Goal: Information Seeking & Learning: Check status

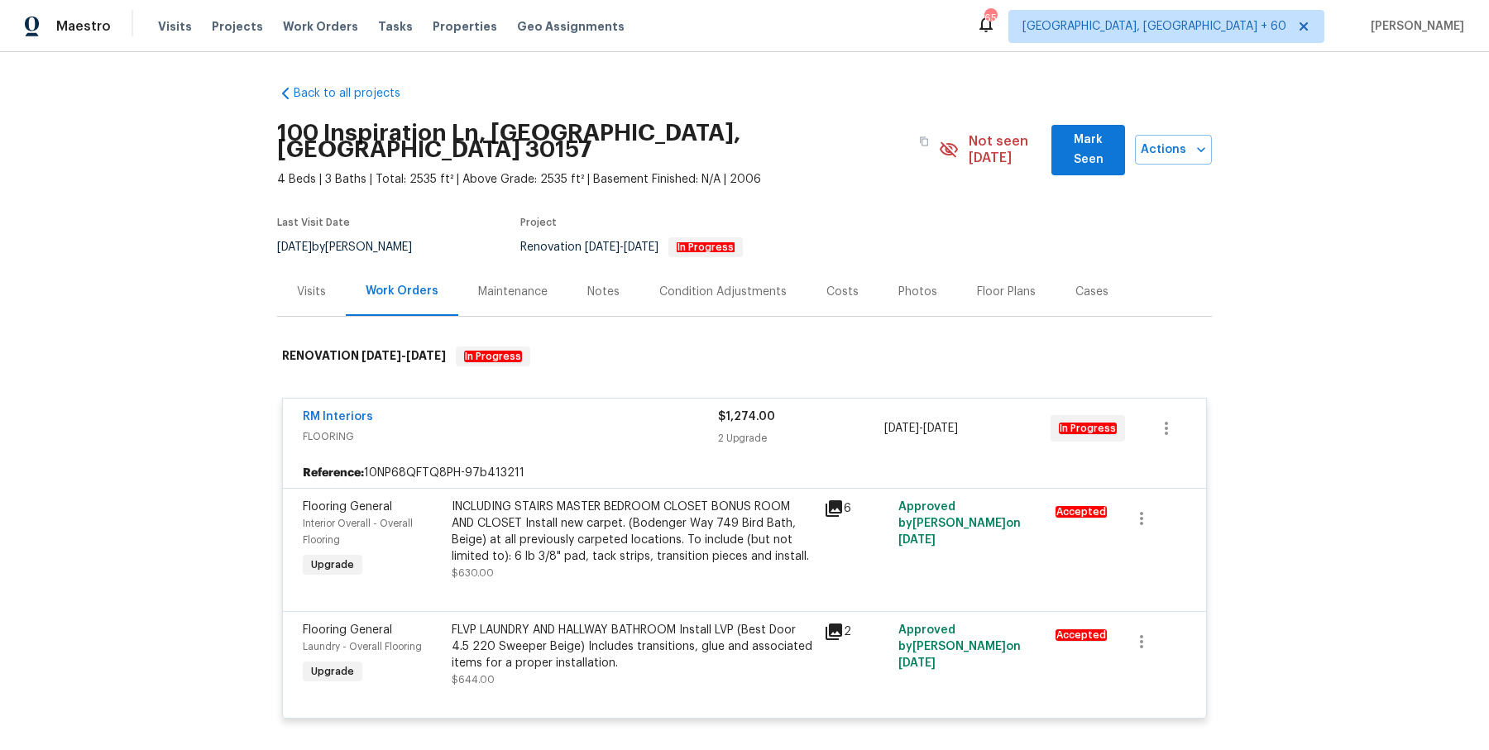
scroll to position [4399, 0]
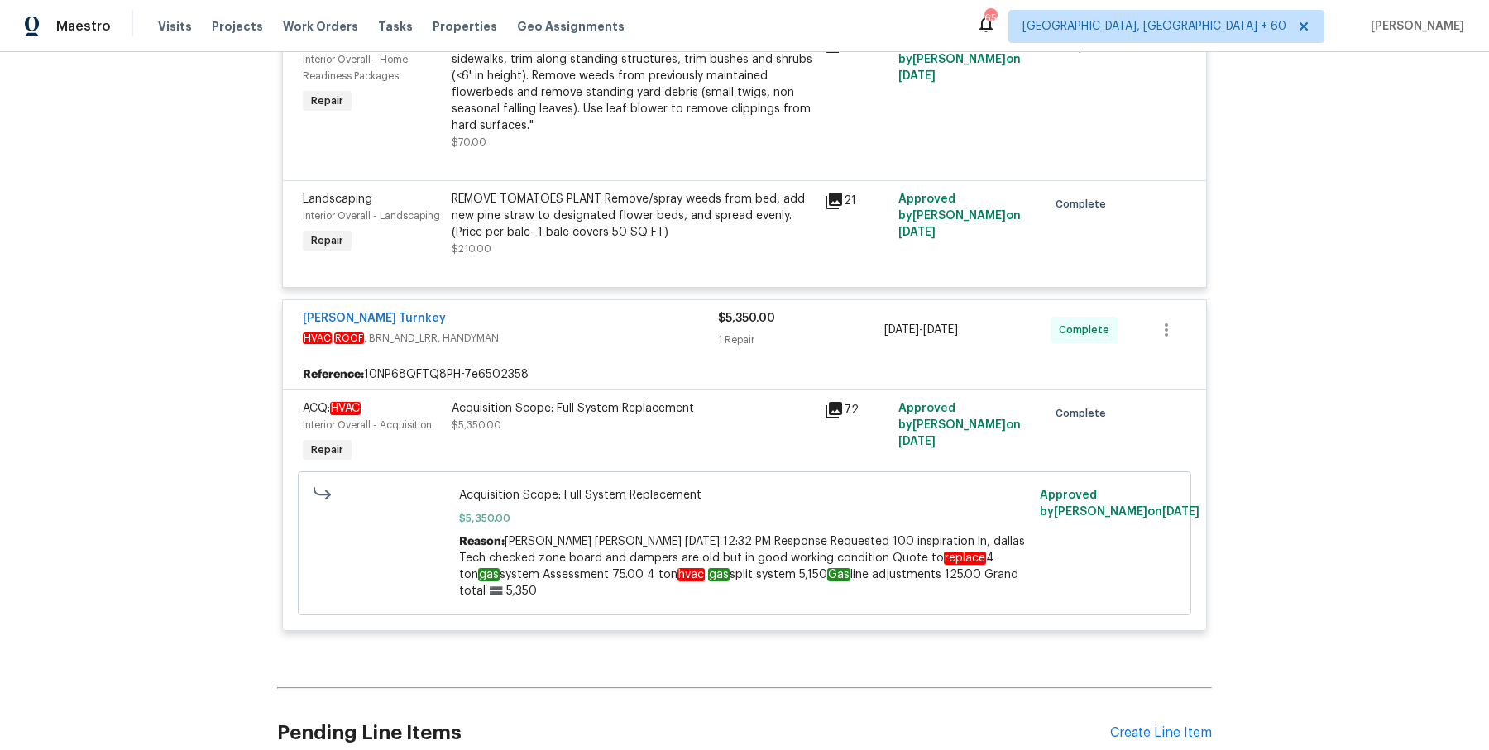
click at [313, 16] on div "Visits Projects Work Orders Tasks Properties Geo Assignments" at bounding box center [401, 26] width 486 height 33
click at [313, 26] on span "Work Orders" at bounding box center [320, 26] width 75 height 17
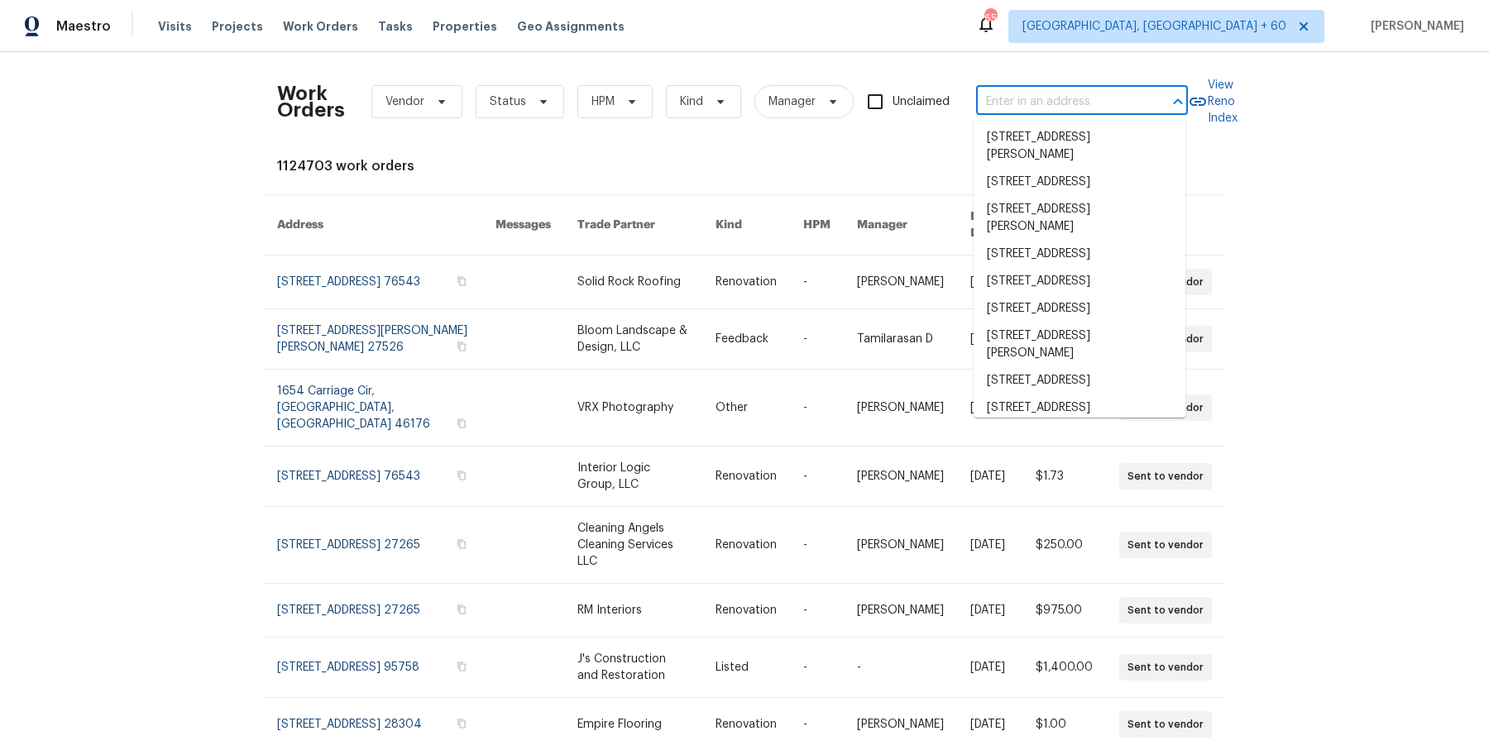
click at [1013, 108] on input "text" at bounding box center [1058, 102] width 165 height 26
paste input "4734 Brookwood Vw Atlanta, GA 30349"
type input "4734 Brookwood Vw Atlanta, GA 30349"
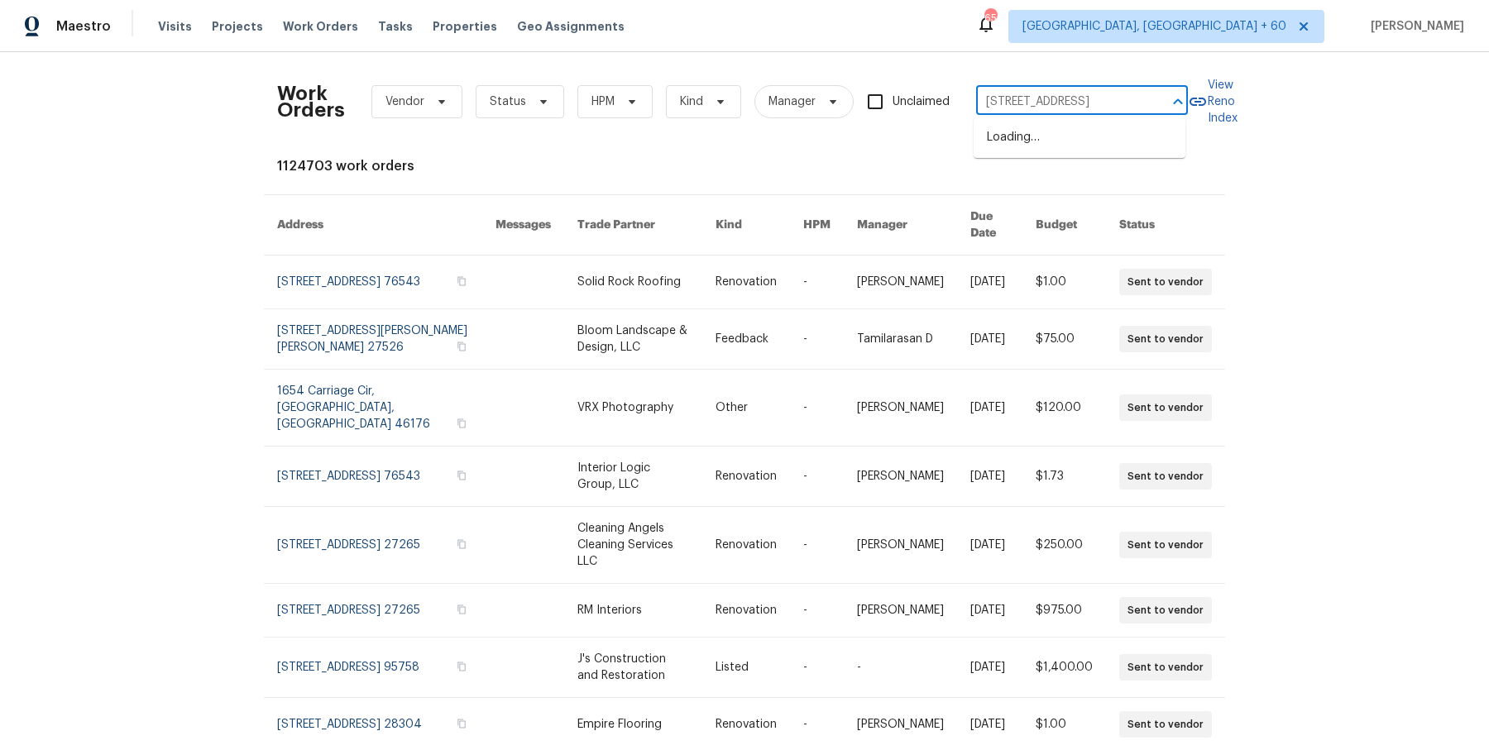
scroll to position [0, 58]
click at [1024, 143] on li "4734 Brookwood Vw, Atlanta, GA 30349" at bounding box center [1080, 137] width 212 height 27
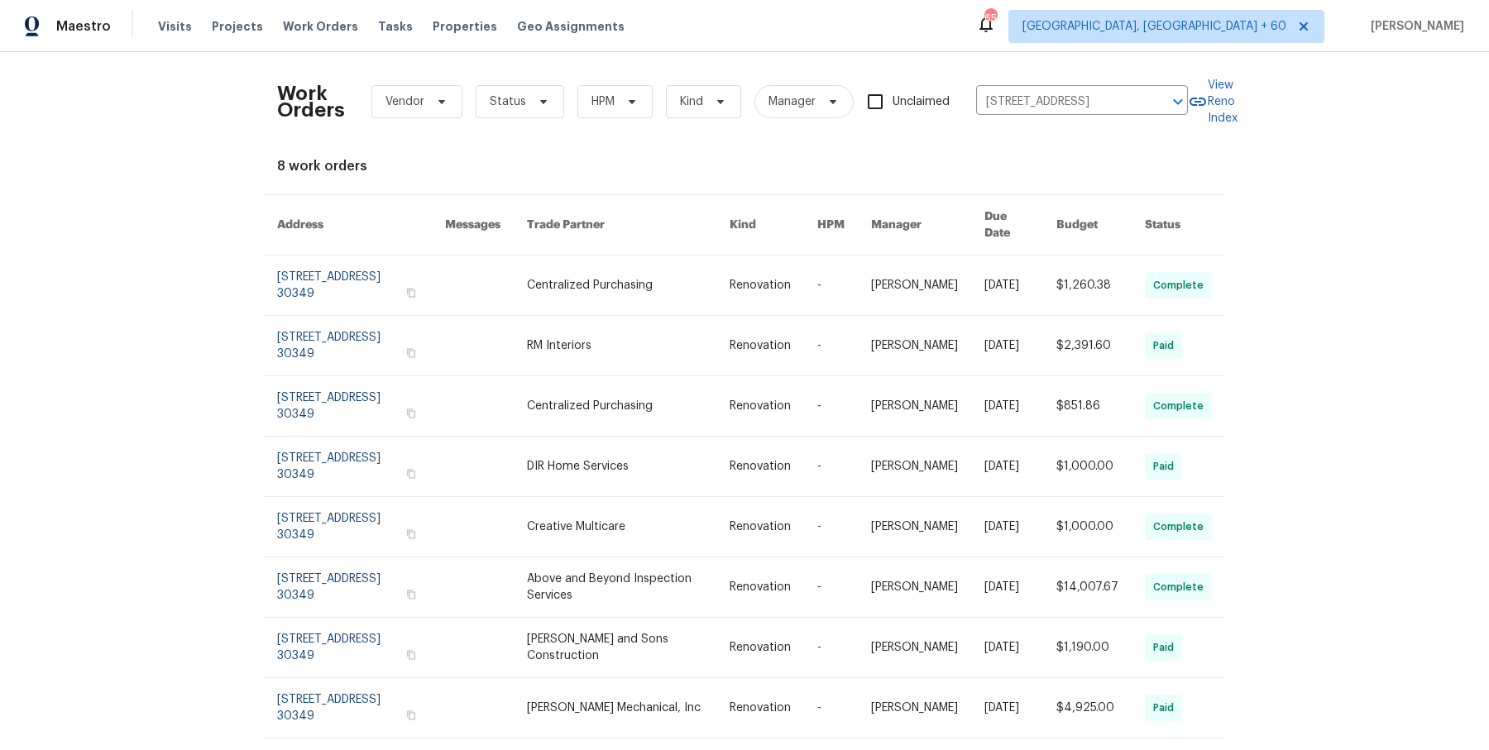
click at [900, 287] on link at bounding box center [927, 286] width 113 height 60
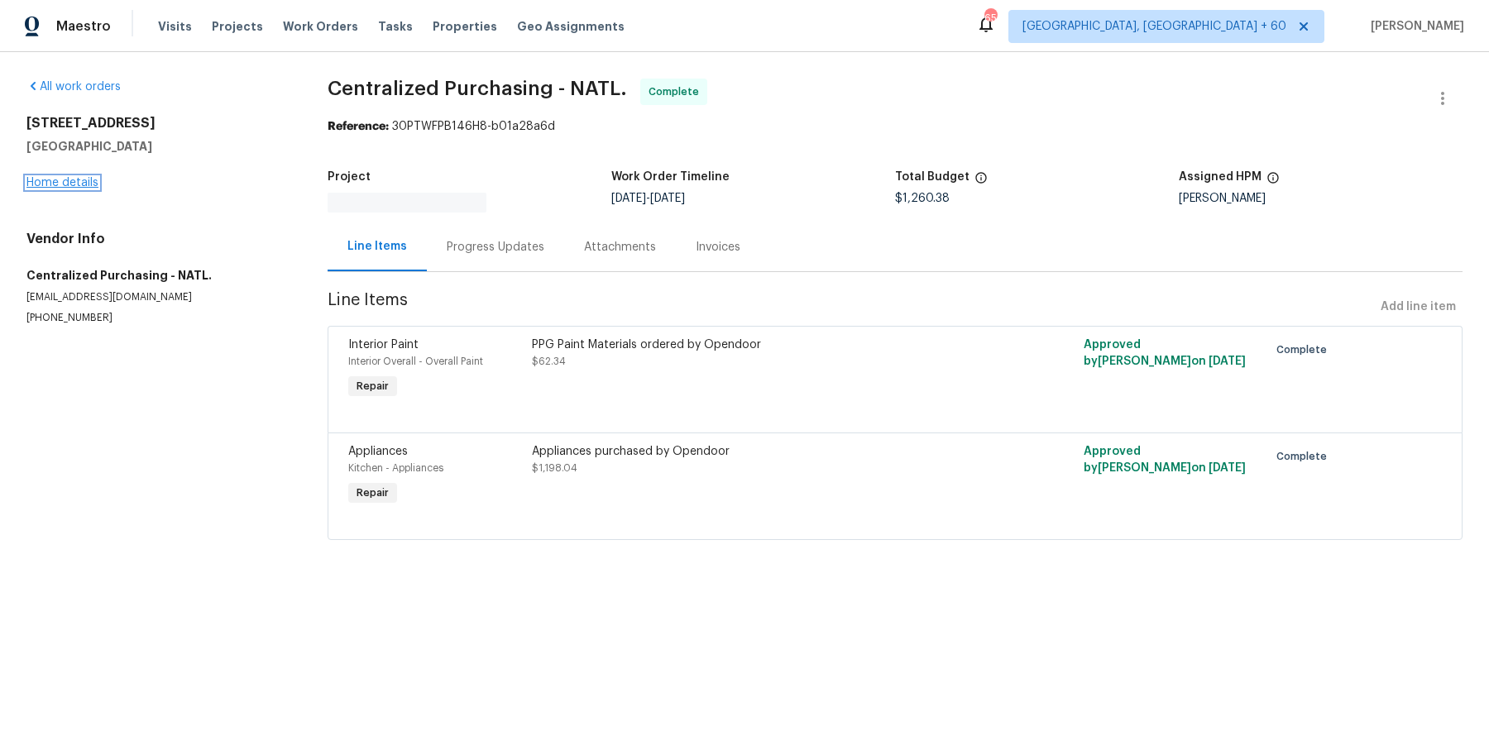
click at [69, 186] on link "Home details" at bounding box center [62, 183] width 72 height 12
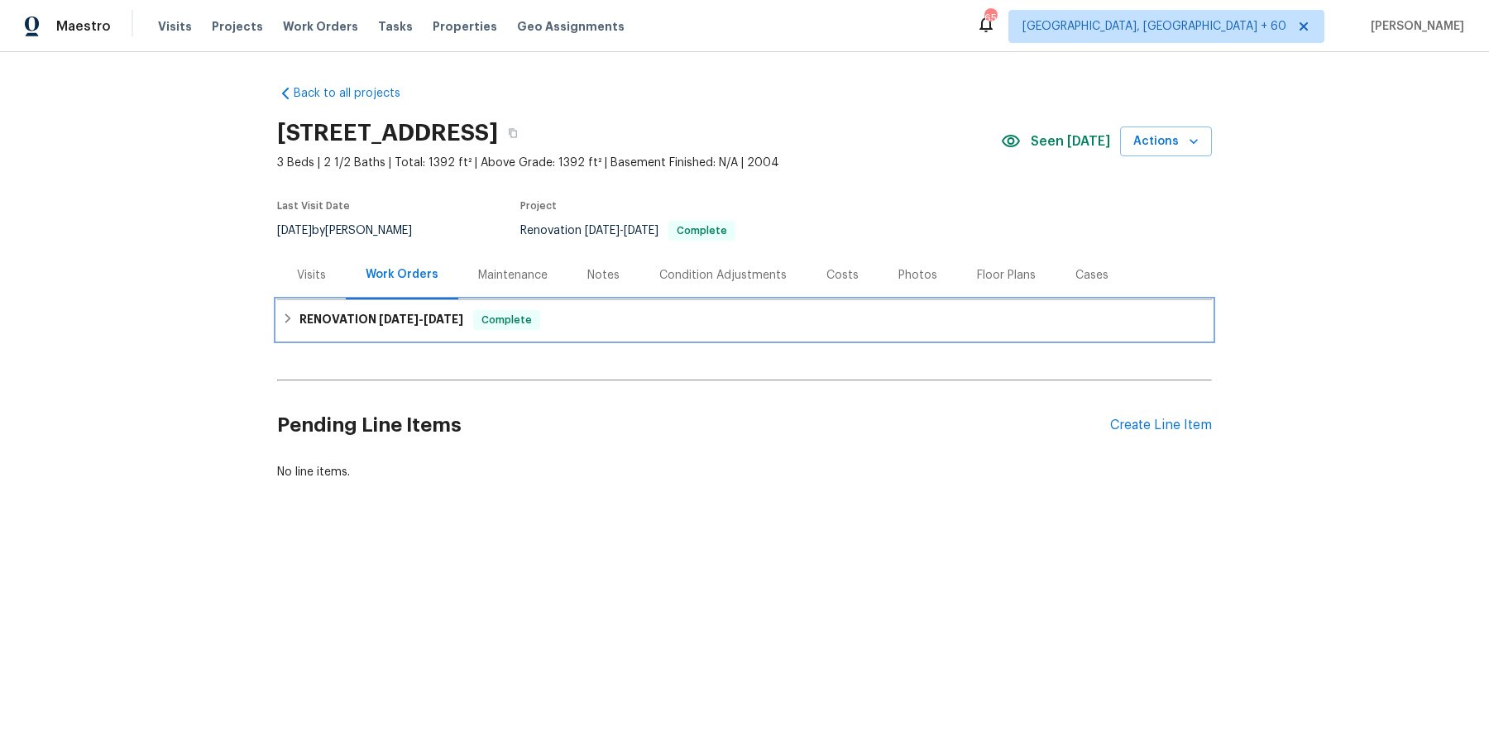
click at [530, 328] on div "Complete" at bounding box center [506, 320] width 67 height 20
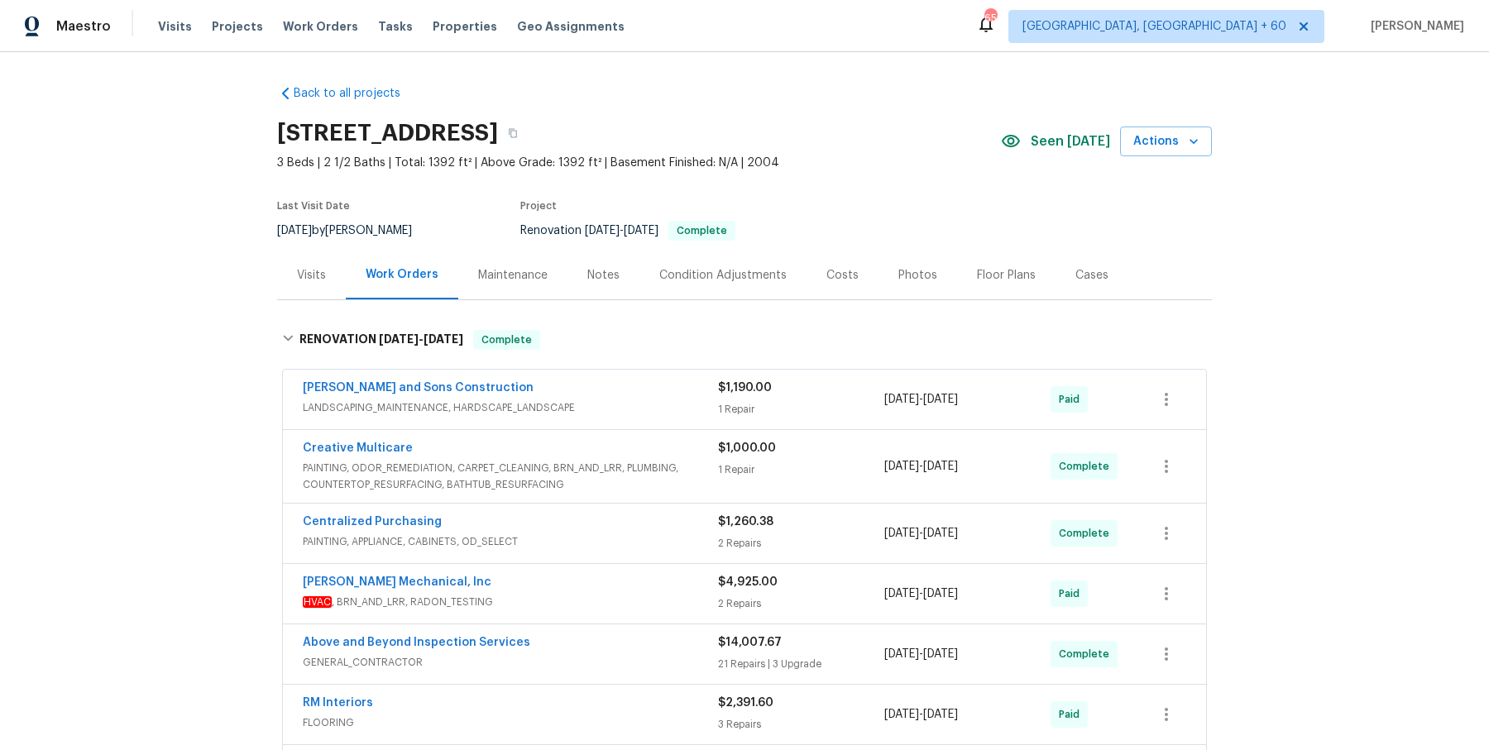
click at [644, 395] on div "Reyes and Sons Construction" at bounding box center [510, 390] width 415 height 20
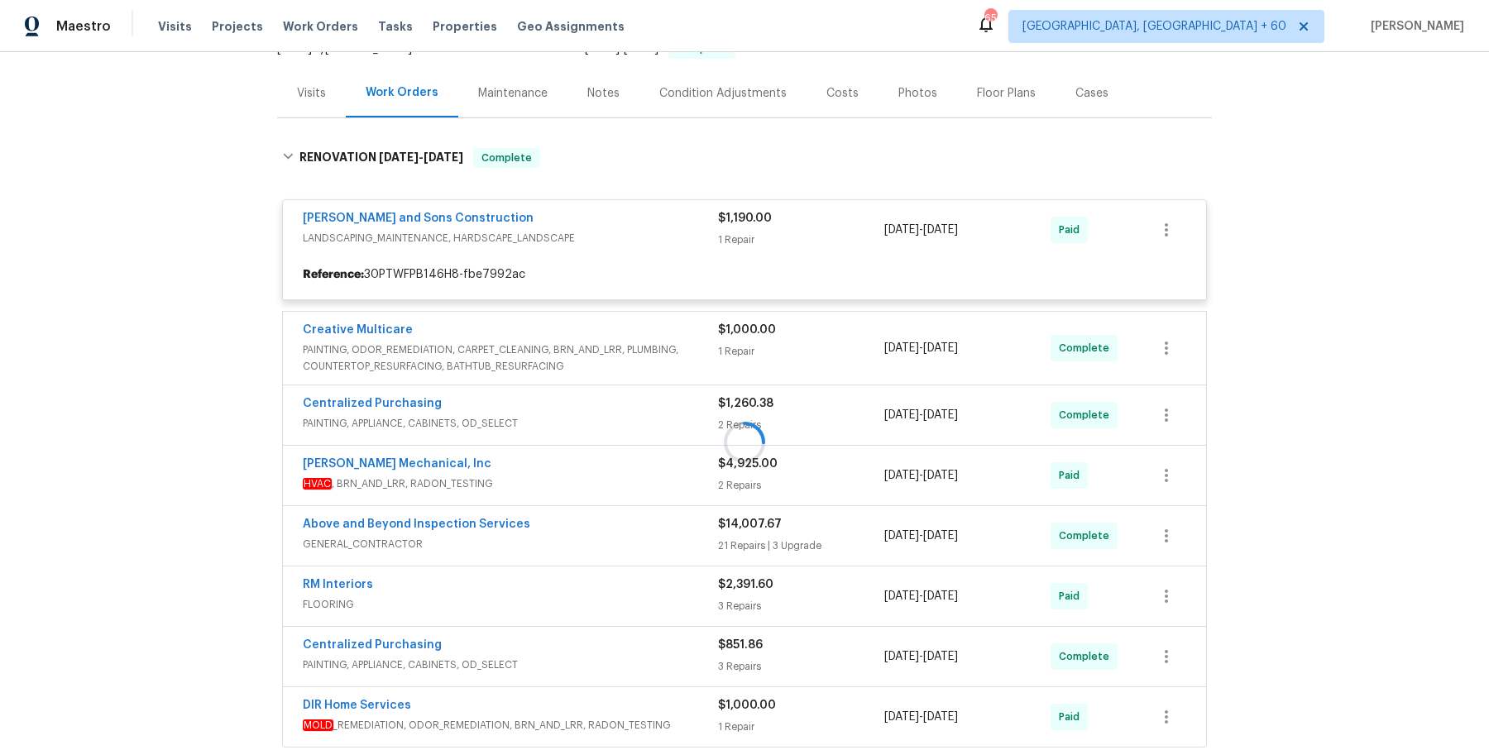
scroll to position [232, 0]
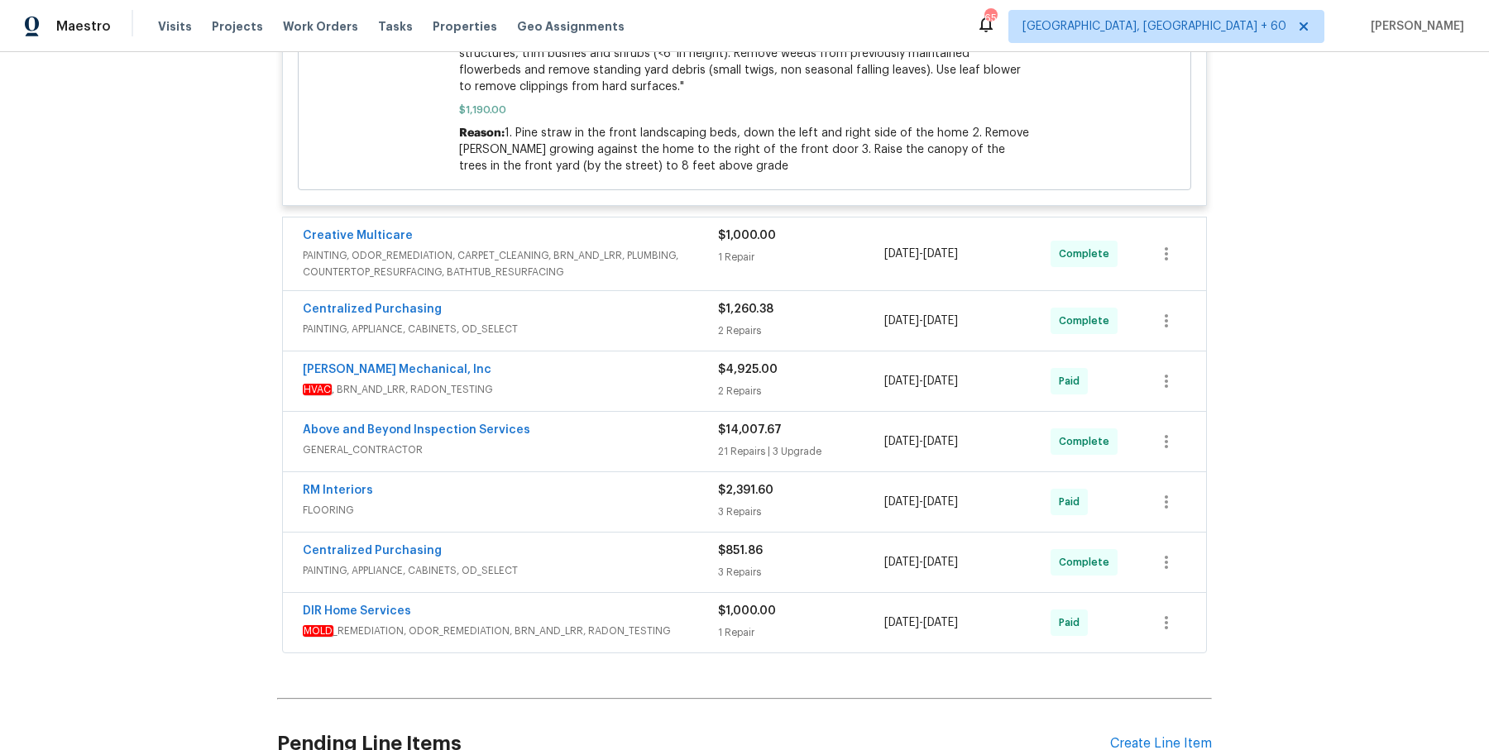
click at [679, 221] on div "Creative Multicare PAINTING, ODOR_REMEDIATION, CARPET_CLEANING, BRN_AND_LRR, PL…" at bounding box center [744, 254] width 923 height 73
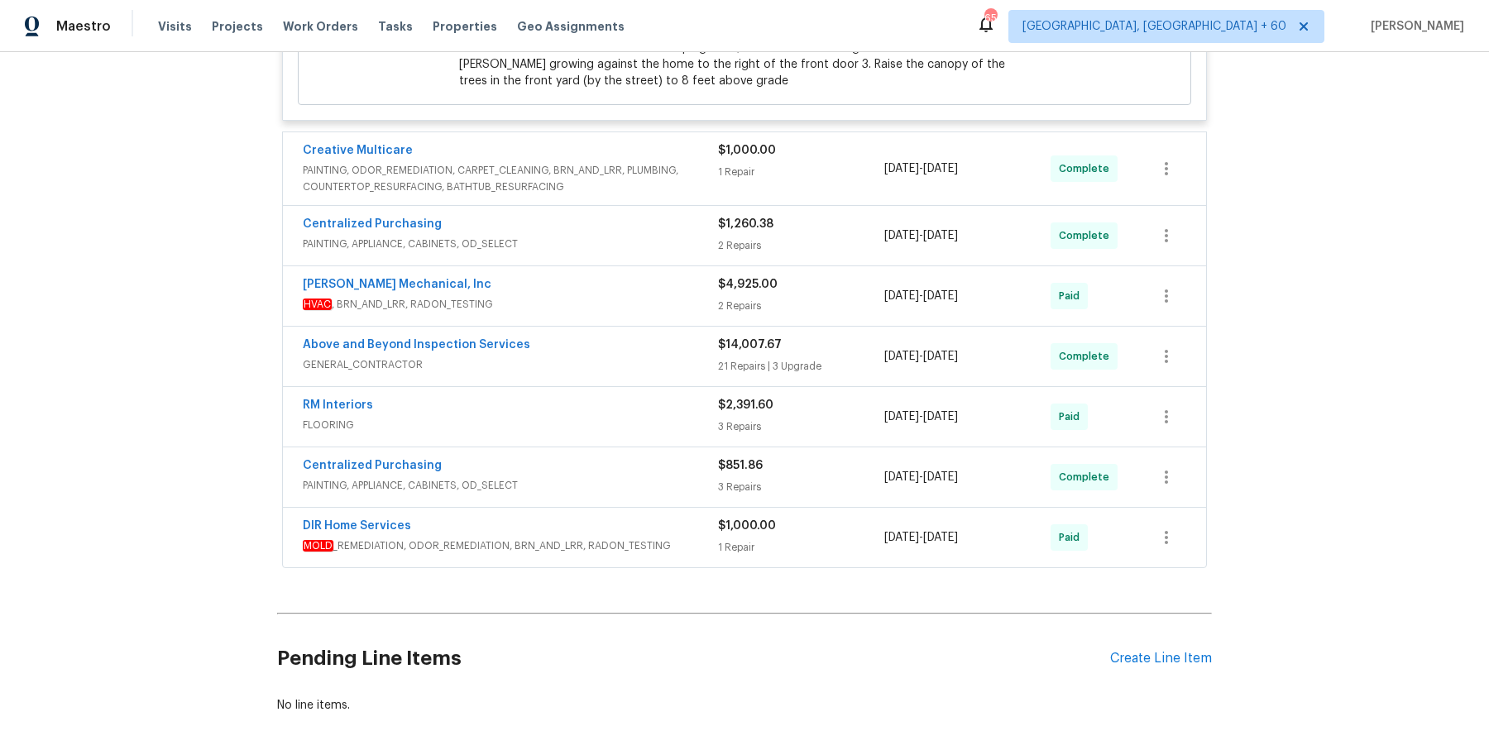
click at [699, 184] on span "PAINTING, ODOR_REMEDIATION, CARPET_CLEANING, BRN_AND_LRR, PLUMBING, COUNTERTOP_…" at bounding box center [510, 178] width 415 height 33
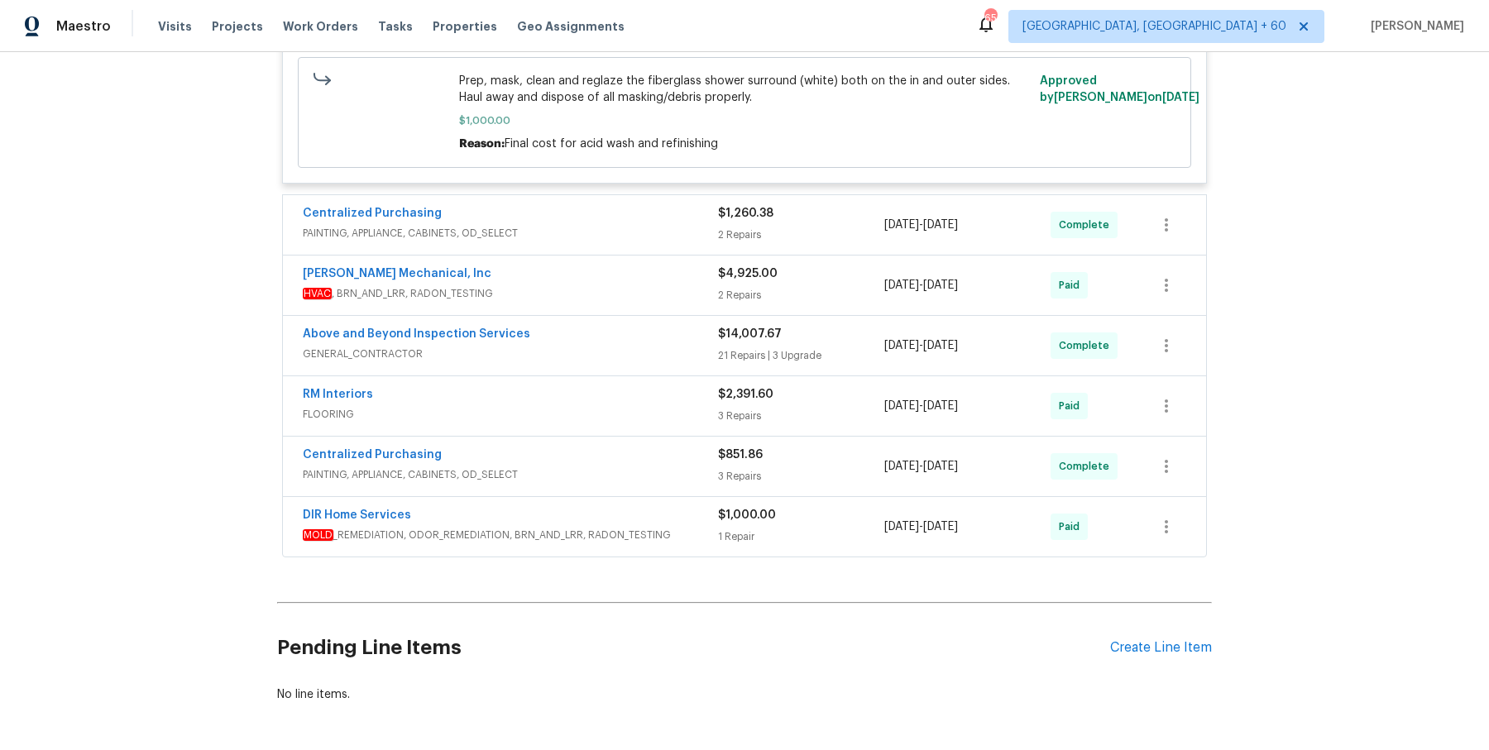
scroll to position [1159, 0]
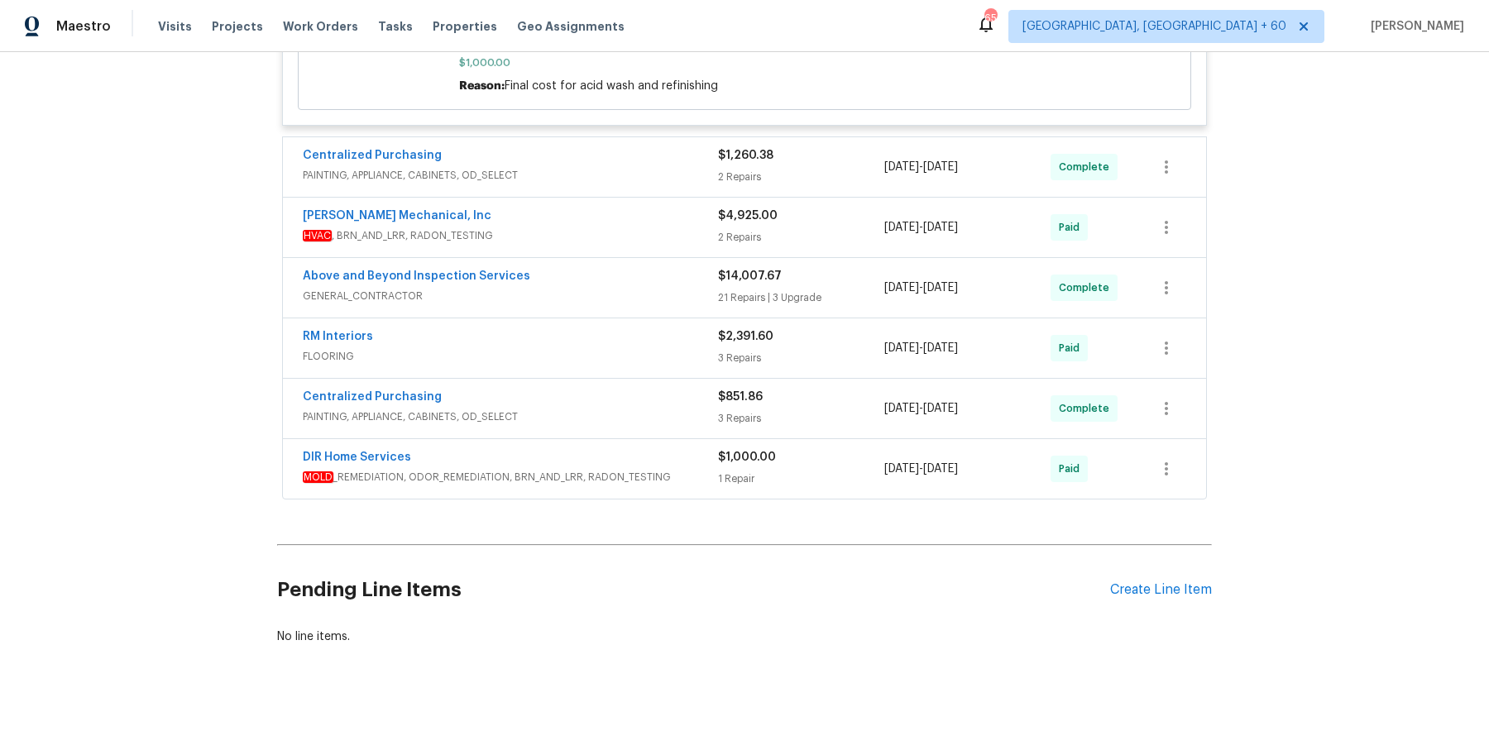
click at [687, 147] on div "Centralized Purchasing" at bounding box center [510, 157] width 415 height 20
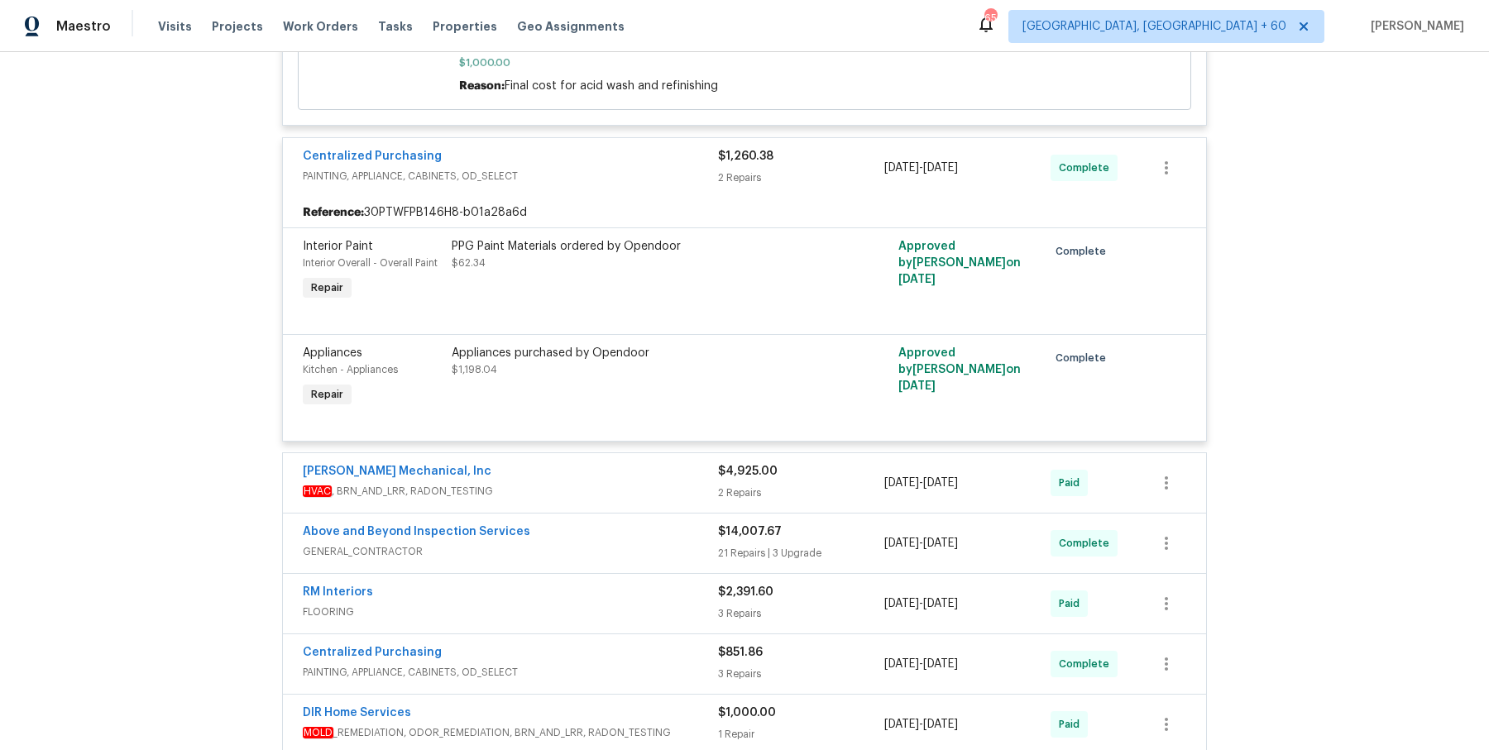
click at [666, 463] on div "[PERSON_NAME] Mechanical, Inc" at bounding box center [510, 473] width 415 height 20
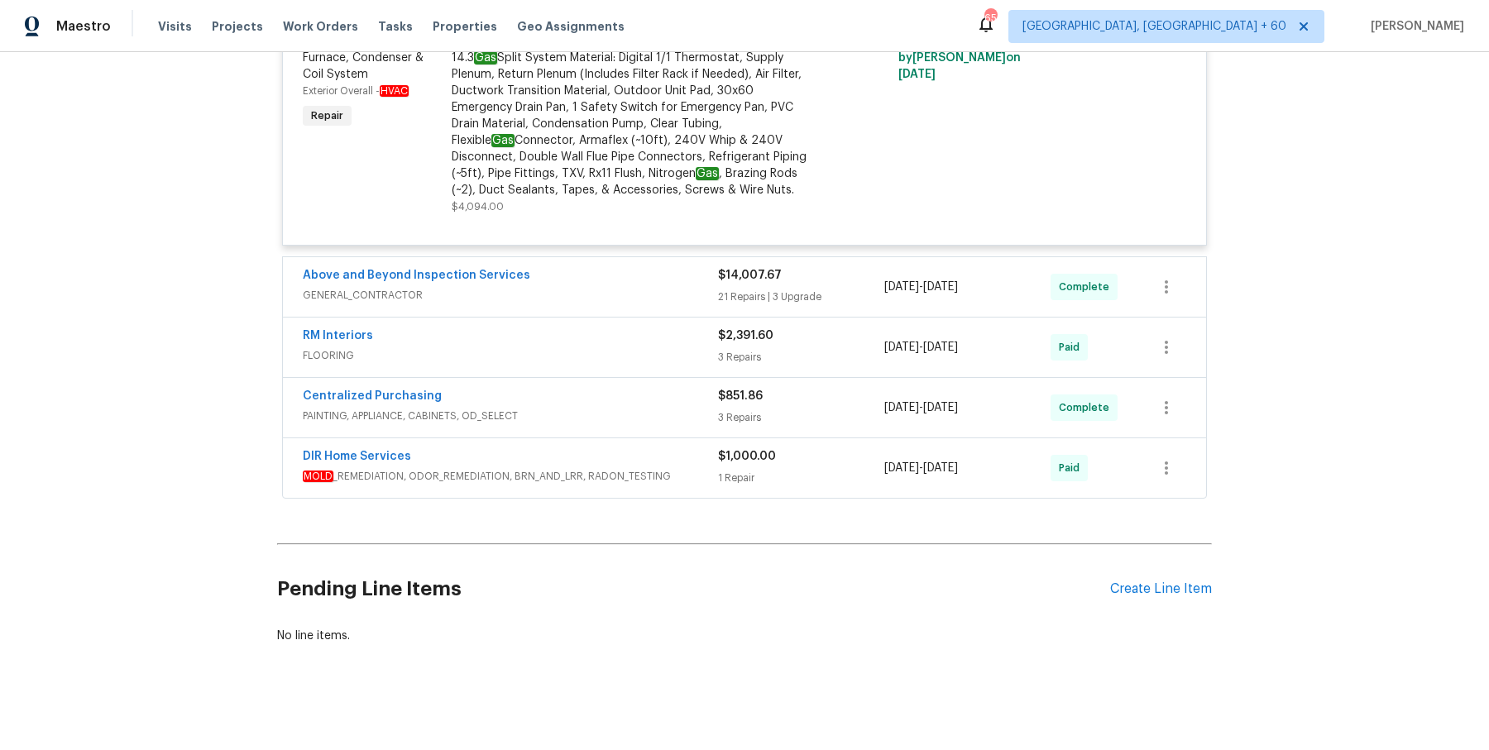
scroll to position [1837, 0]
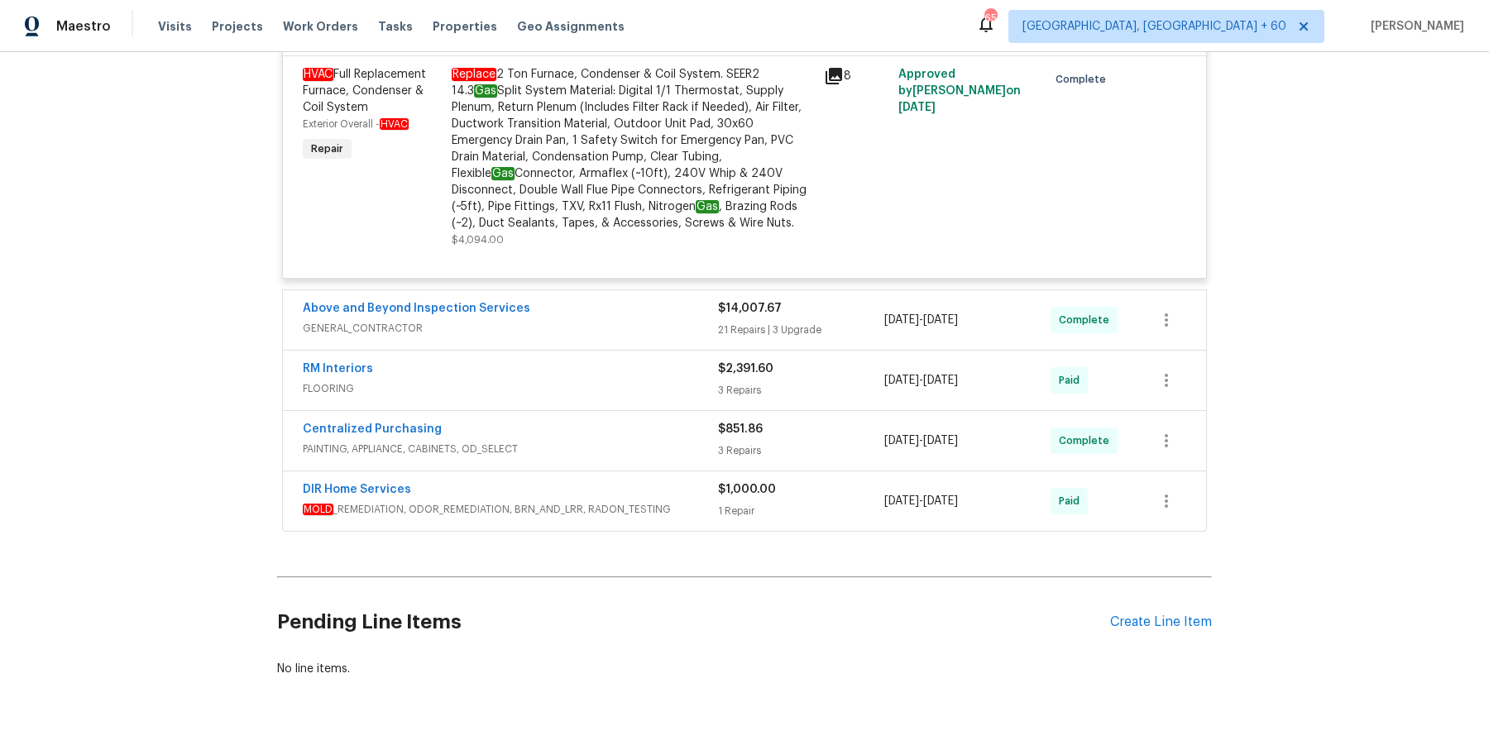
click at [664, 333] on div "Above and Beyond Inspection Services GENERAL_CONTRACTOR" at bounding box center [510, 320] width 415 height 40
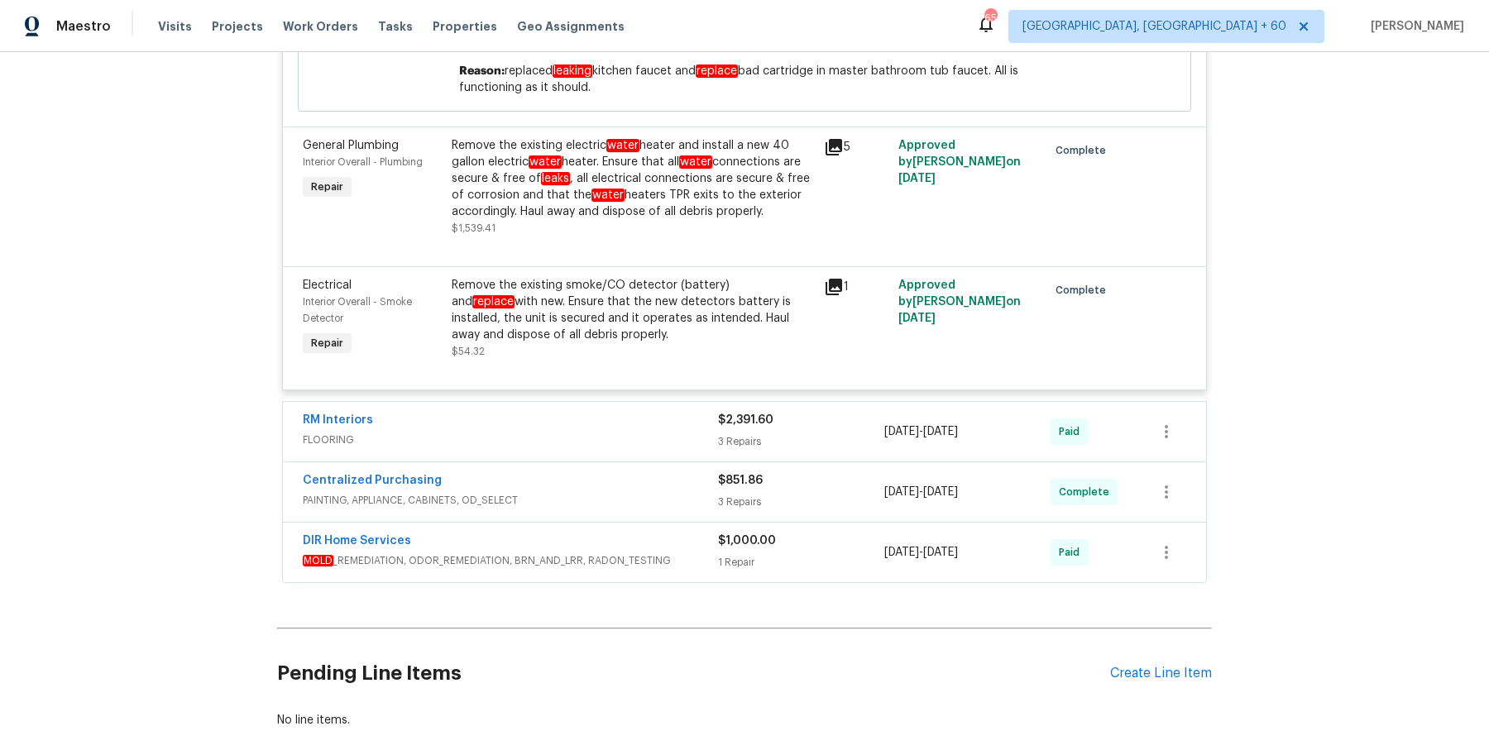
scroll to position [6125, 0]
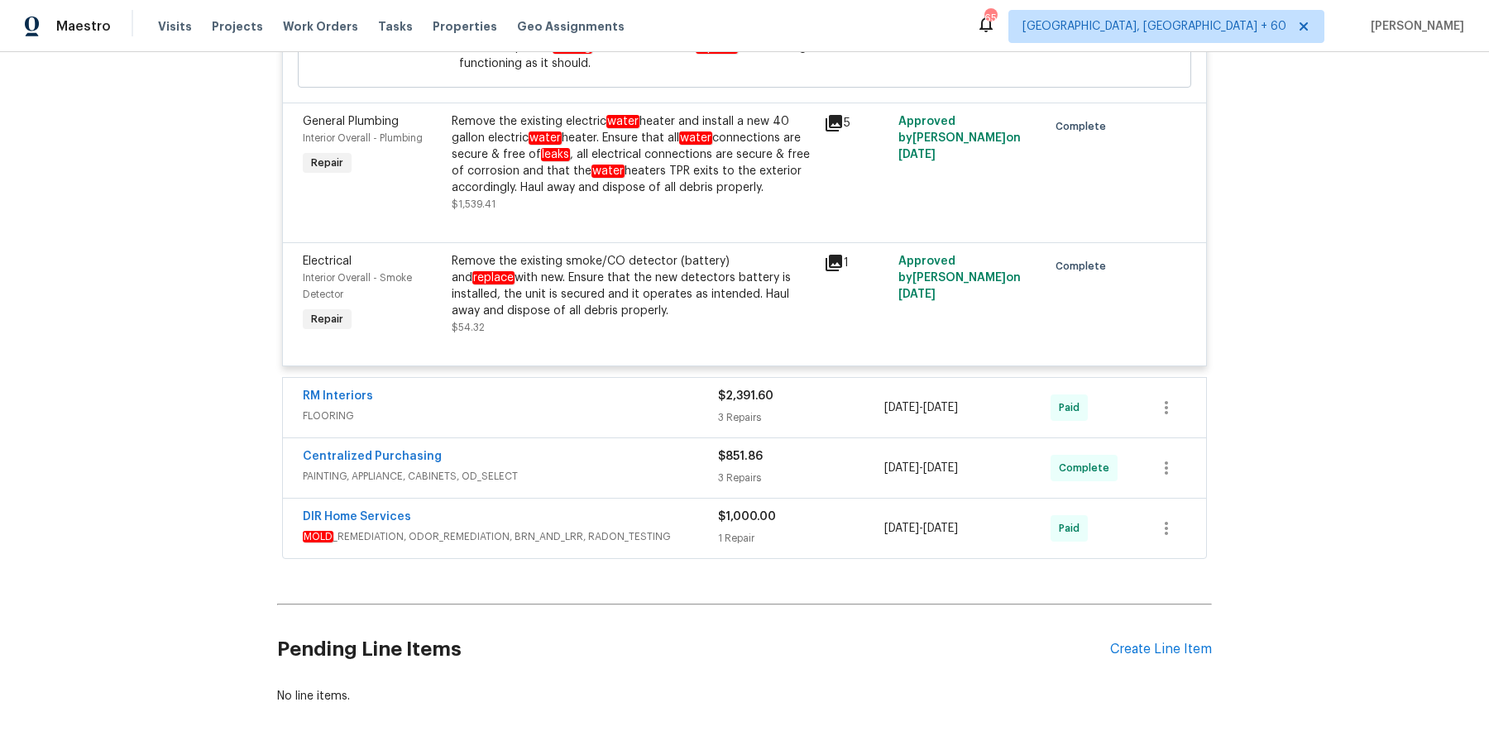
click at [664, 388] on div "RM Interiors" at bounding box center [510, 398] width 415 height 20
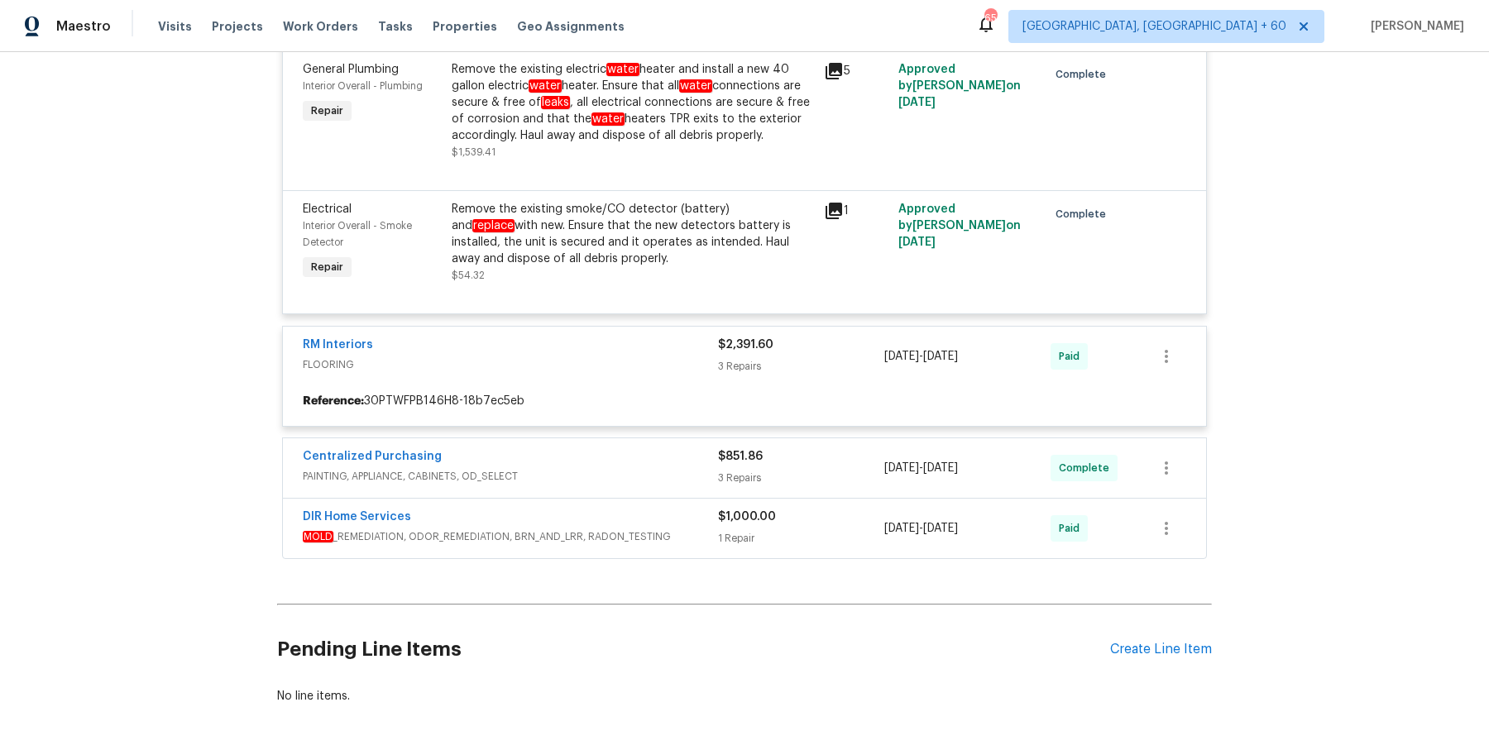
scroll to position [6656, 0]
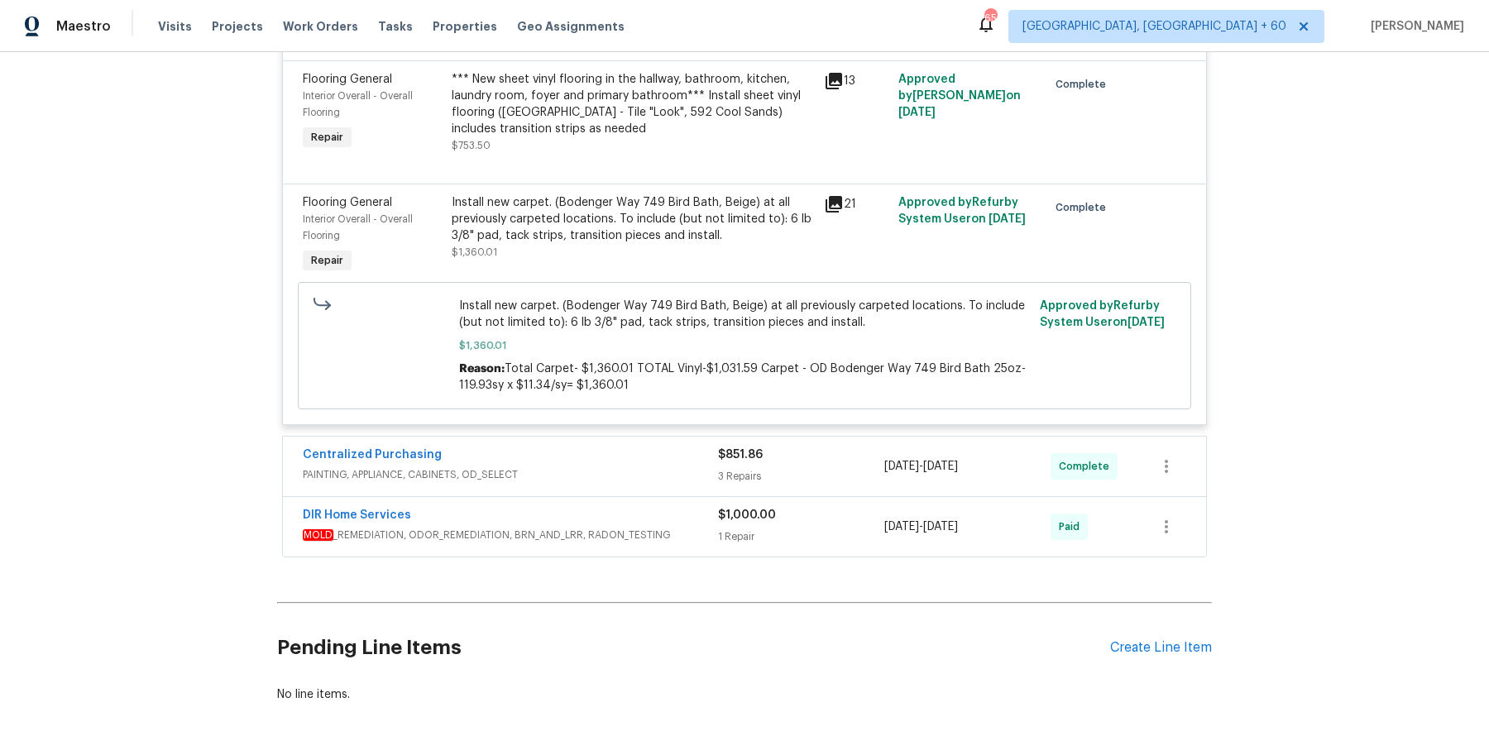
click at [643, 447] on div "Centralized Purchasing" at bounding box center [510, 457] width 415 height 20
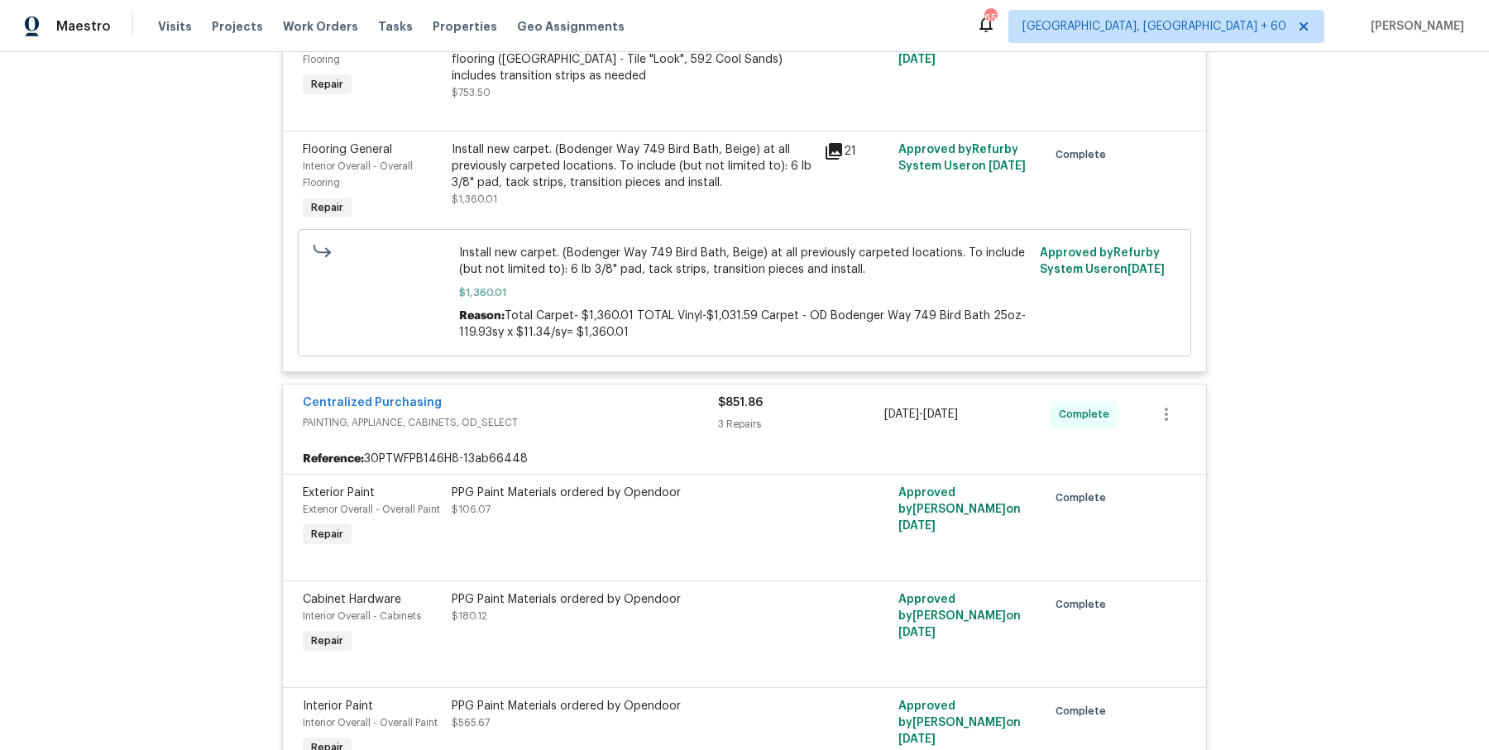
scroll to position [7019, 0]
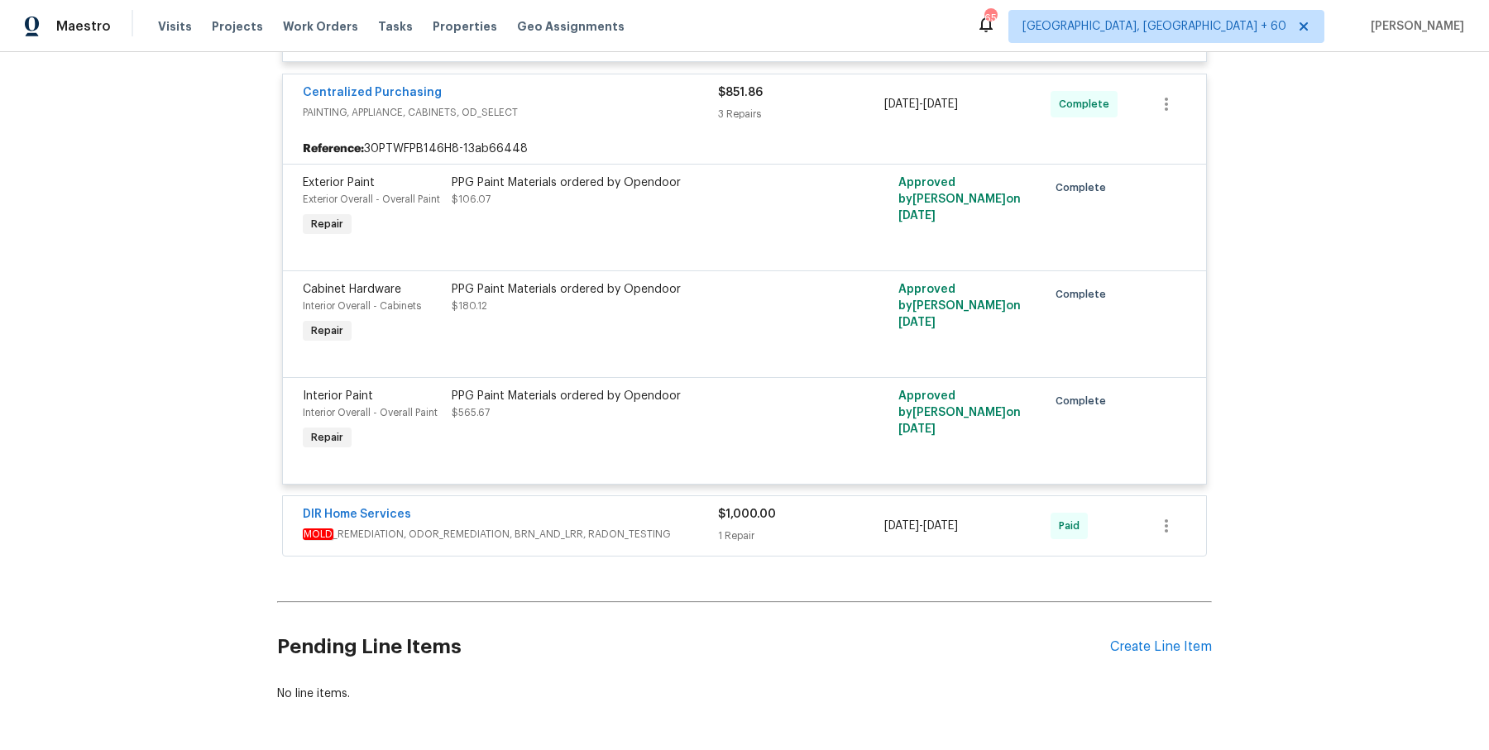
click at [677, 506] on div "DIR Home Services" at bounding box center [510, 516] width 415 height 20
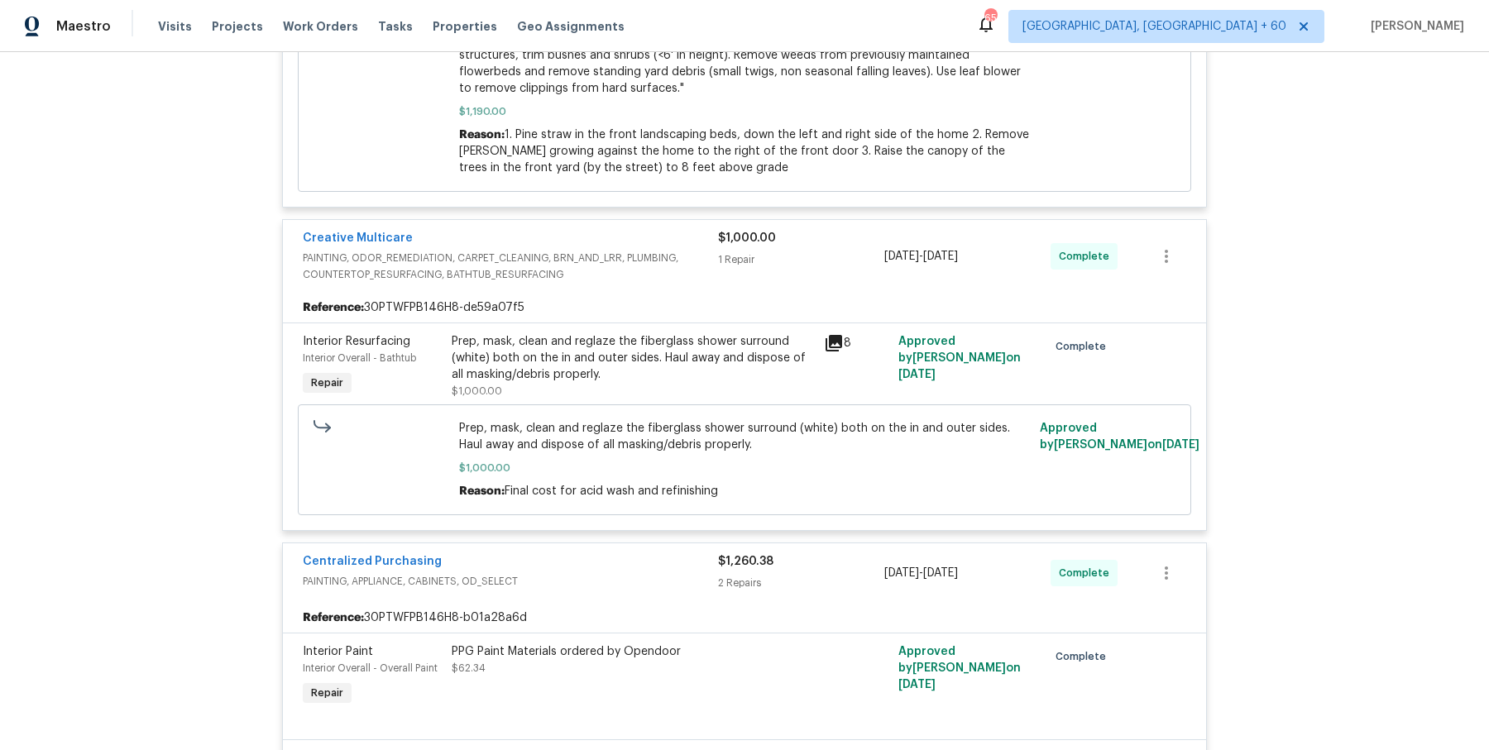
scroll to position [0, 0]
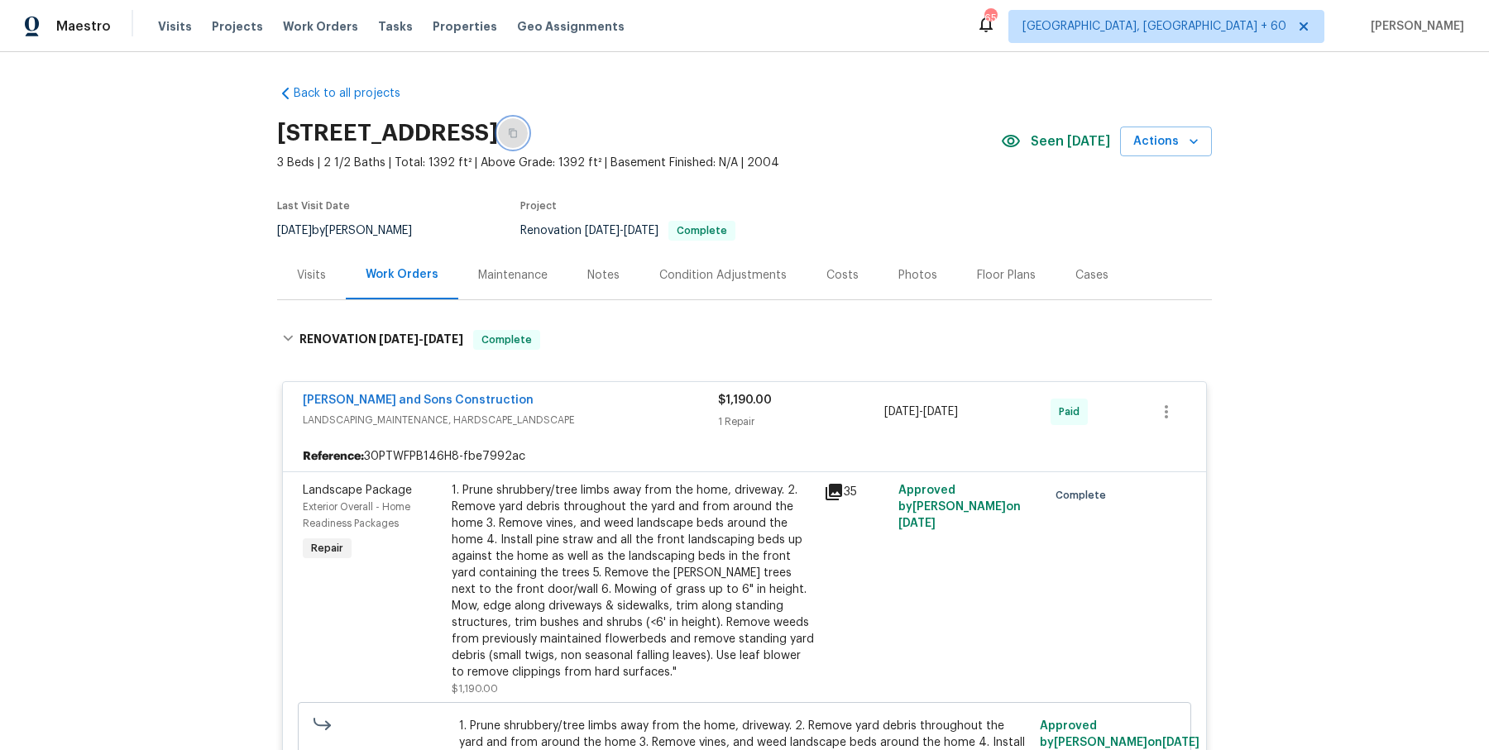
click at [518, 131] on icon "button" at bounding box center [513, 133] width 10 height 10
click at [528, 133] on button "button" at bounding box center [513, 133] width 30 height 30
click at [745, 152] on div "4734 Brookwood Vw, Atlanta, GA 30349" at bounding box center [639, 133] width 724 height 43
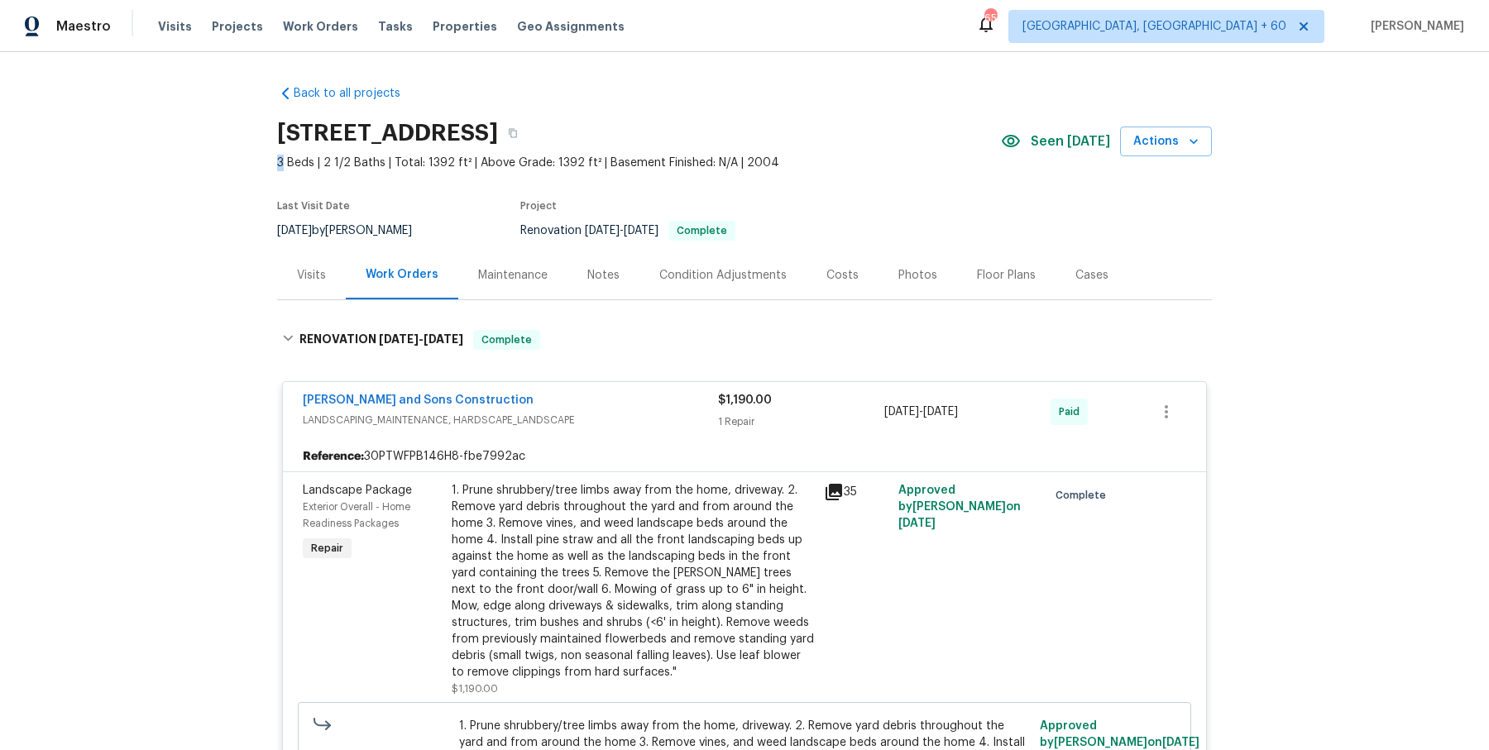
click at [745, 152] on div "4734 Brookwood Vw, Atlanta, GA 30349" at bounding box center [639, 133] width 724 height 43
click at [528, 141] on button "button" at bounding box center [513, 133] width 30 height 30
click at [528, 134] on button "button" at bounding box center [513, 133] width 30 height 30
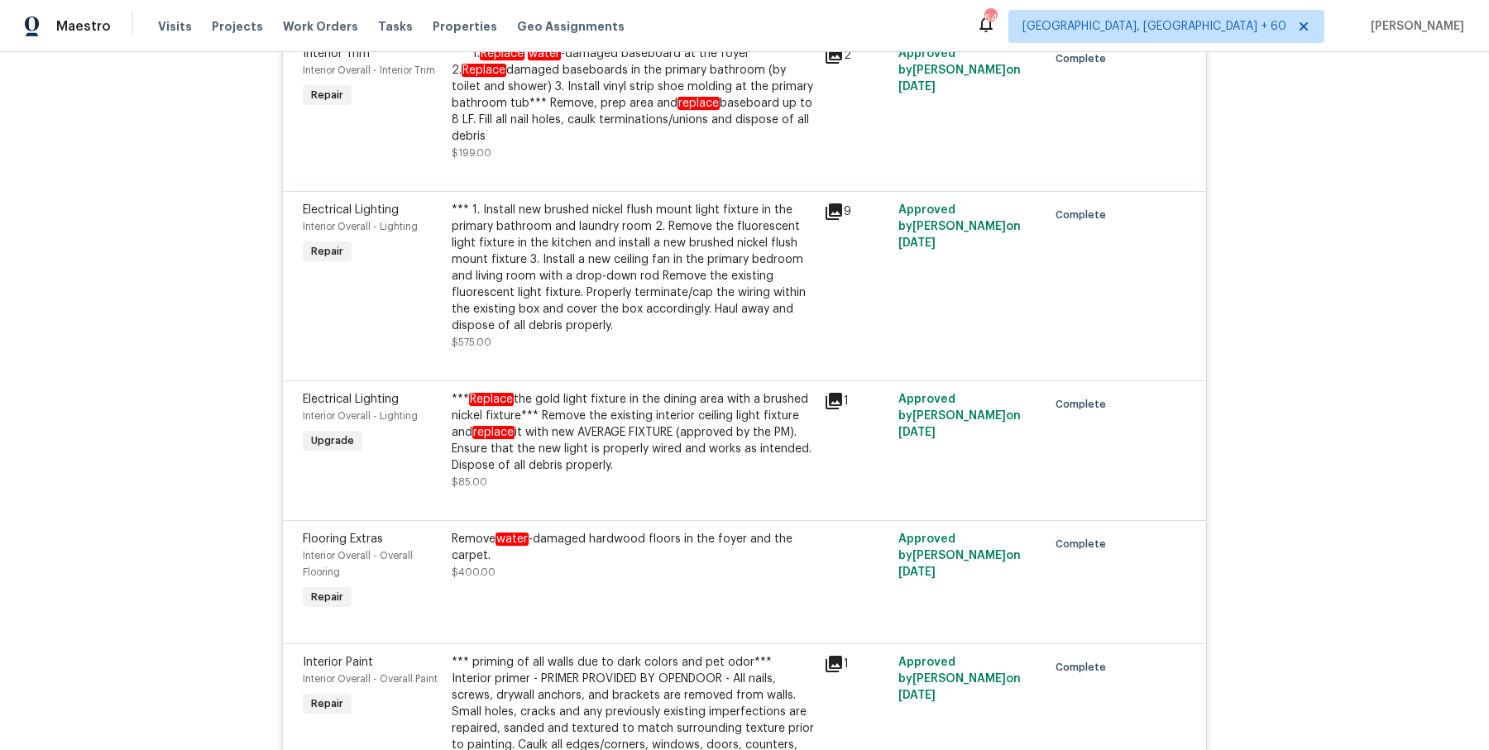
scroll to position [4522, 0]
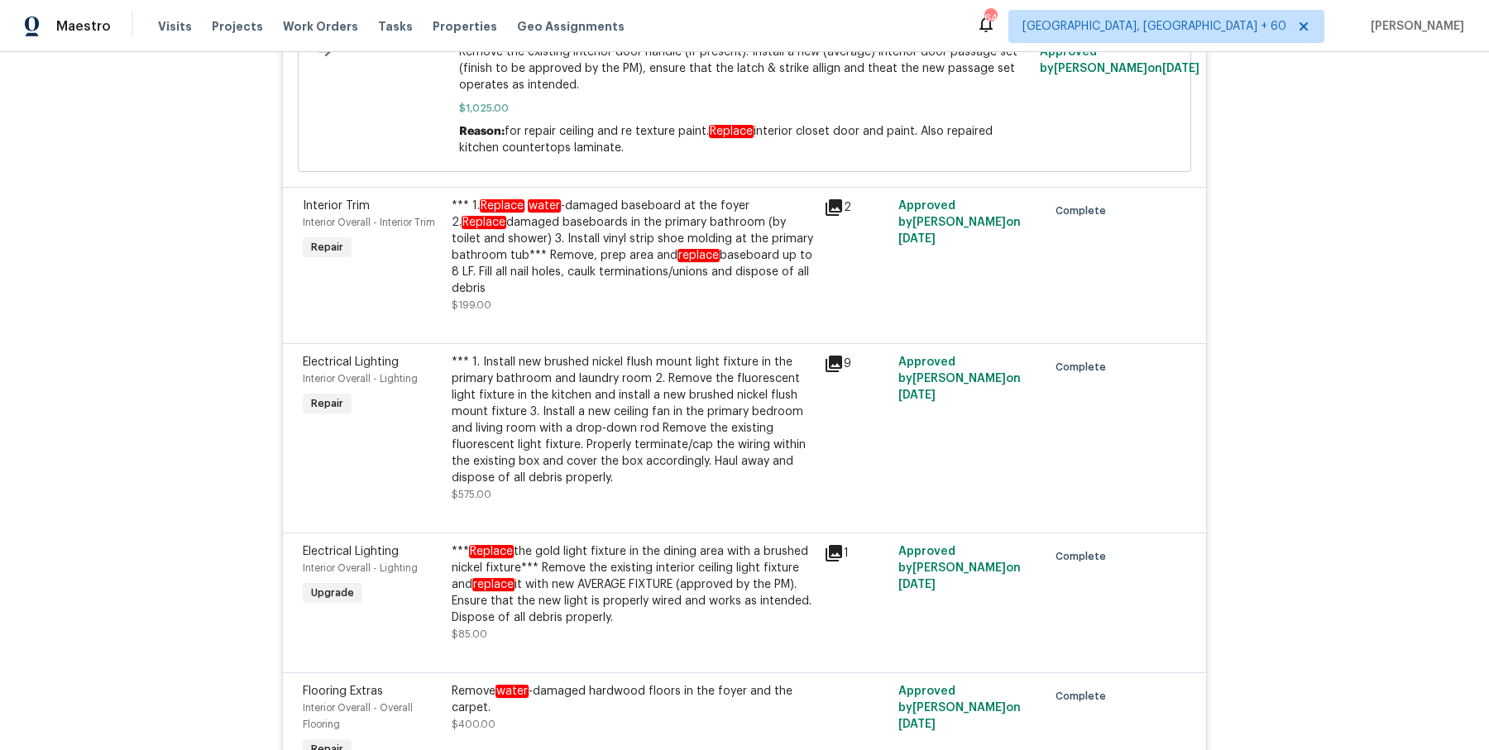
click at [609, 222] on div "*** 1. Replace water -damaged baseboard at the foyer 2. Replace damaged baseboa…" at bounding box center [633, 247] width 362 height 99
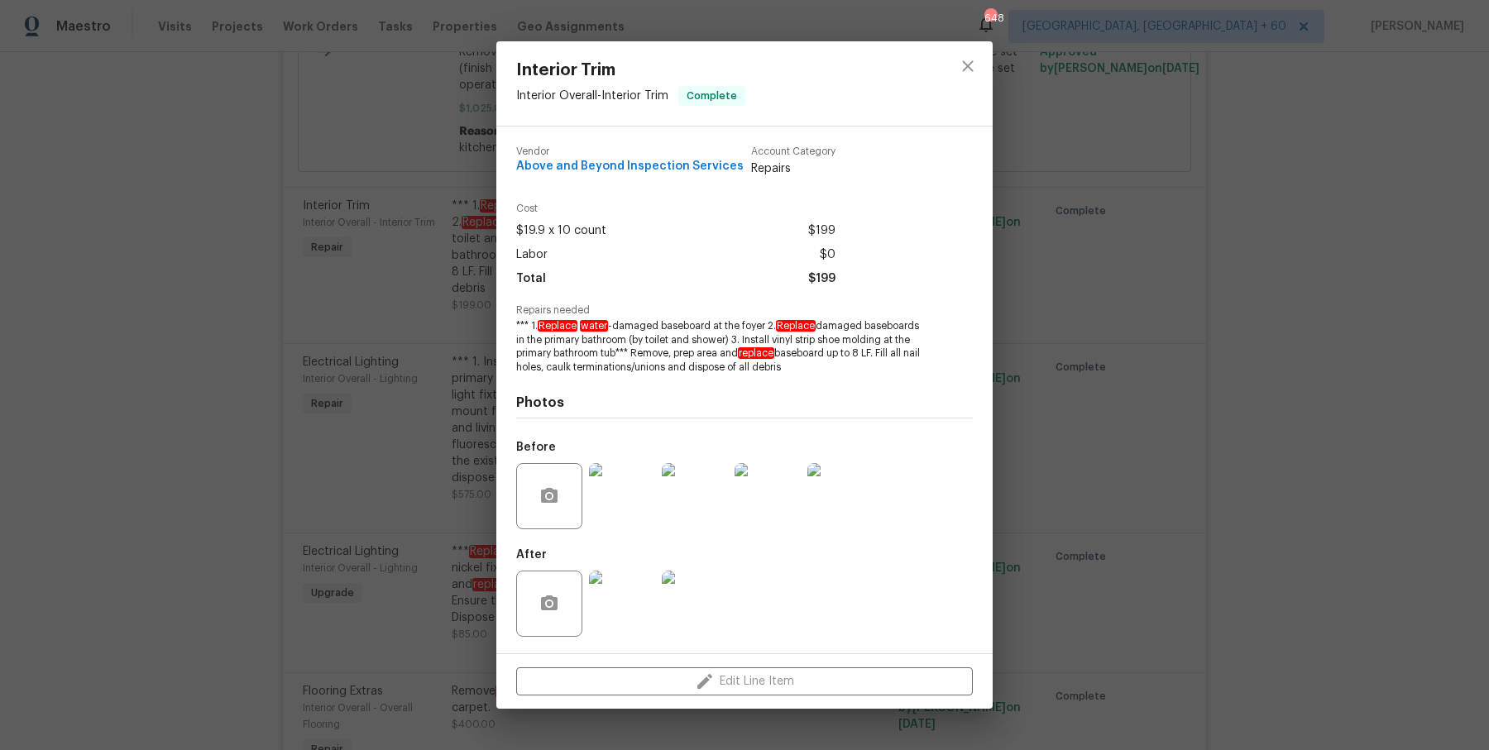
drag, startPoint x: 1172, startPoint y: 477, endPoint x: 1161, endPoint y: 481, distance: 12.6
click at [1172, 477] on div "Interior Trim Interior Overall - Interior Trim Complete Vendor Above and Beyond…" at bounding box center [744, 375] width 1489 height 750
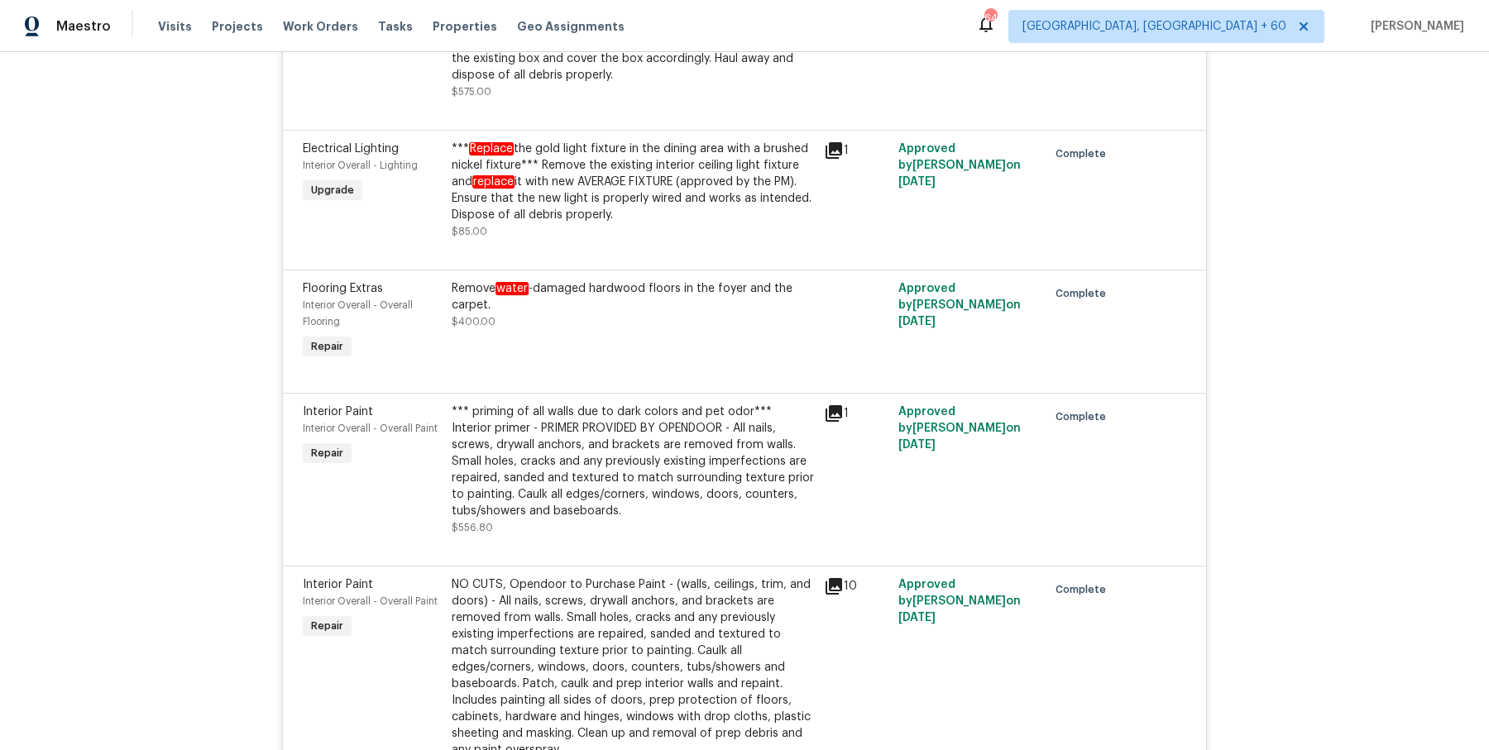
scroll to position [4928, 0]
click at [651, 277] on div "Remove water -damaged hardwood floors in the foyer and the carpet." at bounding box center [633, 293] width 362 height 33
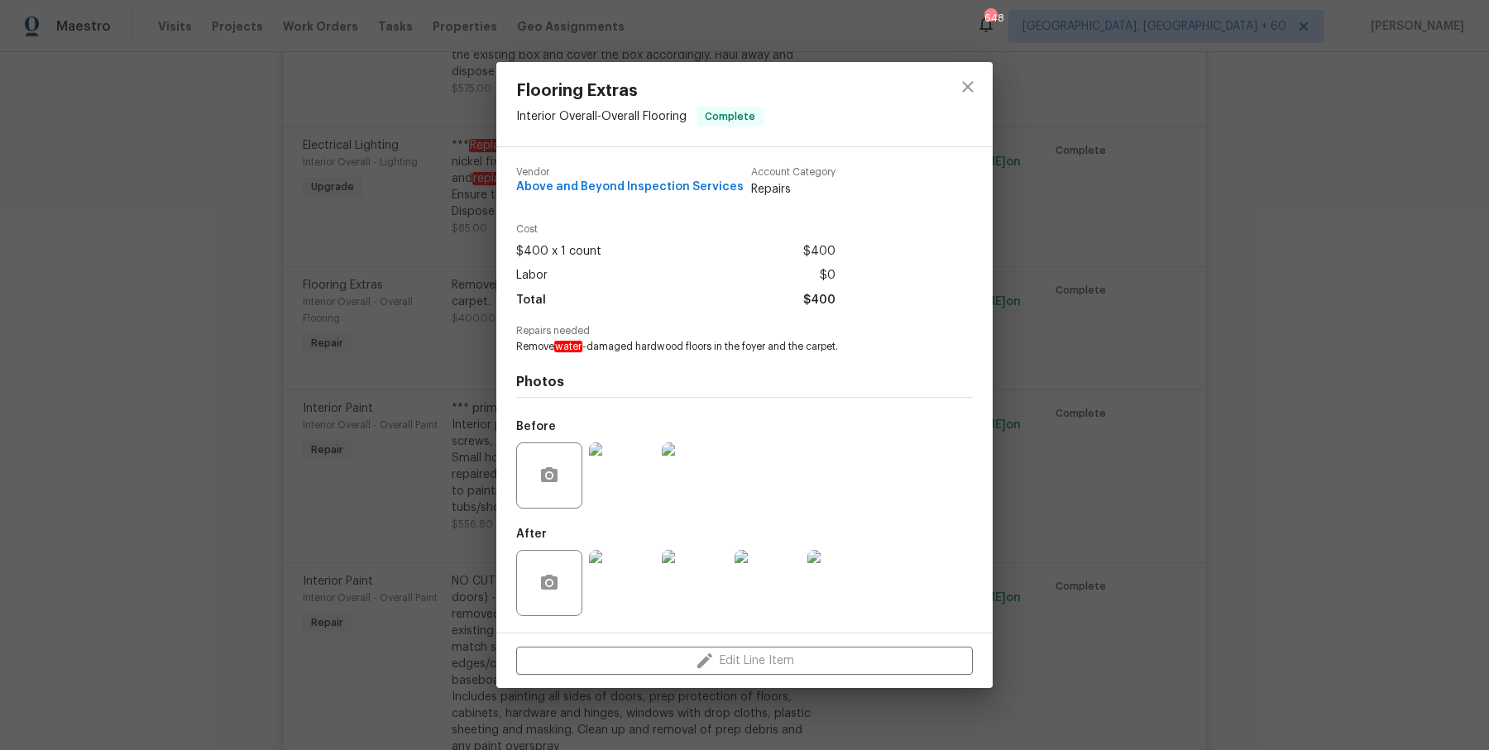
click at [628, 493] on img at bounding box center [622, 476] width 66 height 66
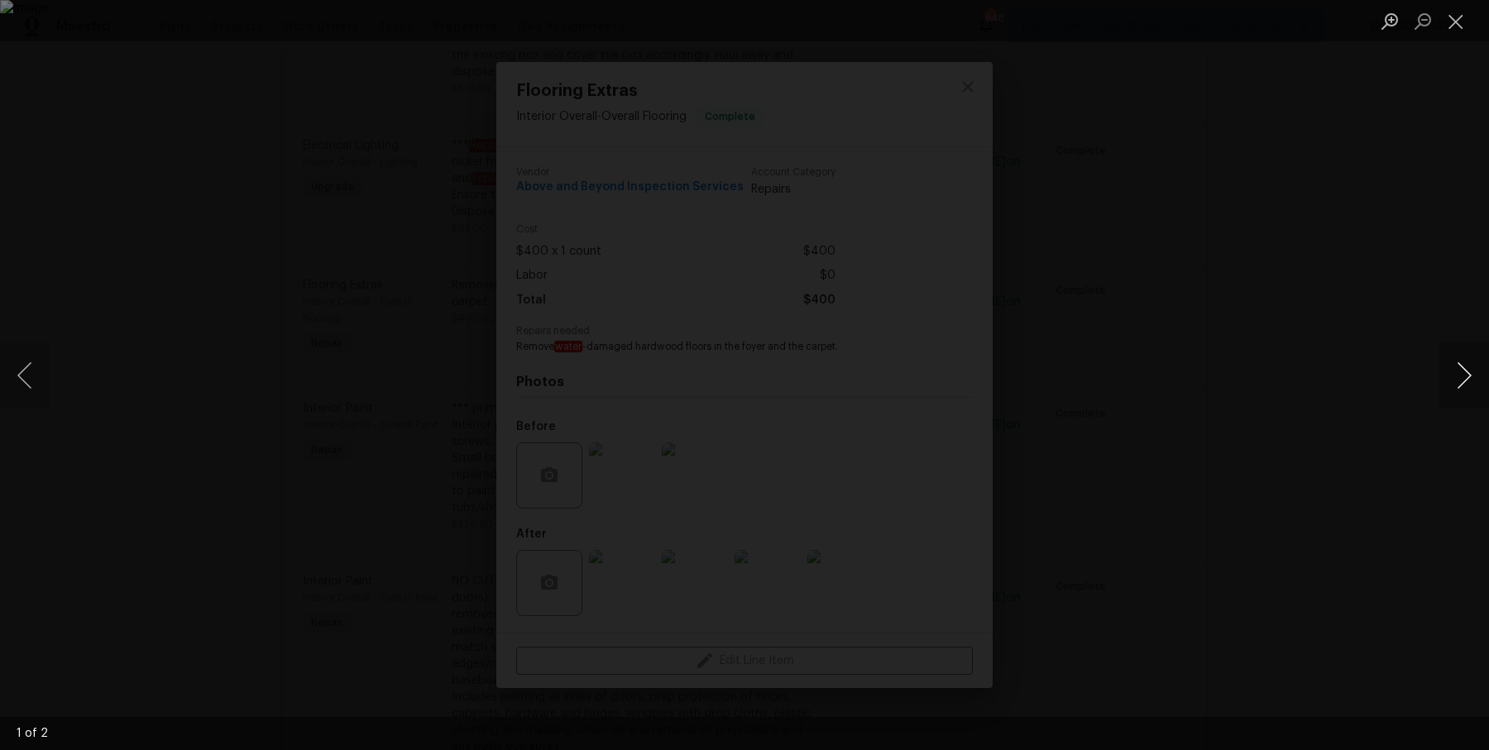
click at [1458, 381] on button "Next image" at bounding box center [1464, 375] width 50 height 66
click at [1464, 385] on button "Next image" at bounding box center [1464, 375] width 50 height 66
click at [1463, 385] on button "Next image" at bounding box center [1464, 375] width 50 height 66
click at [1329, 260] on div "Lightbox" at bounding box center [744, 375] width 1489 height 750
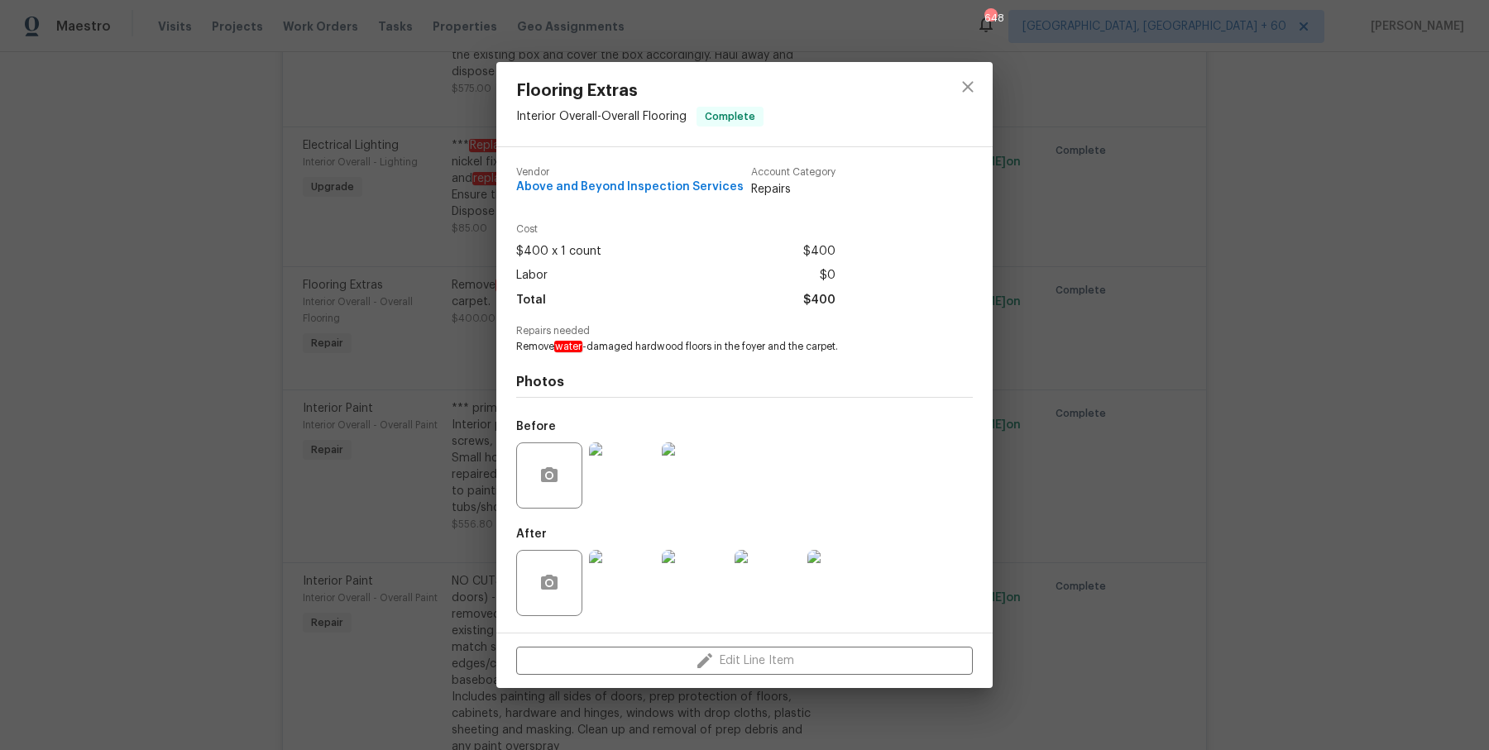
click at [1358, 273] on div "Flooring Extras Interior Overall - Overall Flooring Complete Vendor Above and B…" at bounding box center [744, 375] width 1489 height 750
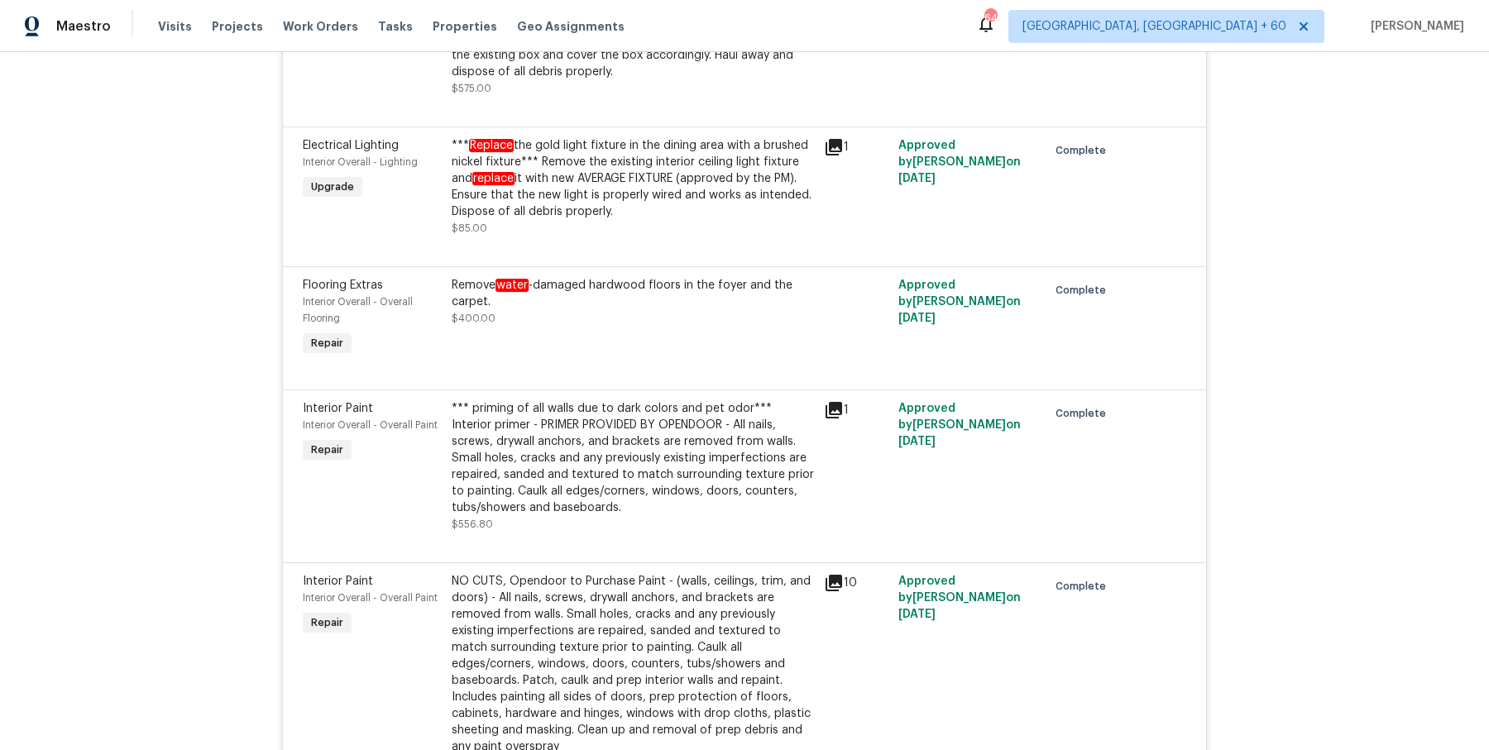
click at [470, 277] on div "Remove water -damaged hardwood floors in the foyer and the carpet." at bounding box center [633, 293] width 362 height 33
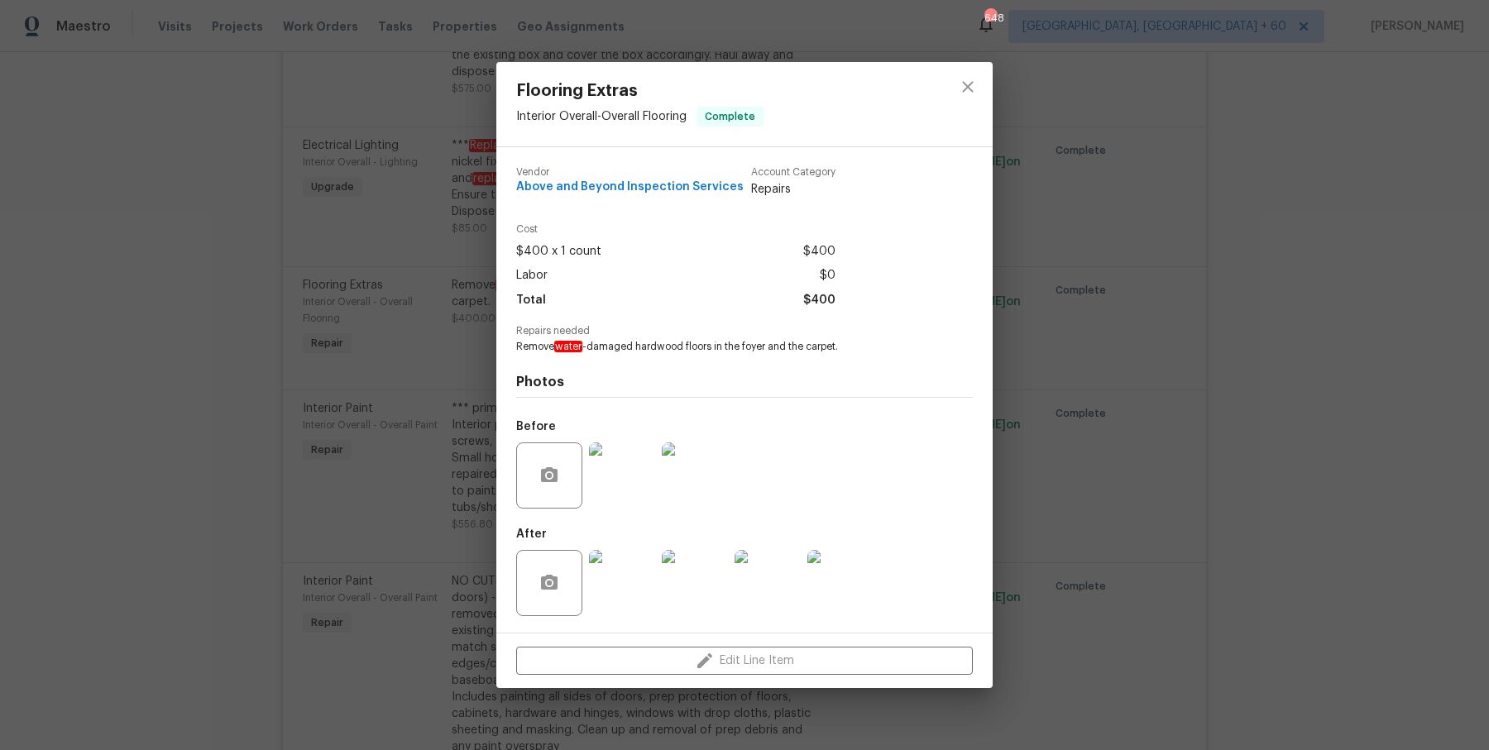
click at [187, 331] on div "Flooring Extras Interior Overall - Overall Flooring Complete Vendor Above and B…" at bounding box center [744, 375] width 1489 height 750
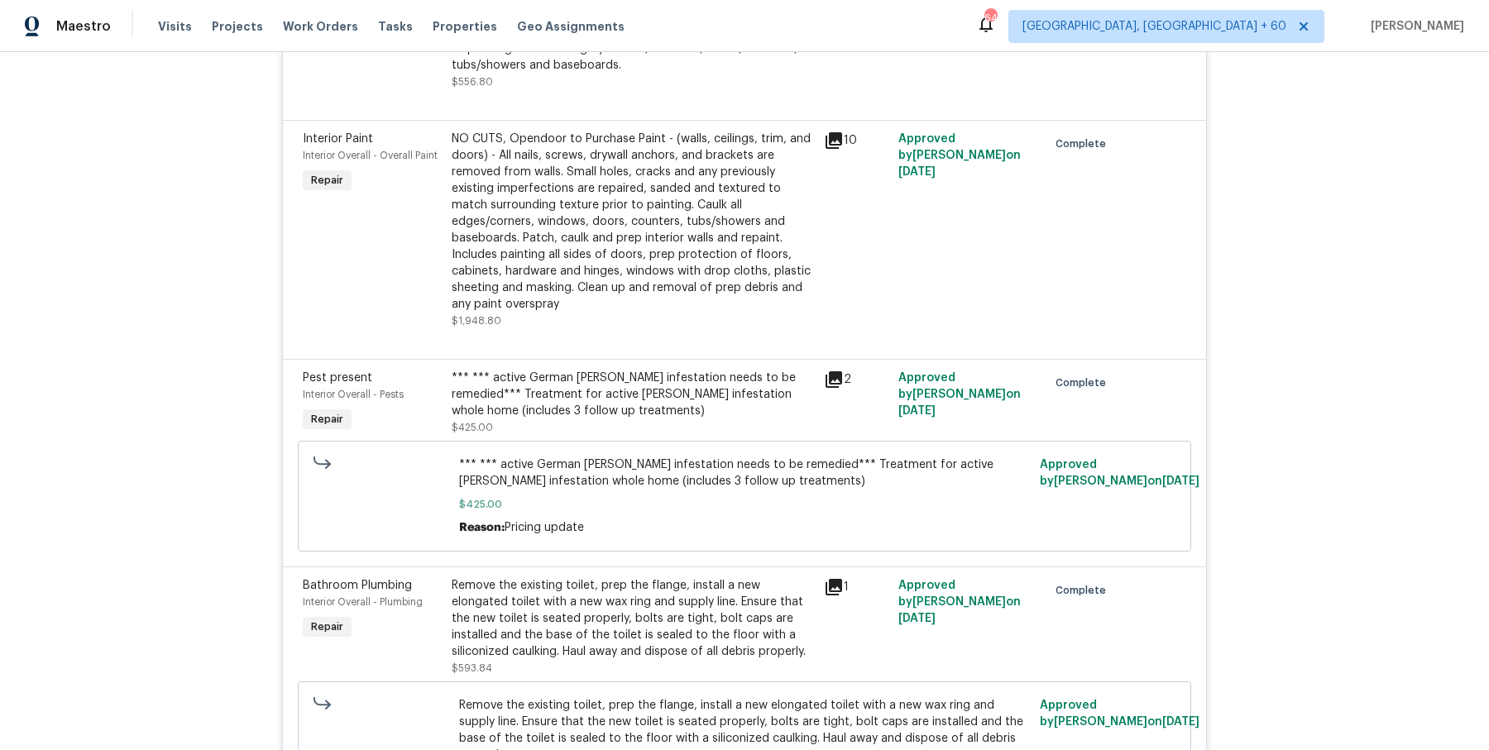
scroll to position [5371, 0]
click at [550, 358] on div "Pest present Interior Overall - Pests Repair *** *** active German roach infest…" at bounding box center [744, 462] width 923 height 208
click at [549, 381] on div "*** *** active German roach infestation needs to be remedied*** Treatment for a…" at bounding box center [633, 402] width 362 height 66
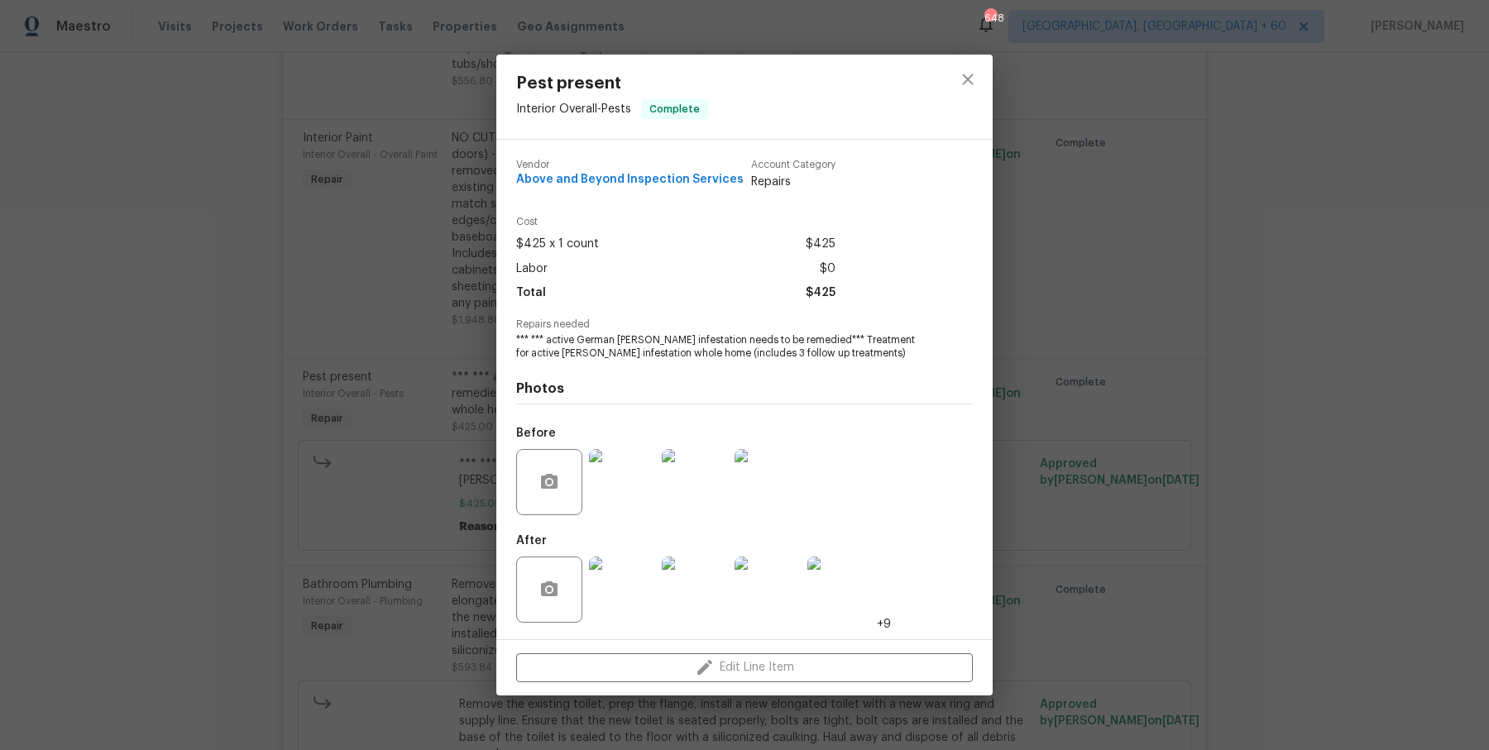
click at [950, 444] on div "Before" at bounding box center [744, 472] width 457 height 108
click at [415, 414] on div "Pest present Interior Overall - Pests Complete Vendor Above and Beyond Inspecti…" at bounding box center [744, 375] width 1489 height 750
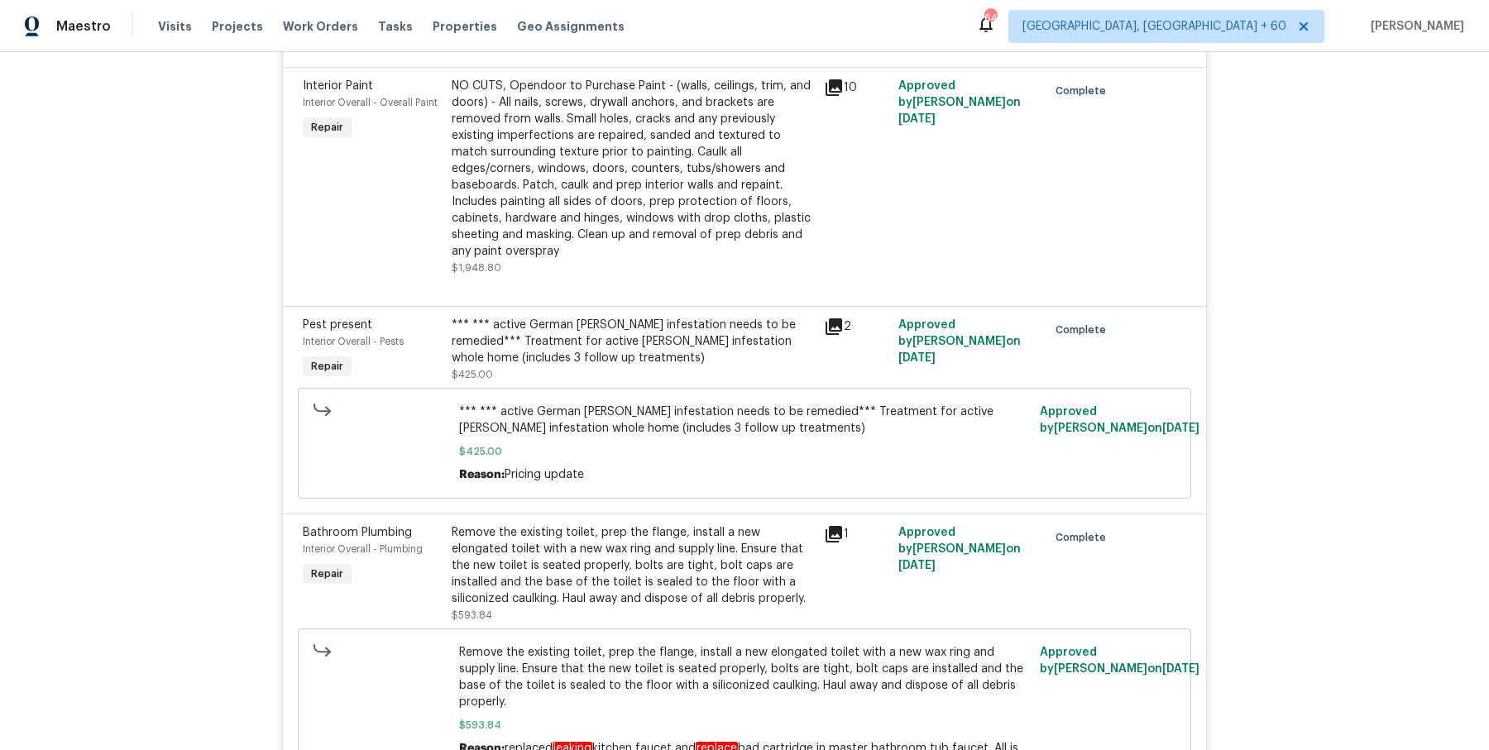
scroll to position [5433, 0]
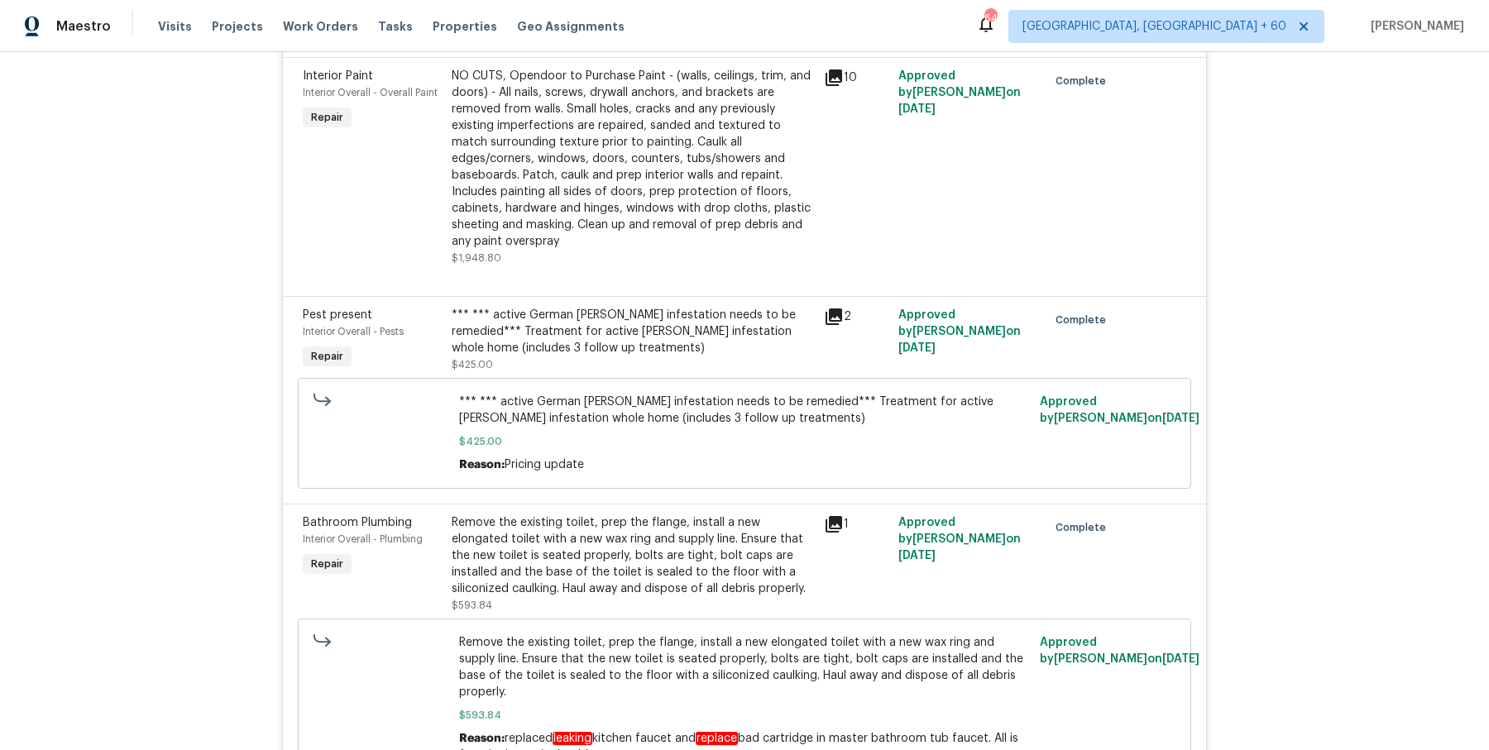
click at [538, 307] on div "*** *** active German roach infestation needs to be remedied*** Treatment for a…" at bounding box center [633, 332] width 362 height 50
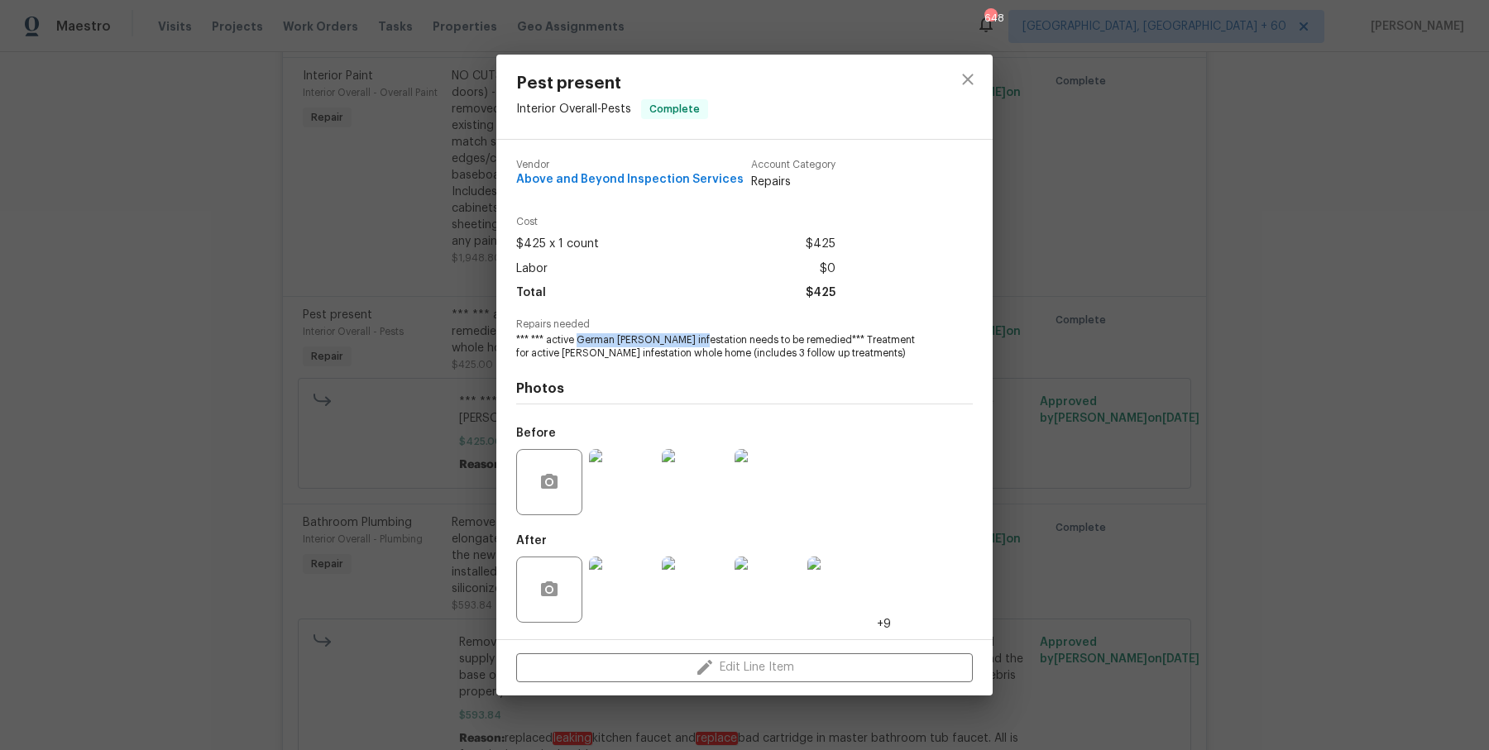
drag, startPoint x: 580, startPoint y: 339, endPoint x: 695, endPoint y: 340, distance: 115.0
click at [695, 340] on span "*** *** active German roach infestation needs to be remedied*** Treatment for a…" at bounding box center [721, 347] width 411 height 28
copy span "German roach infestation"
click at [674, 178] on span "Above and Beyond Inspection Services" at bounding box center [629, 180] width 227 height 12
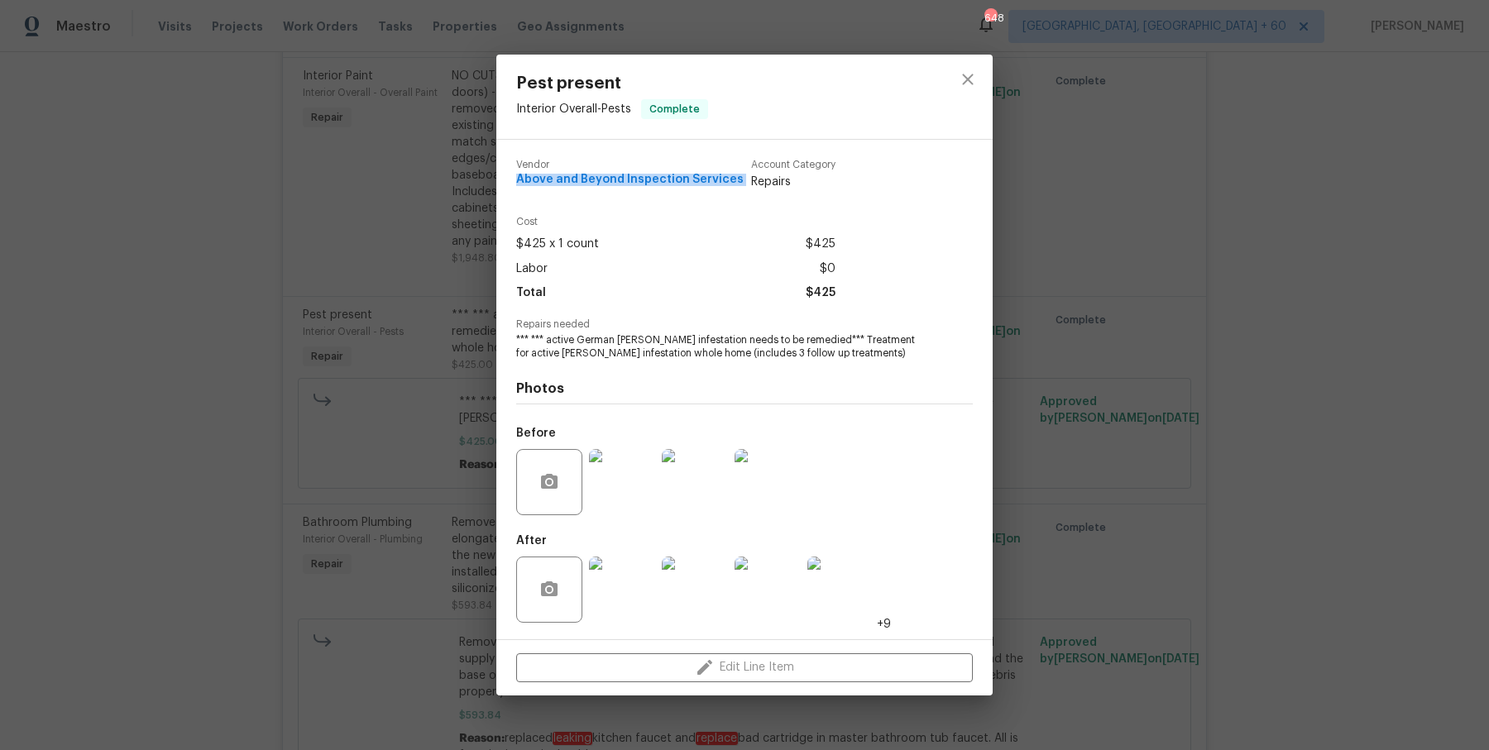
click at [674, 178] on span "Above and Beyond Inspection Services" at bounding box center [629, 180] width 227 height 12
copy span "Above and Beyond Inspection Services"
click at [1116, 288] on div "Pest present Interior Overall - Pests Complete Vendor Above and Beyond Inspecti…" at bounding box center [744, 375] width 1489 height 750
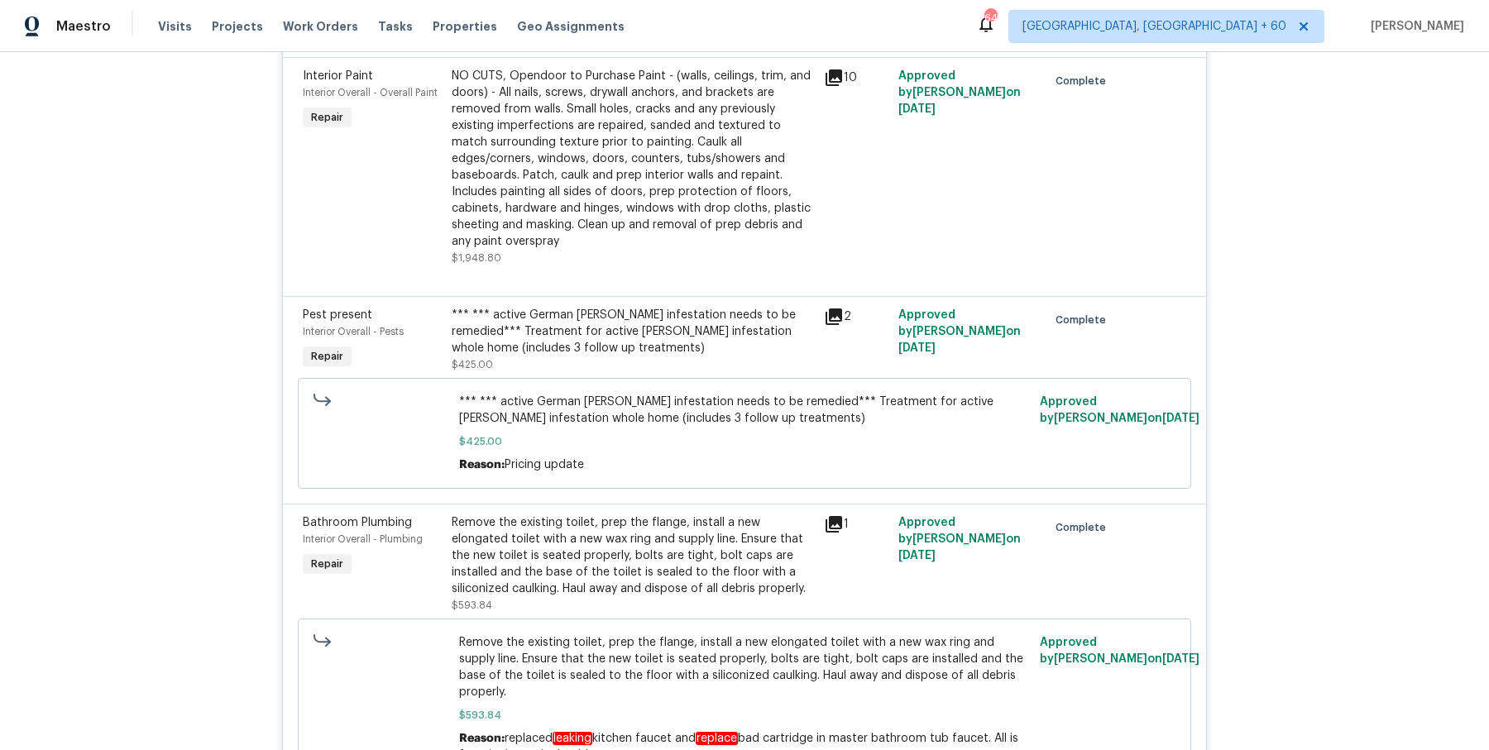
click at [475, 201] on div "NO CUTS, Opendoor to Purchase Paint - (walls, ceilings, trim, and doors) - All …" at bounding box center [633, 167] width 362 height 199
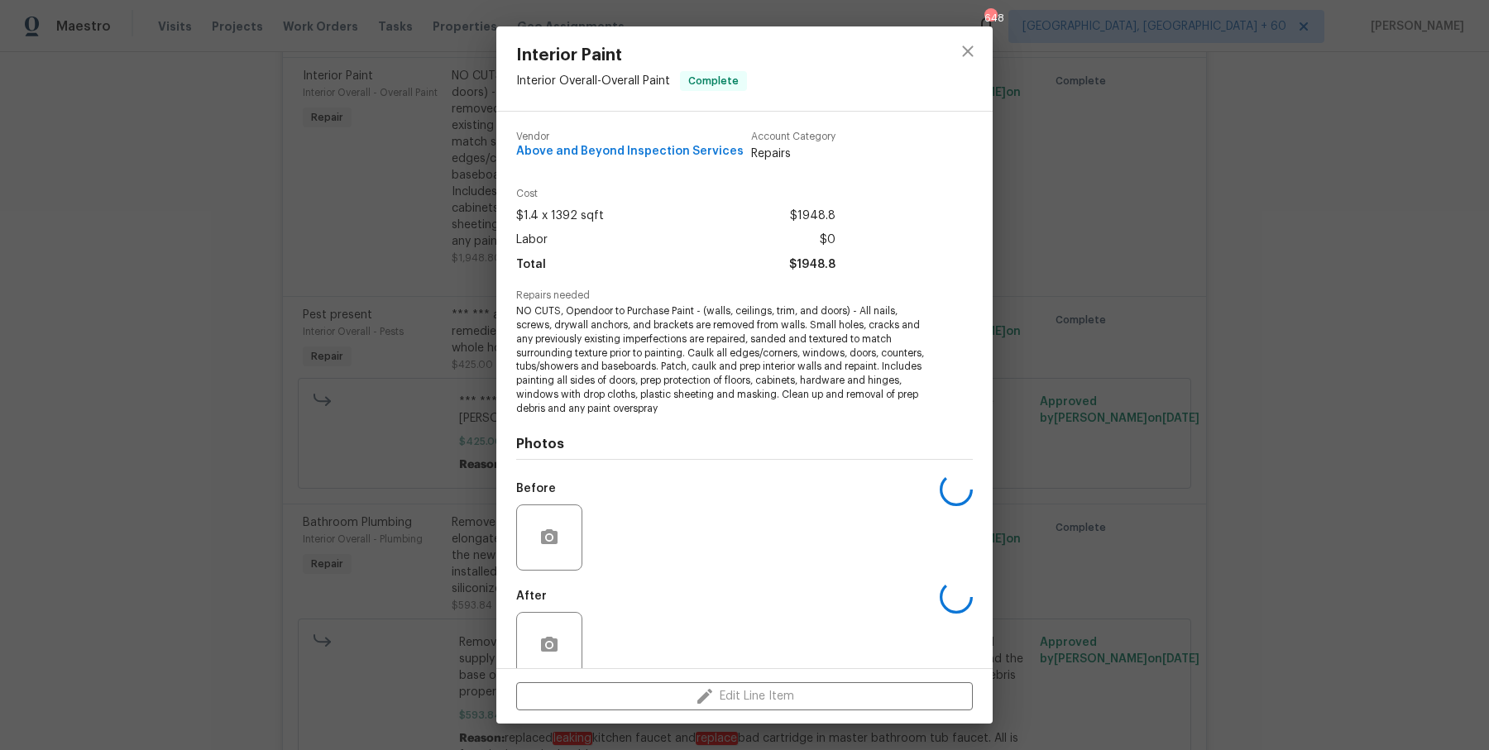
click at [391, 314] on div "Interior Paint Interior Overall - Overall Paint Complete Vendor Above and Beyon…" at bounding box center [744, 375] width 1489 height 750
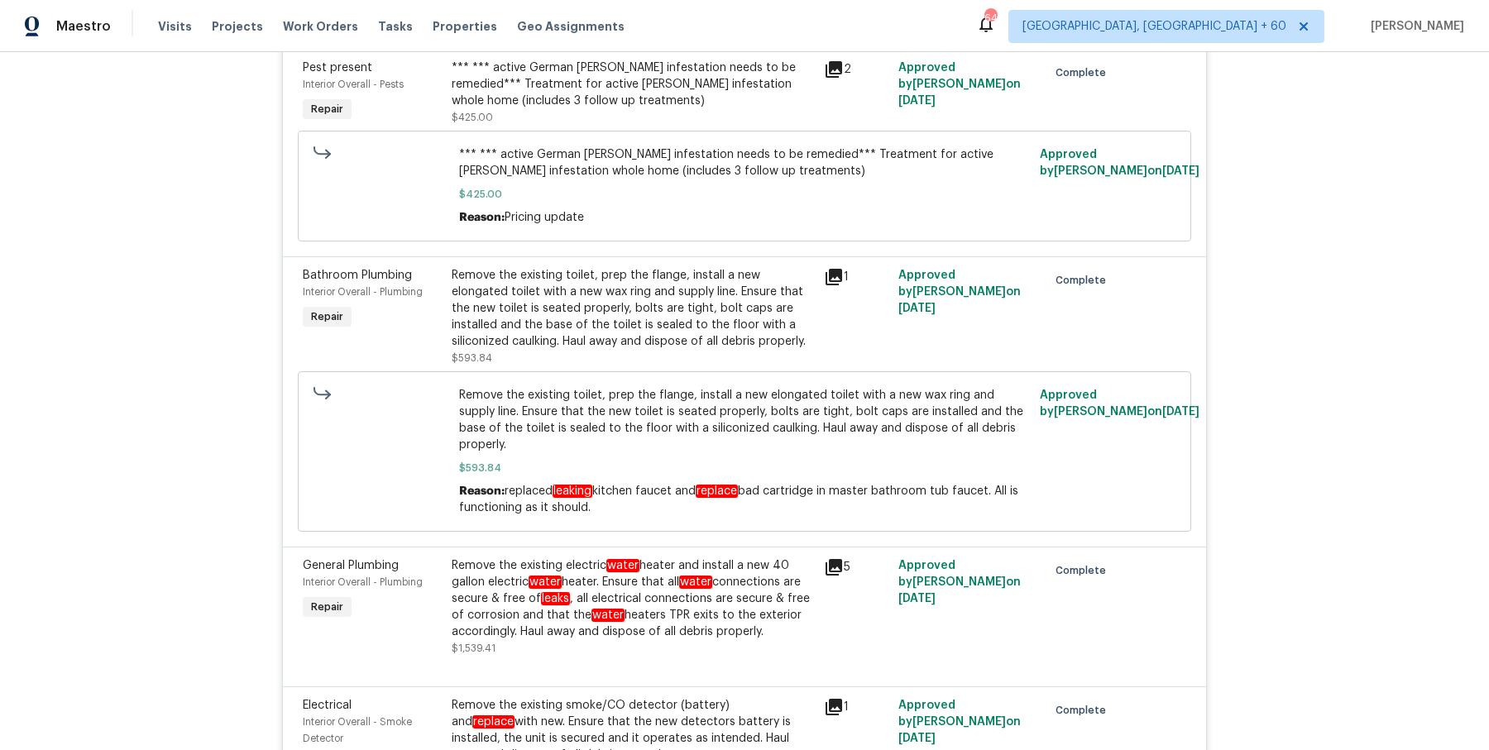
scroll to position [5689, 0]
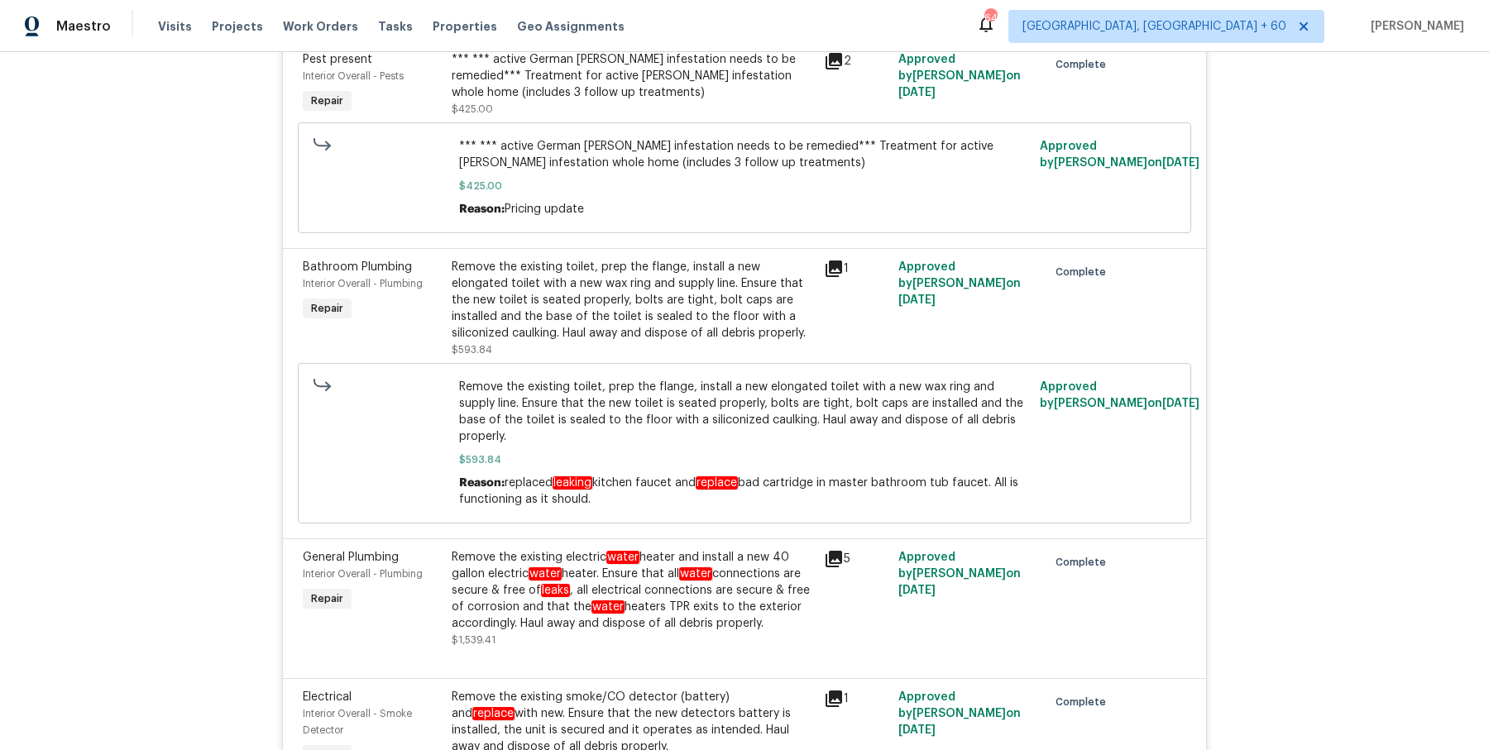
click at [808, 475] on div "Reason: replaced leaking kitchen faucet and replace bad cartridge in master bat…" at bounding box center [745, 491] width 572 height 33
click at [804, 477] on span "replaced leaking kitchen faucet and replace bad cartridge in master bathroom tu…" at bounding box center [738, 491] width 559 height 29
click at [795, 452] on span "$593.84" at bounding box center [745, 460] width 572 height 17
click at [755, 267] on div "Remove the existing toilet, prep the flange, install a new elongated toilet wit…" at bounding box center [633, 300] width 362 height 83
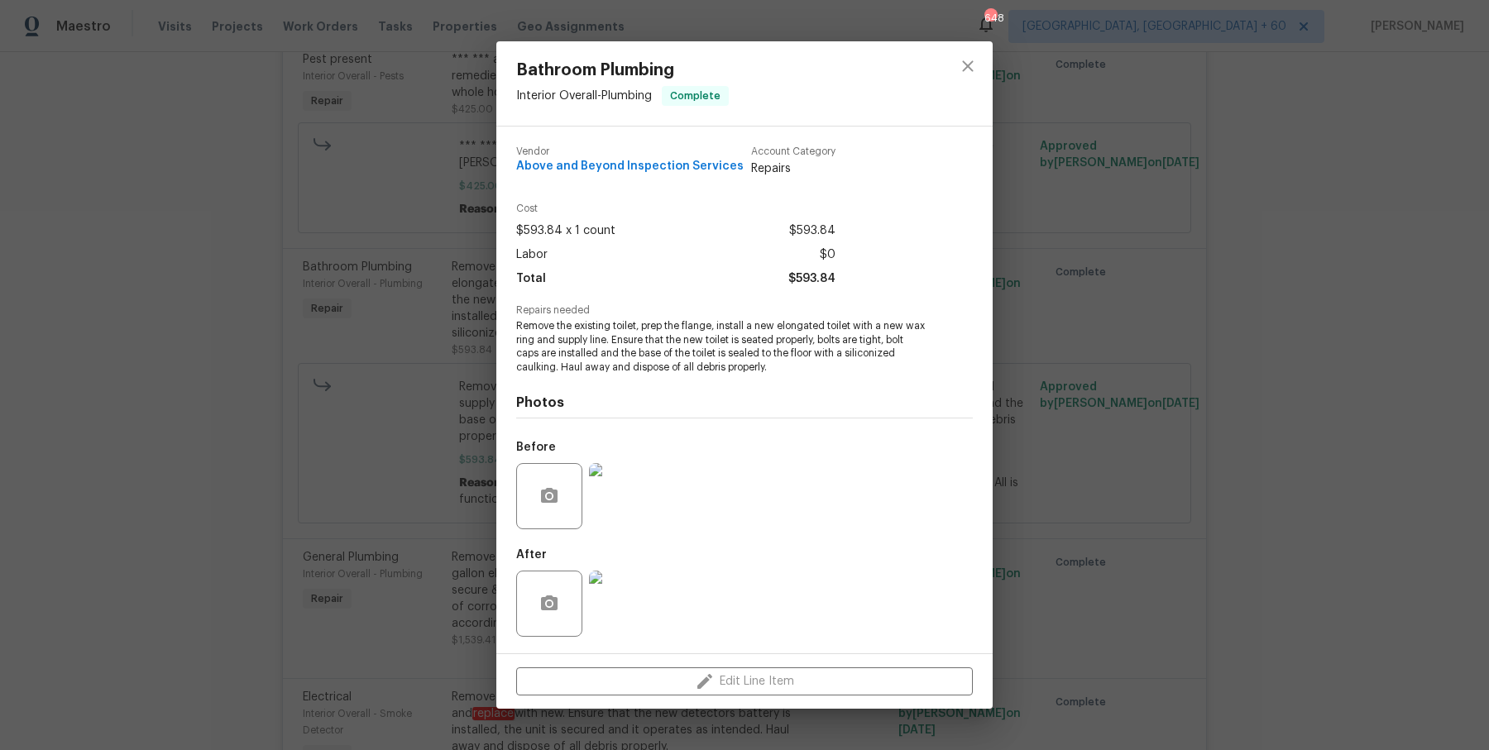
click at [1071, 471] on div "Bathroom Plumbing Interior Overall - Plumbing Complete Vendor Above and Beyond …" at bounding box center [744, 375] width 1489 height 750
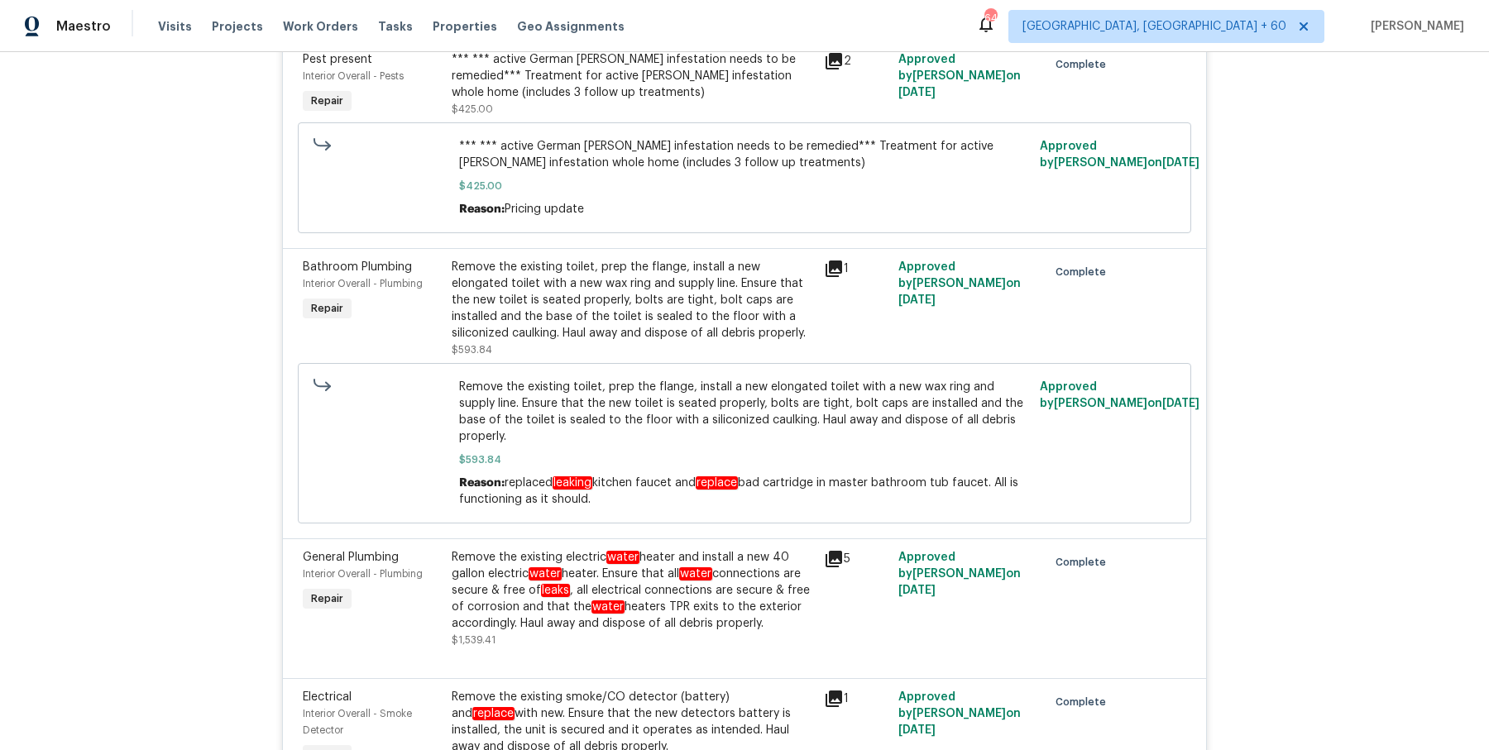
click at [678, 477] on span "replaced leaking kitchen faucet and replace bad cartridge in master bathroom tu…" at bounding box center [738, 491] width 559 height 29
click at [653, 379] on span "Remove the existing toilet, prep the flange, install a new elongated toilet wit…" at bounding box center [745, 412] width 572 height 66
click at [643, 259] on div "Remove the existing toilet, prep the flange, install a new elongated toilet wit…" at bounding box center [633, 300] width 362 height 83
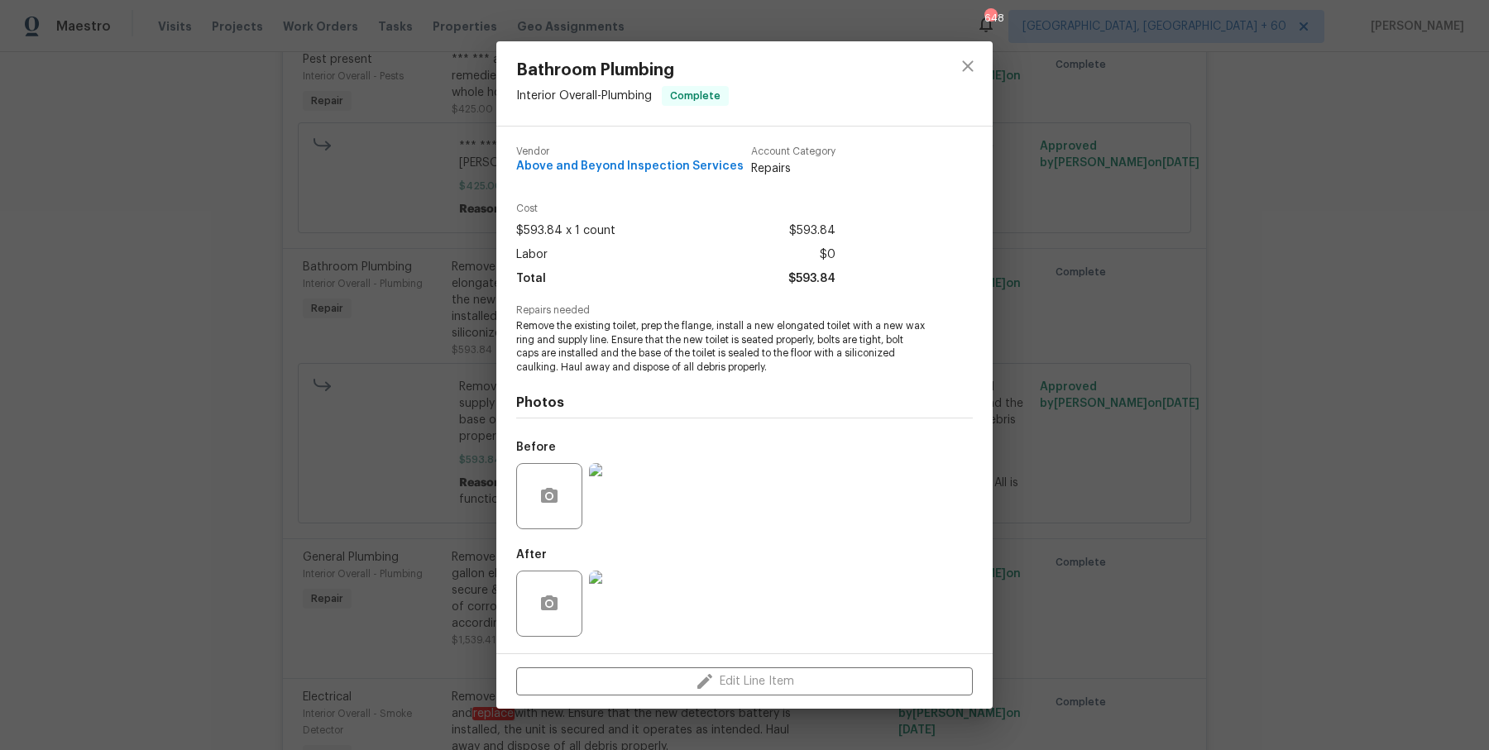
click at [617, 509] on img at bounding box center [622, 496] width 66 height 66
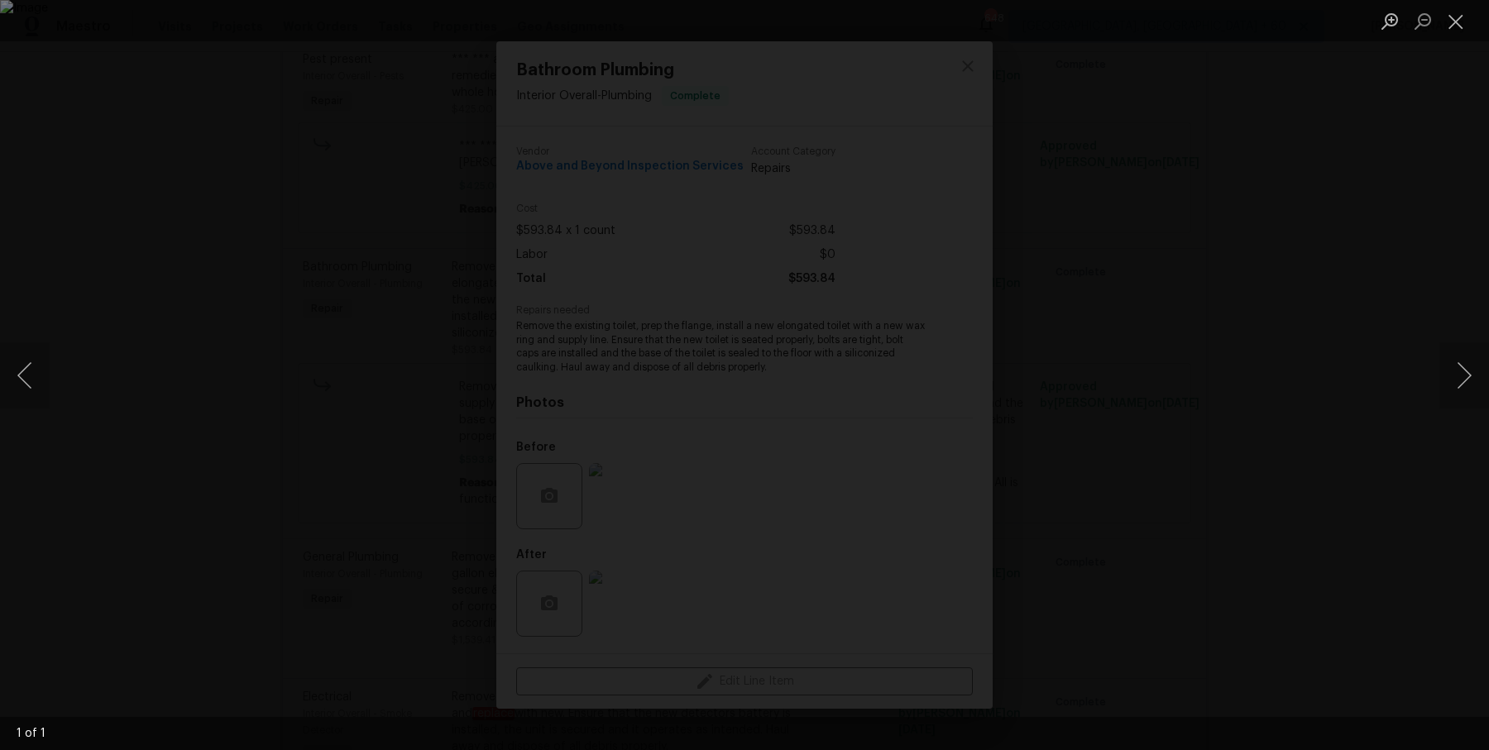
click at [1257, 511] on div "Lightbox" at bounding box center [744, 375] width 1489 height 750
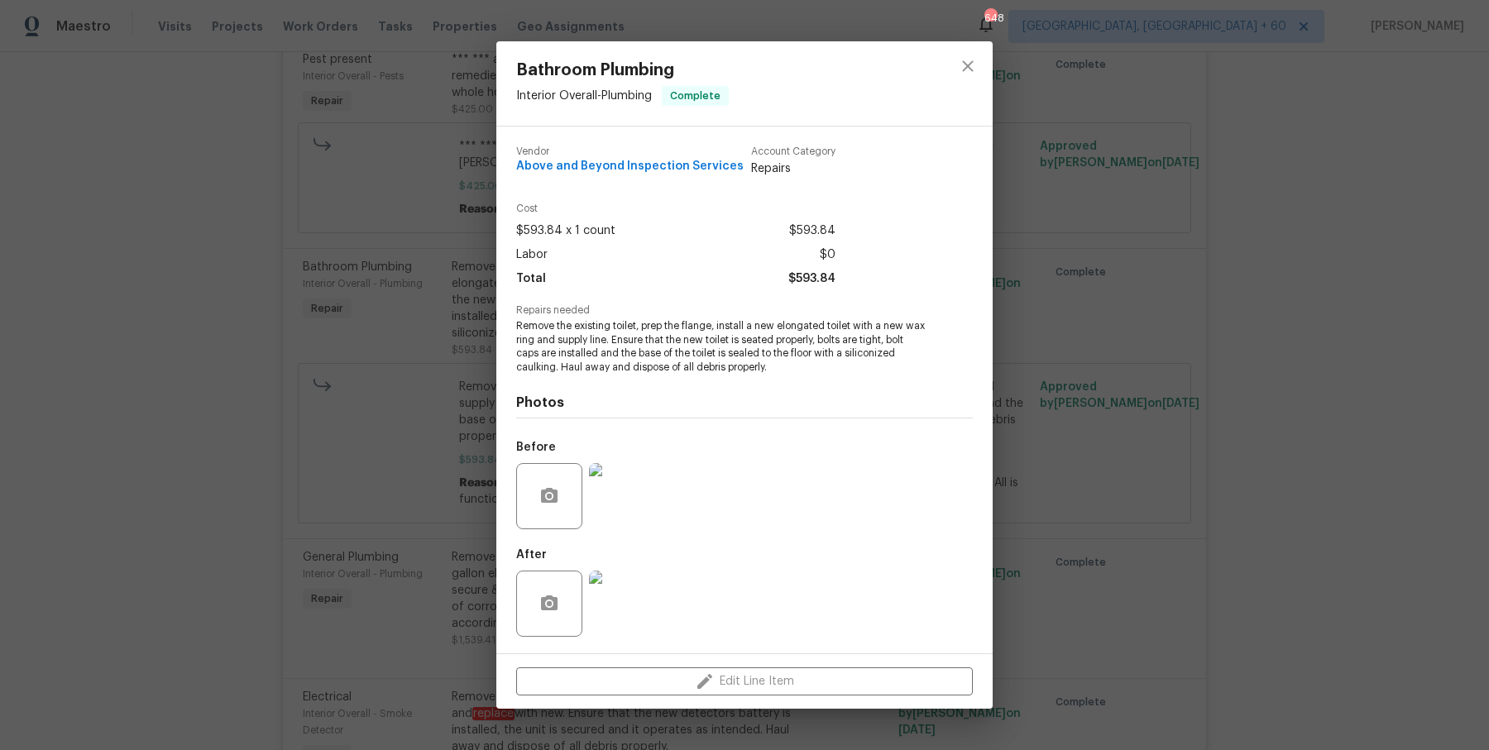
click at [638, 618] on img at bounding box center [622, 604] width 66 height 66
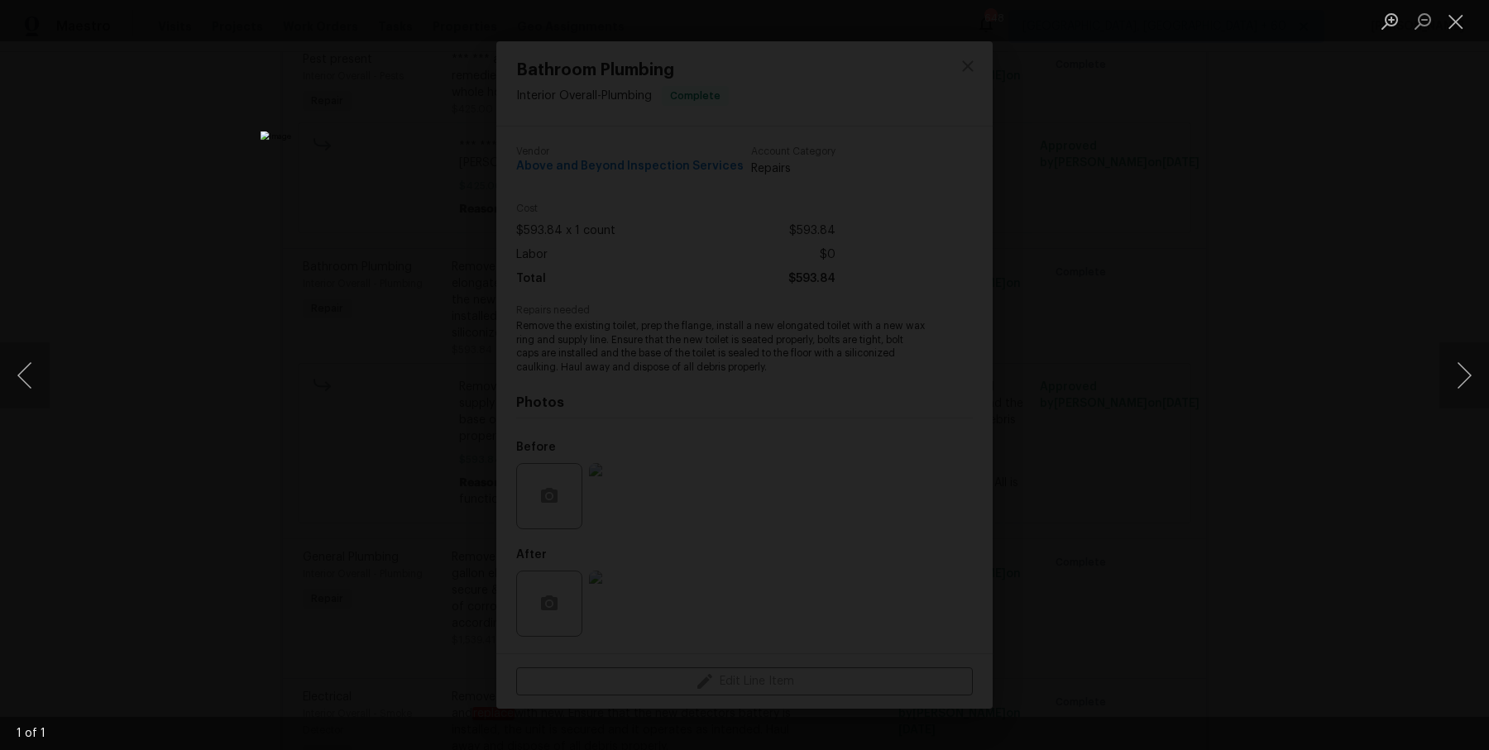
click at [1229, 424] on div "Lightbox" at bounding box center [744, 375] width 1489 height 750
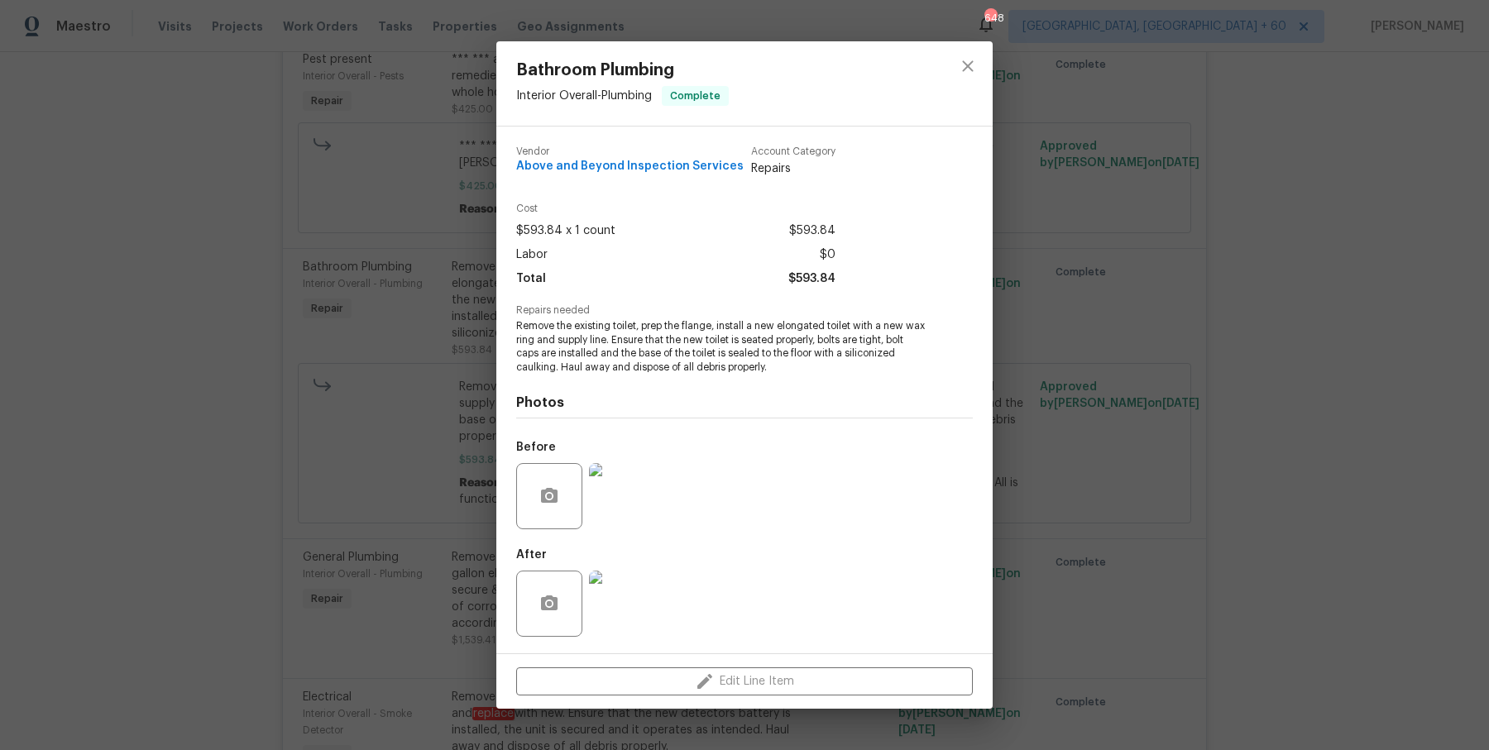
click at [1229, 424] on div "Bathroom Plumbing Interior Overall - Plumbing Complete Vendor Above and Beyond …" at bounding box center [744, 375] width 1489 height 750
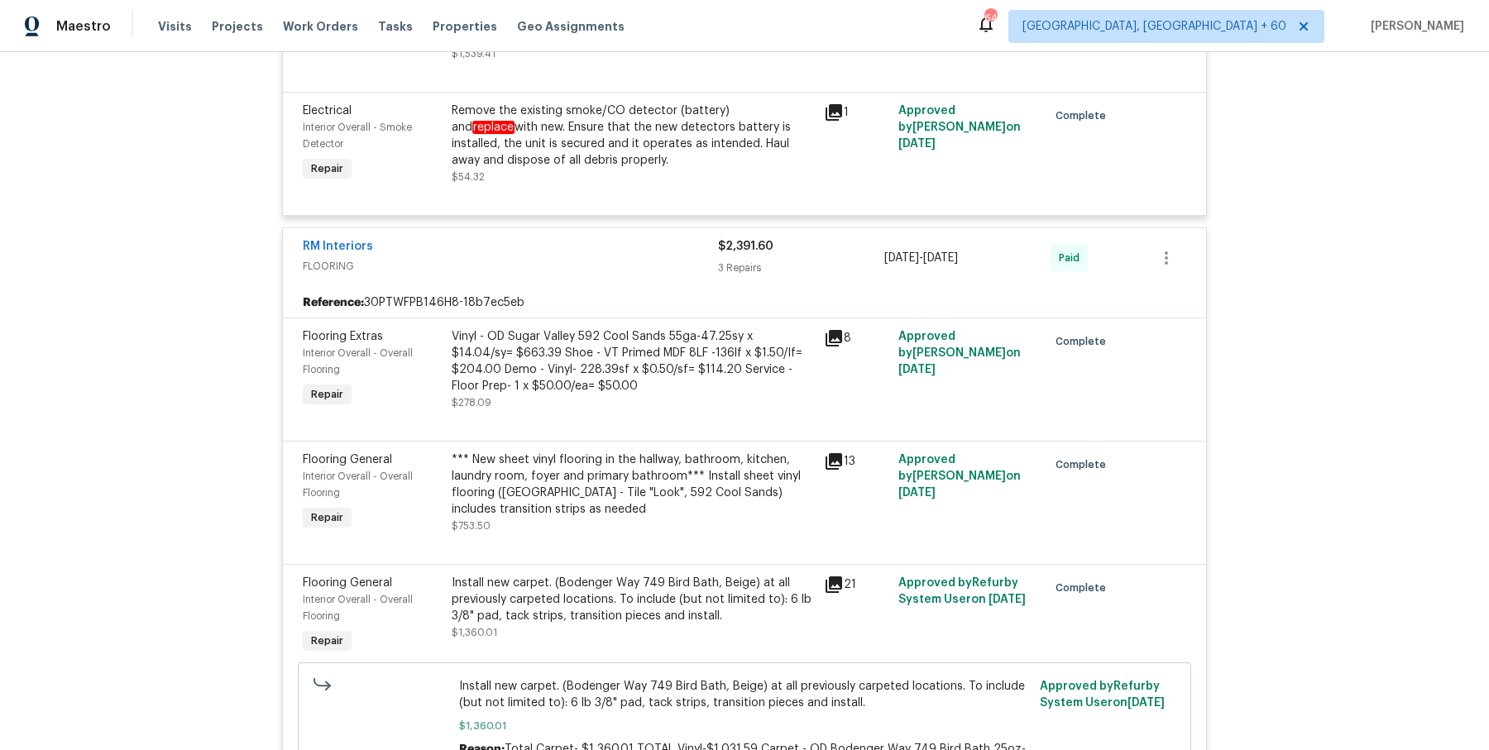
scroll to position [6323, 0]
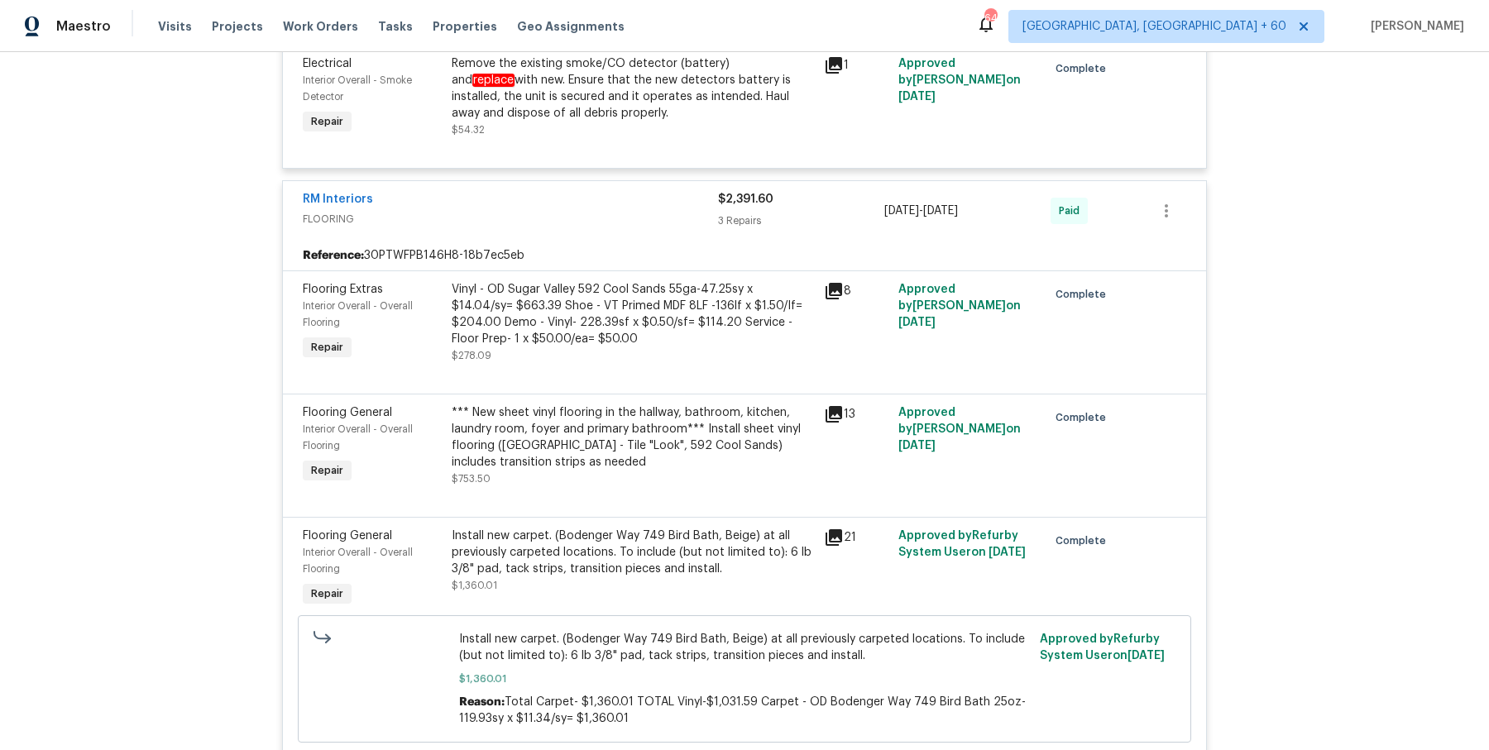
click at [741, 405] on div "*** New sheet vinyl flooring in the hallway, bathroom, kitchen, laundry room, f…" at bounding box center [633, 438] width 362 height 66
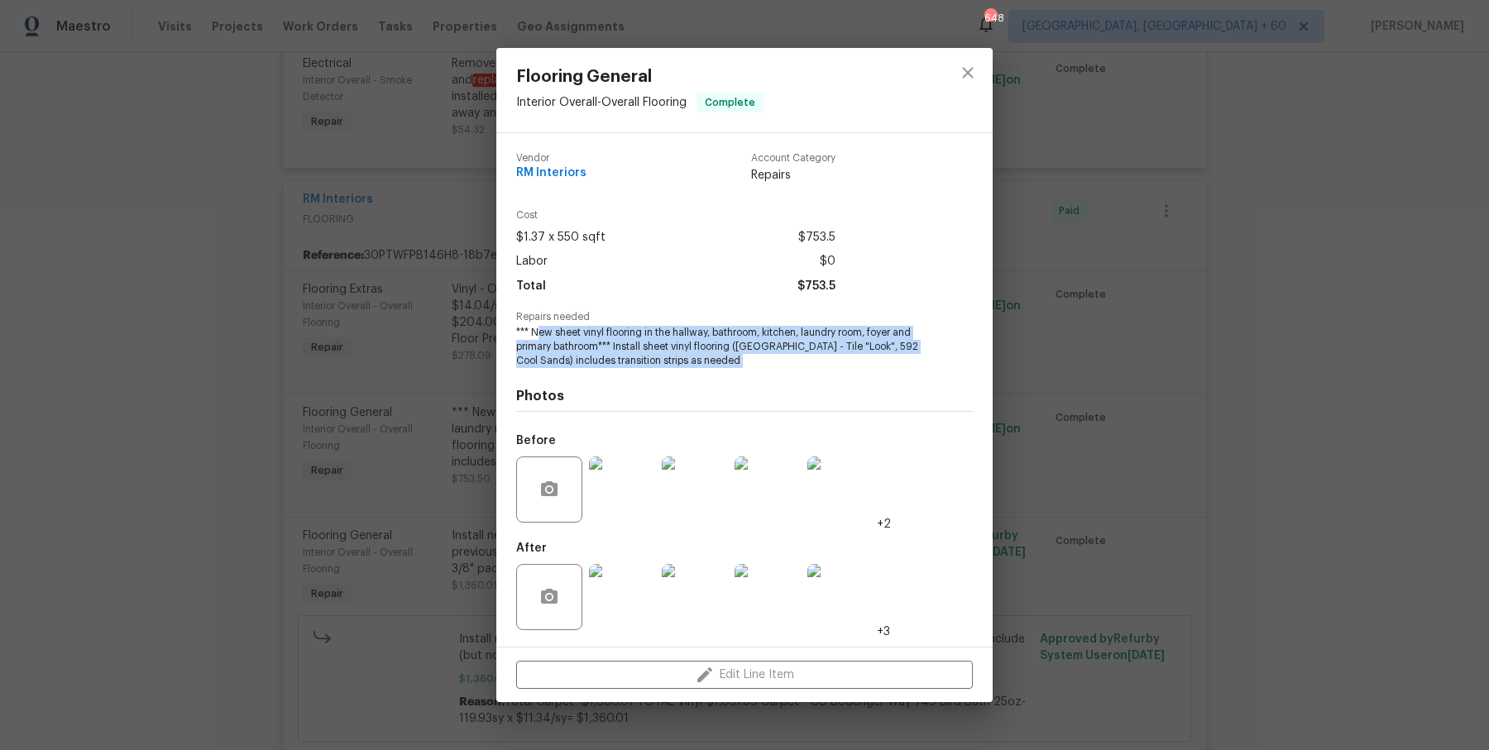
drag, startPoint x: 536, startPoint y: 333, endPoint x: 742, endPoint y: 372, distance: 209.8
click at [750, 370] on div "Vendor RM Interiors Account Category Repairs Cost $1.37 x 550 sqft $753.5 Labor…" at bounding box center [744, 390] width 457 height 500
click at [742, 372] on div "Photos Before +2 After +3" at bounding box center [744, 504] width 457 height 272
drag, startPoint x: 742, startPoint y: 372, endPoint x: 487, endPoint y: 325, distance: 259.1
click at [487, 325] on div "Flooring General Interior Overall - Overall Flooring Complete Vendor RM Interio…" at bounding box center [744, 375] width 1489 height 750
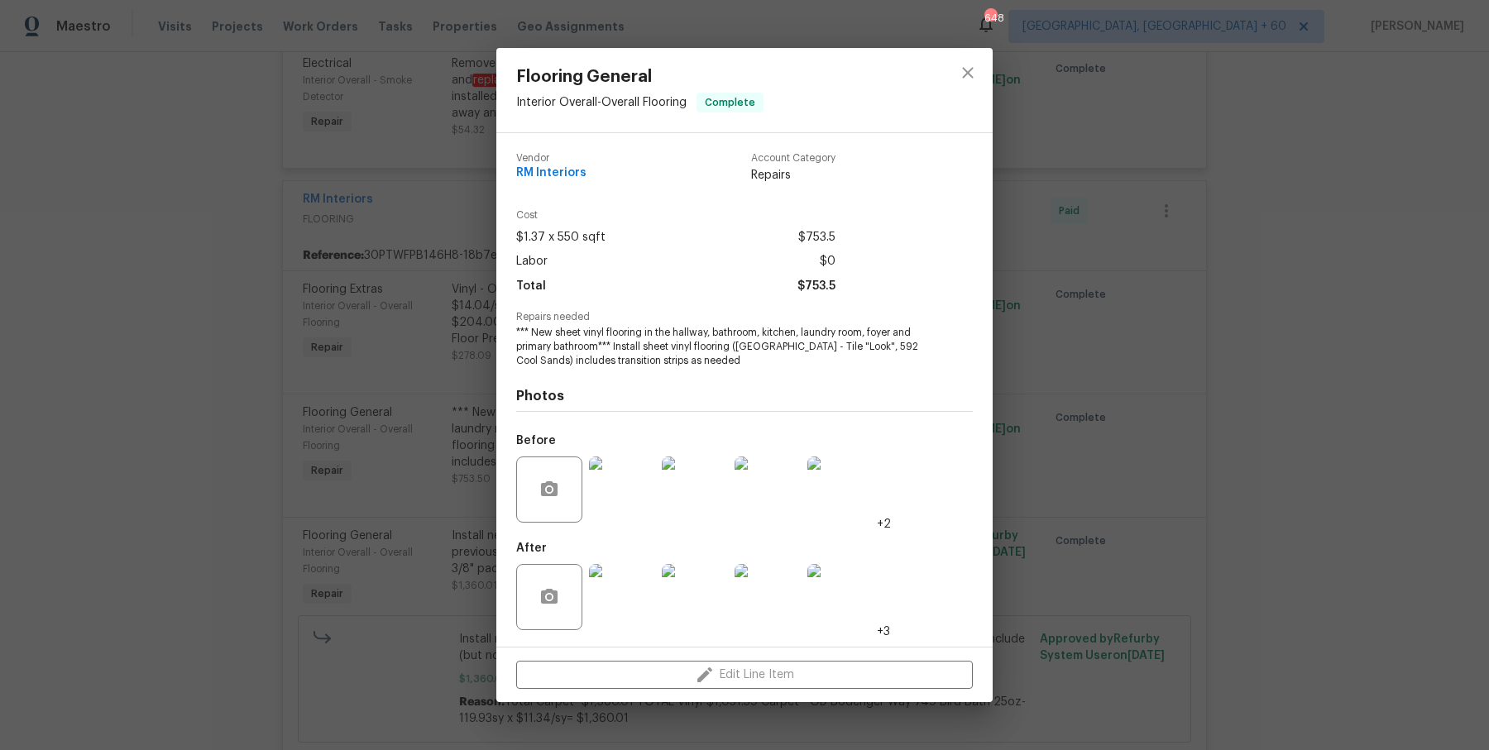
click at [677, 351] on span "*** New sheet vinyl flooring in the hallway, bathroom, kitchen, laundry room, f…" at bounding box center [721, 346] width 411 height 41
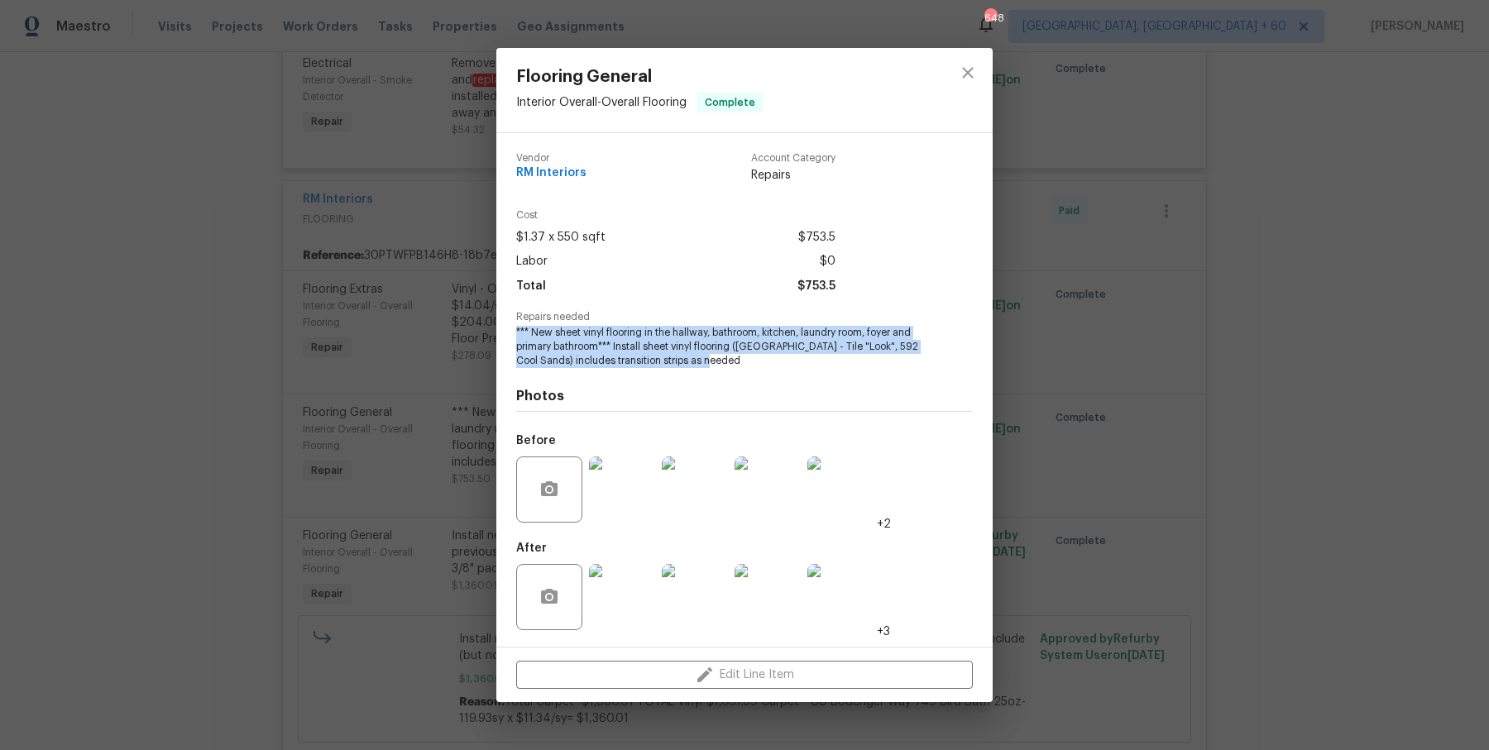
drag, startPoint x: 731, startPoint y: 365, endPoint x: 491, endPoint y: 340, distance: 242.0
click at [491, 340] on div "Flooring General Interior Overall - Overall Flooring Complete Vendor RM Interio…" at bounding box center [744, 375] width 1489 height 750
copy span "*** New sheet vinyl flooring in the hallway, bathroom, kitchen, laundry room, f…"
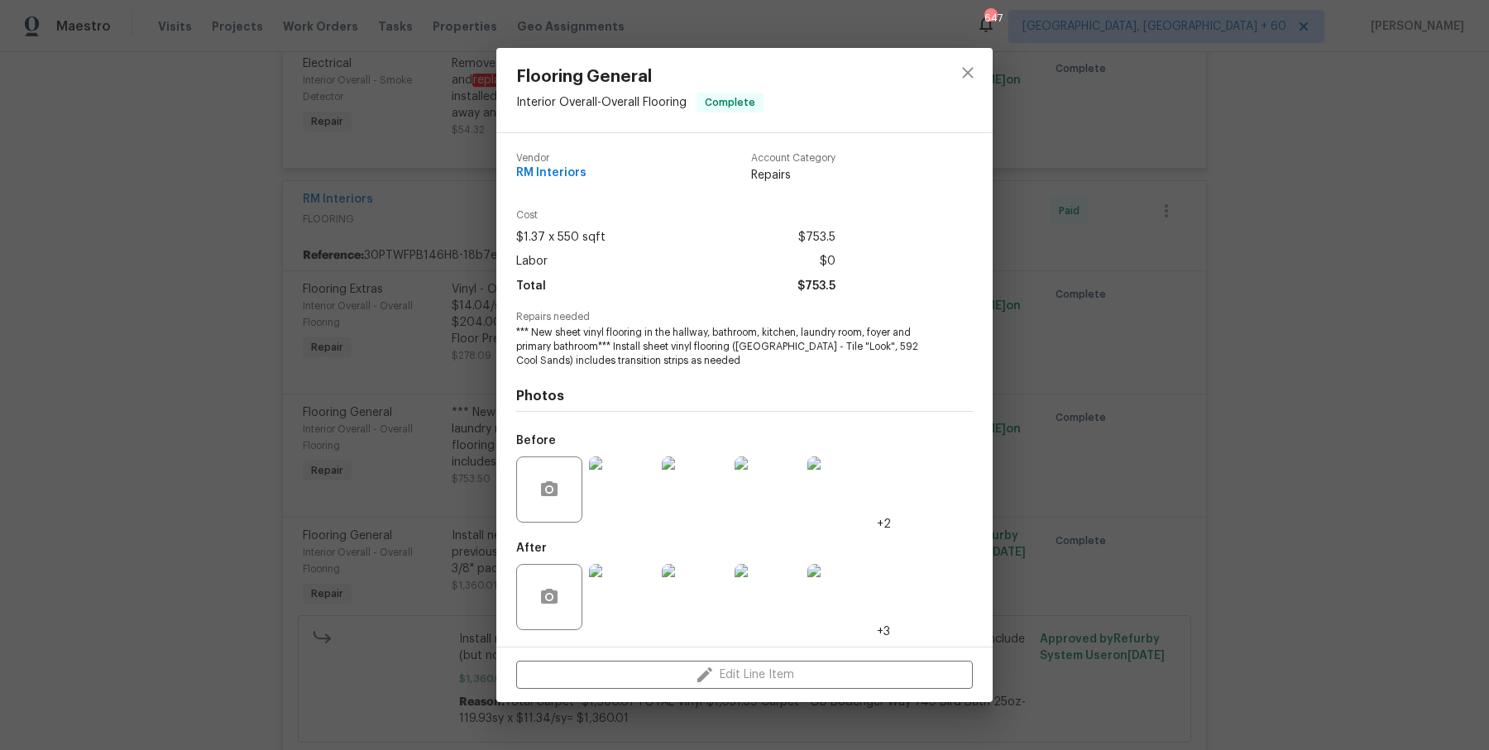
click at [231, 410] on div "Flooring General Interior Overall - Overall Flooring Complete Vendor RM Interio…" at bounding box center [744, 375] width 1489 height 750
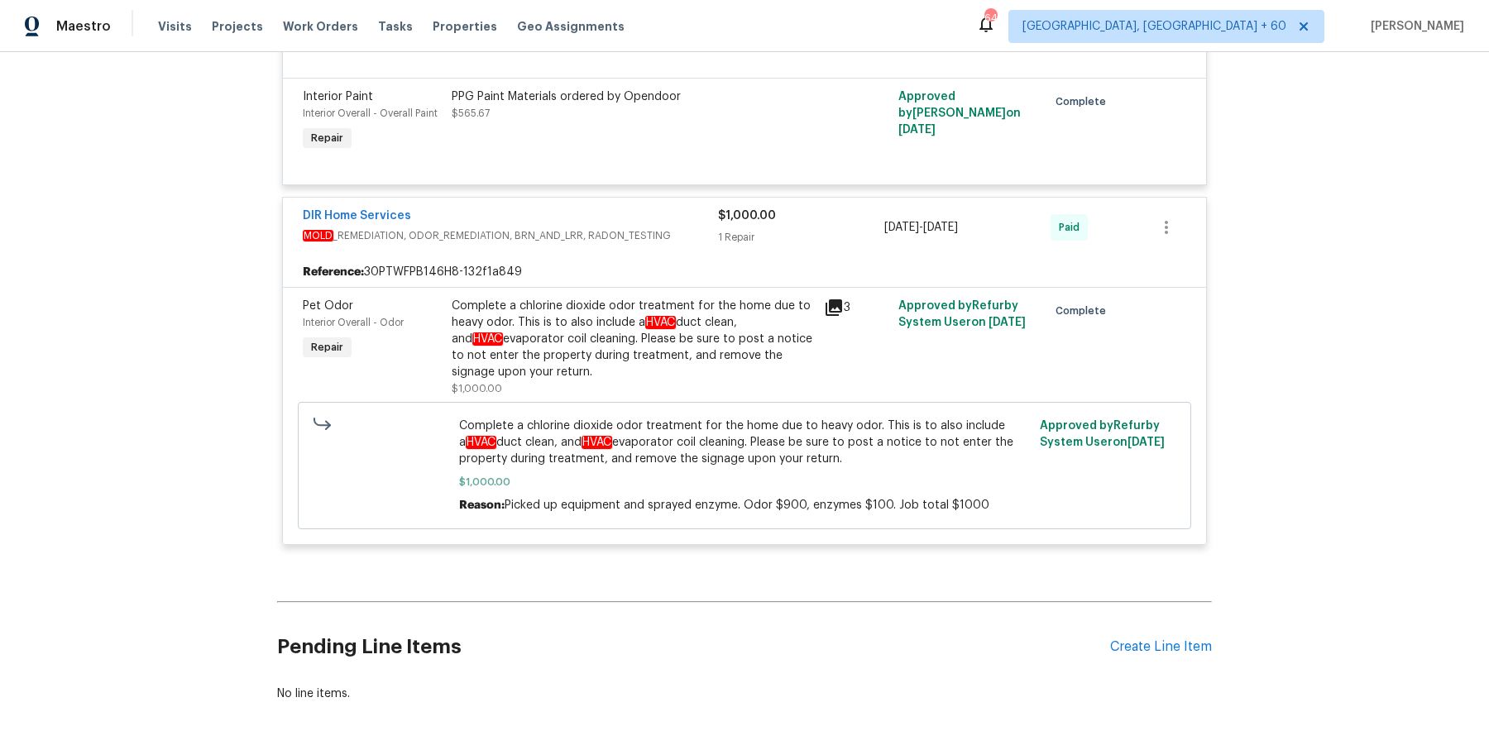
scroll to position [7311, 0]
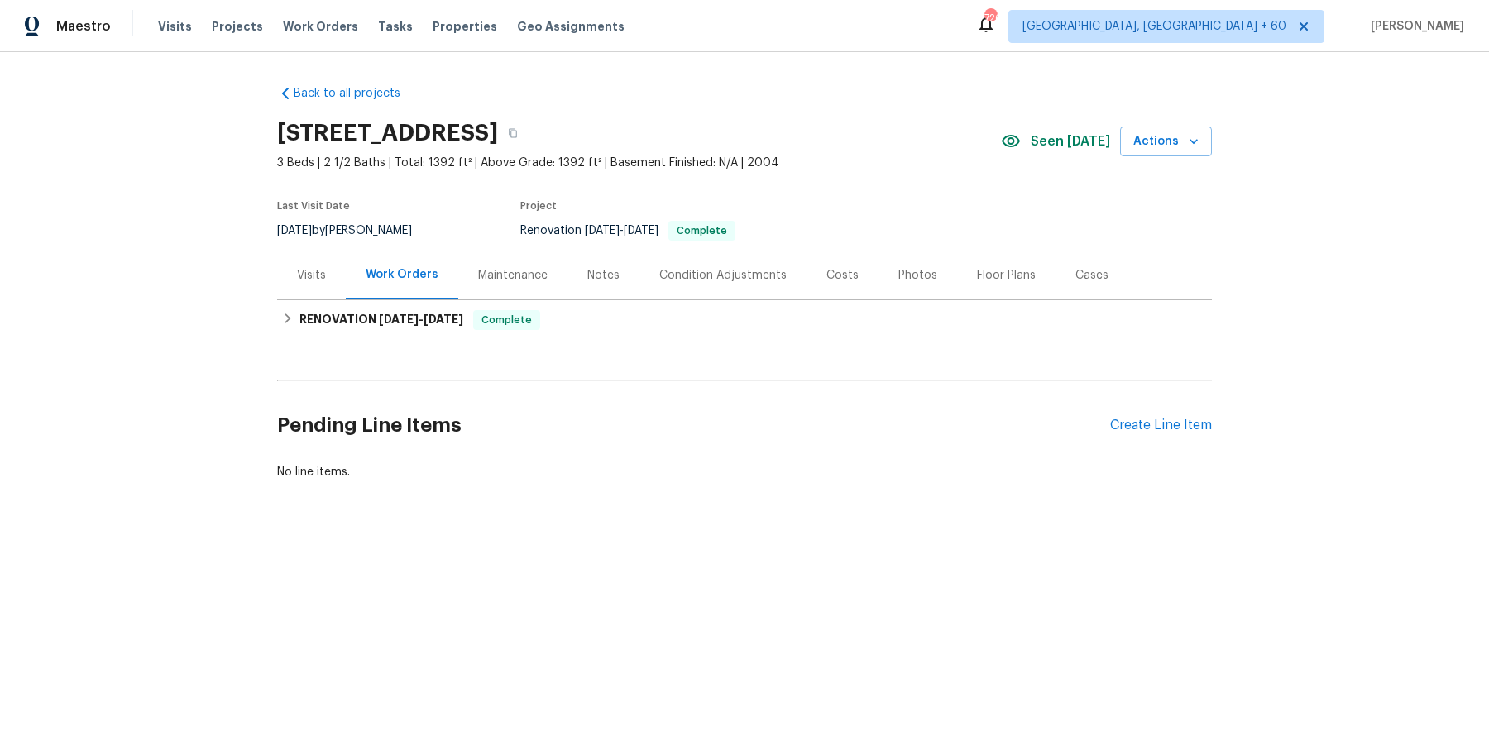
click at [311, 268] on div "Visits" at bounding box center [311, 275] width 29 height 17
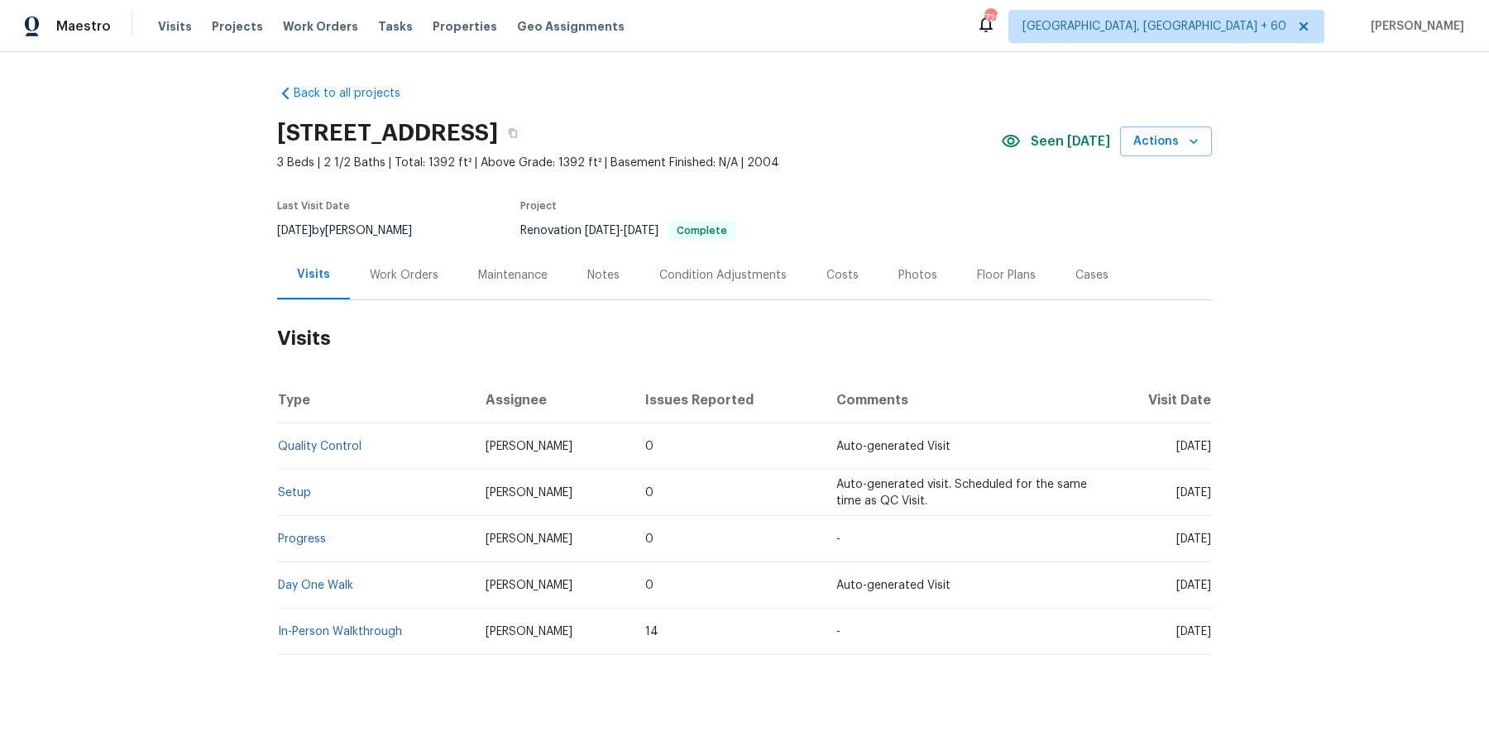
click at [297, 486] on td "Setup" at bounding box center [374, 493] width 195 height 46
click at [291, 497] on link "Setup" at bounding box center [294, 493] width 33 height 12
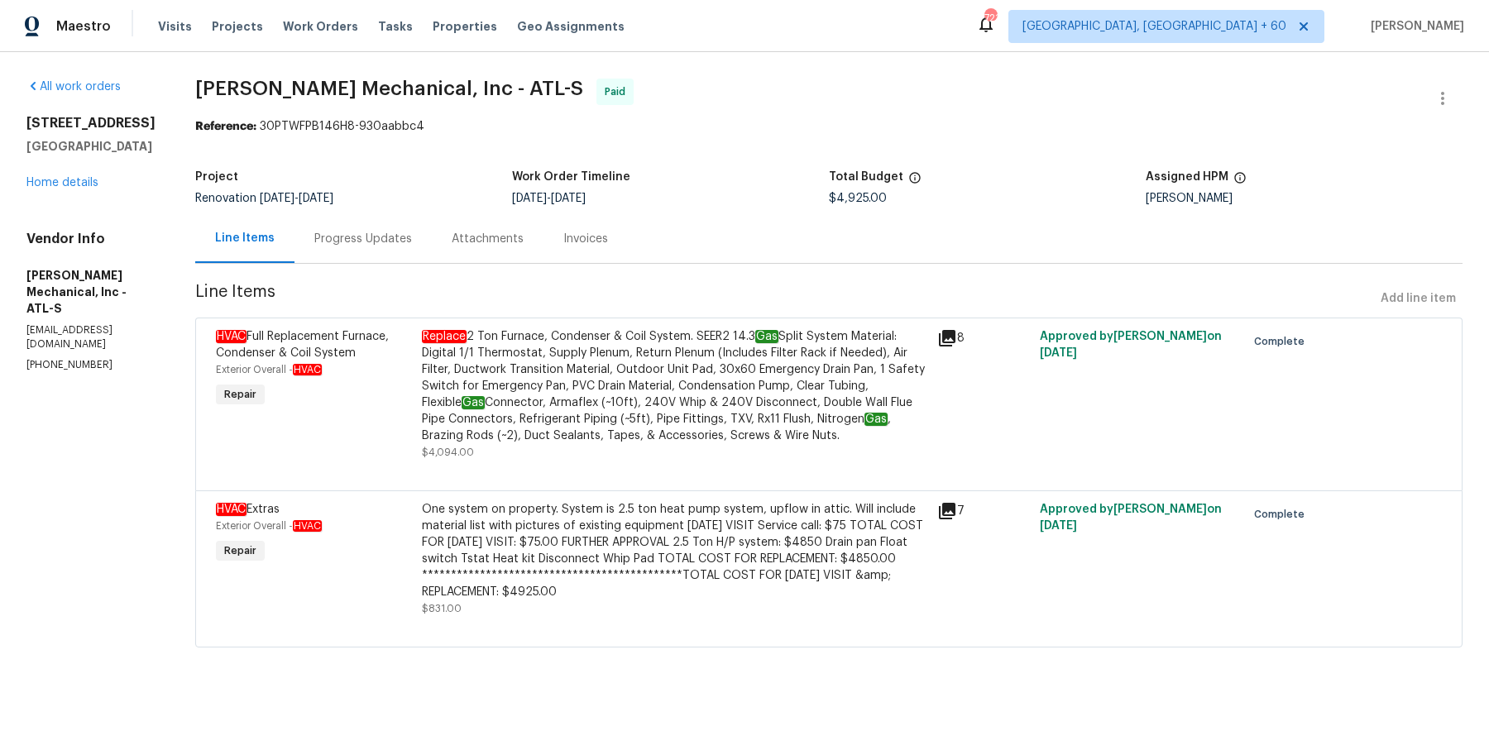
click at [385, 241] on div "Progress Updates" at bounding box center [363, 239] width 98 height 17
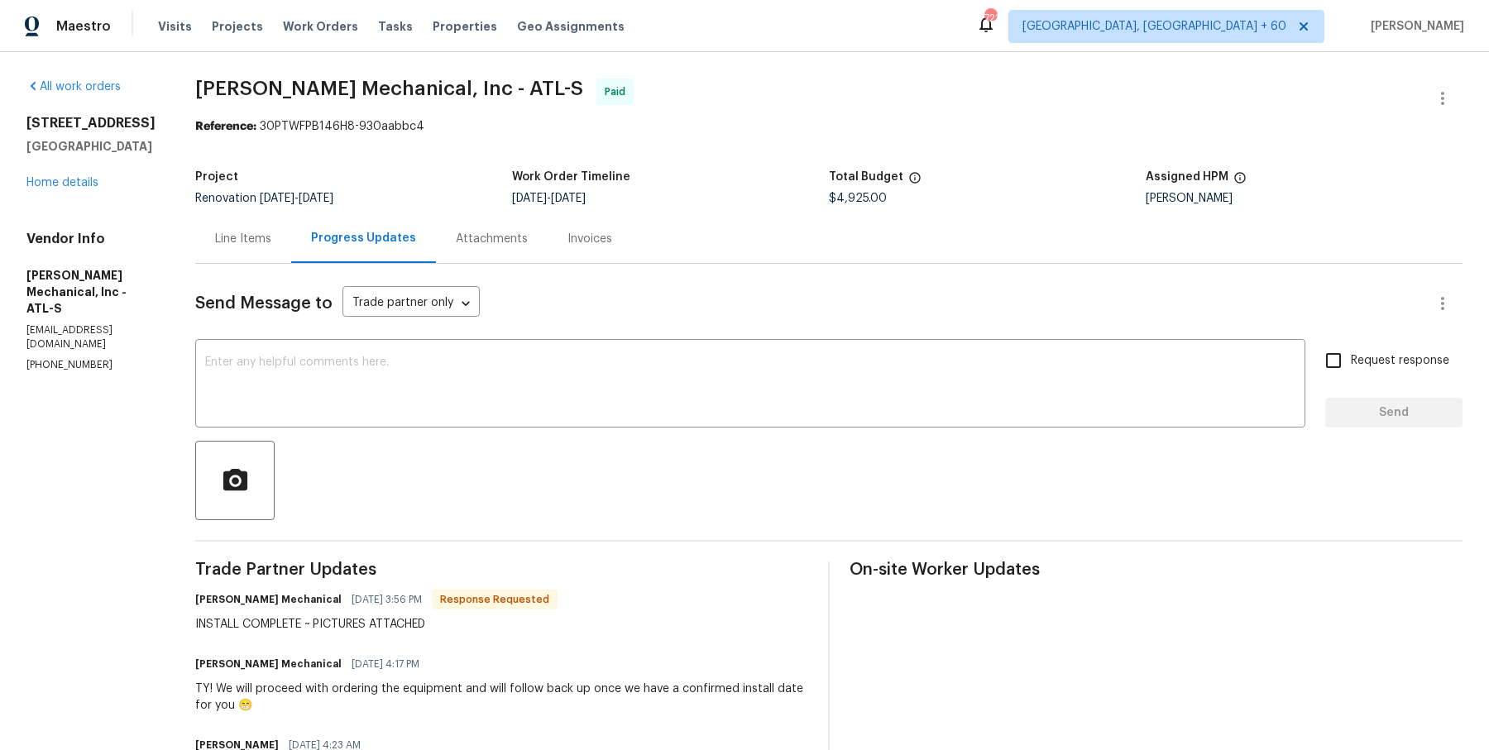
click at [291, 232] on div "Line Items" at bounding box center [243, 238] width 96 height 49
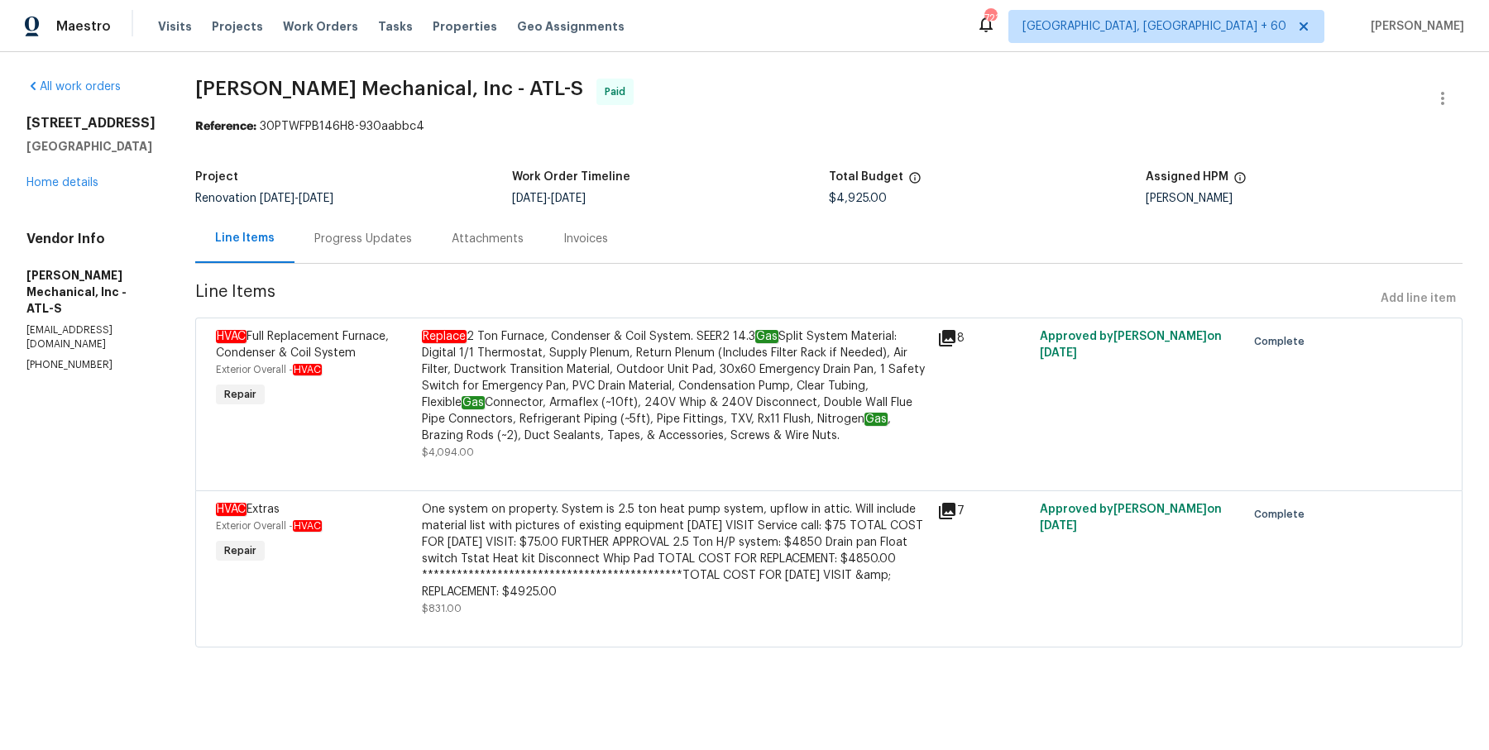
click at [415, 250] on div "Progress Updates" at bounding box center [363, 238] width 137 height 49
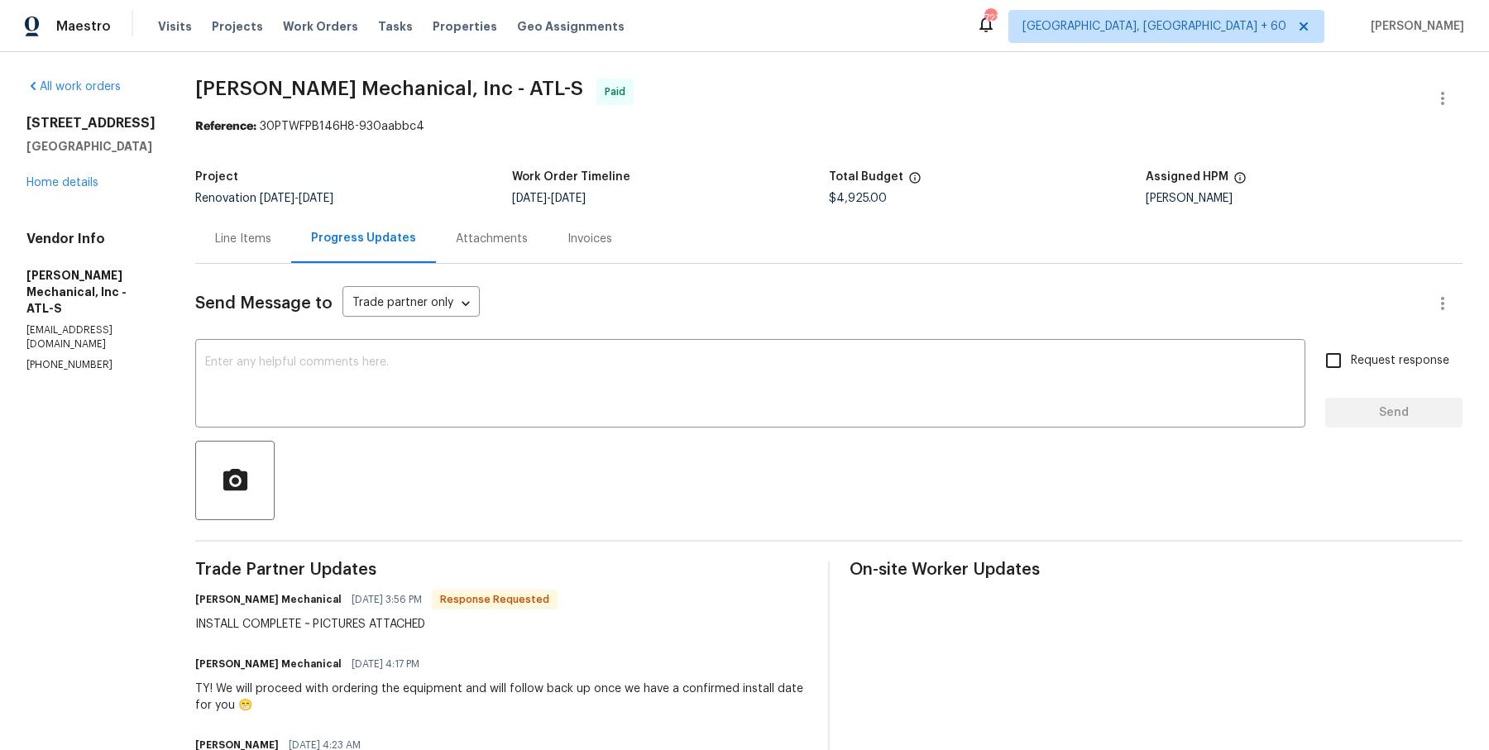
click at [528, 235] on div "Attachments" at bounding box center [492, 239] width 72 height 17
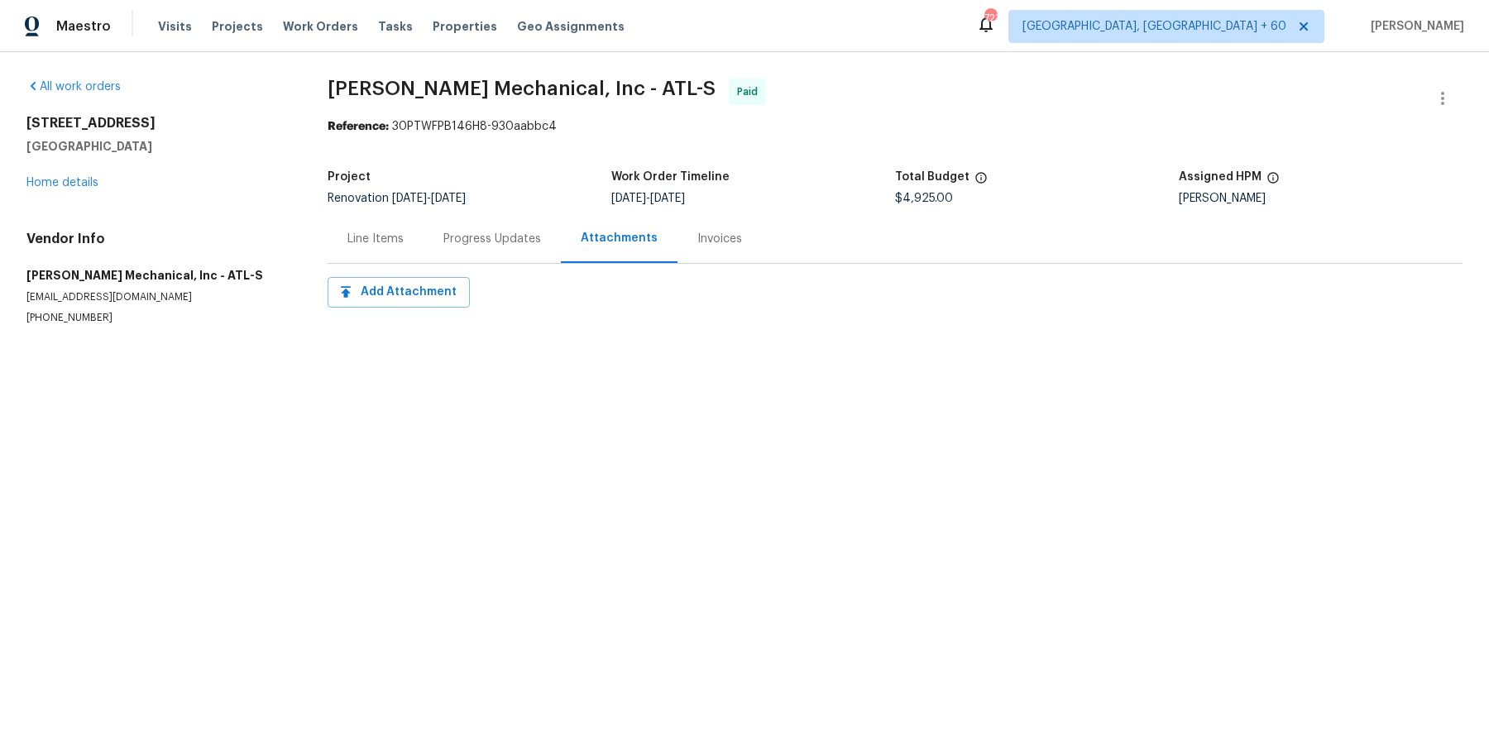
click at [687, 247] on div "Invoices" at bounding box center [720, 238] width 84 height 49
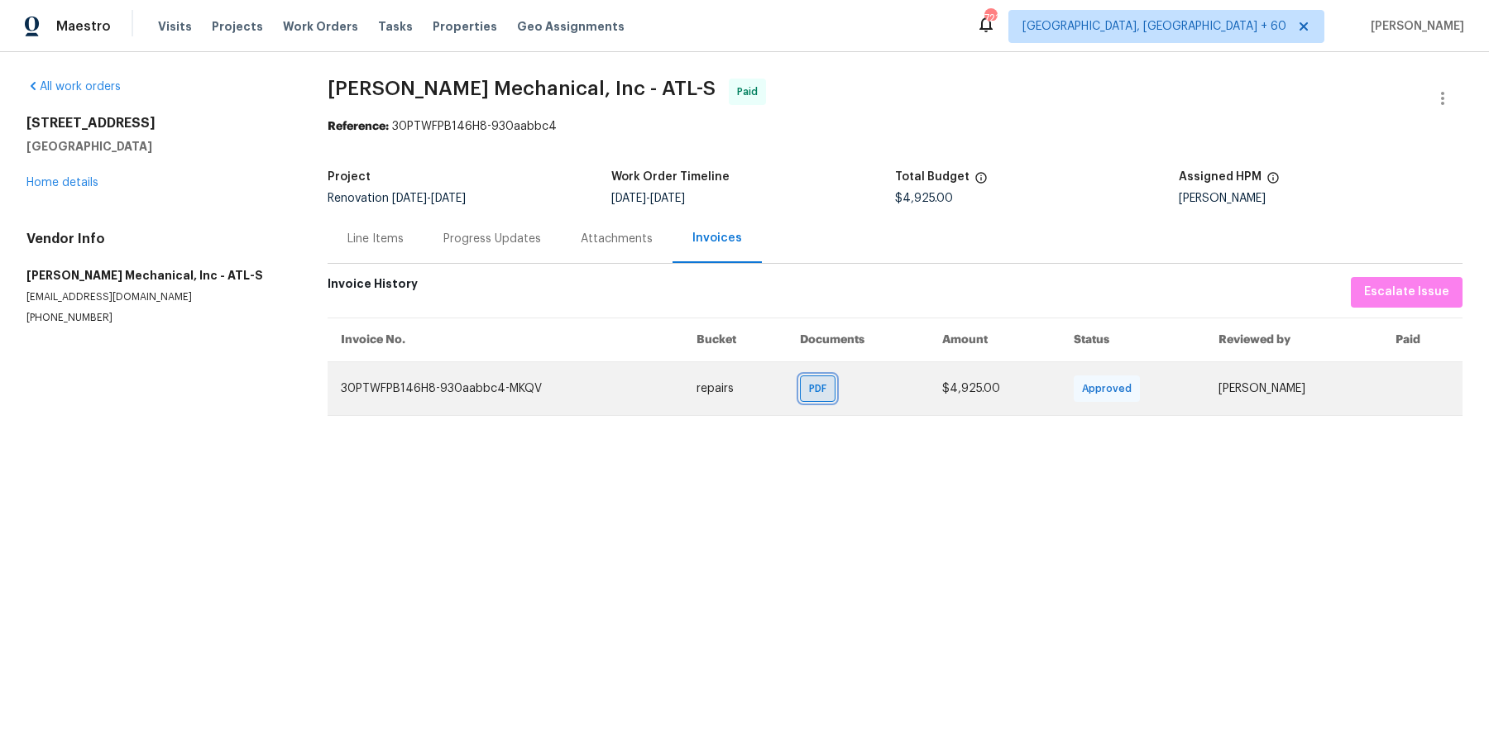
click at [800, 386] on div "PDF" at bounding box center [818, 389] width 36 height 26
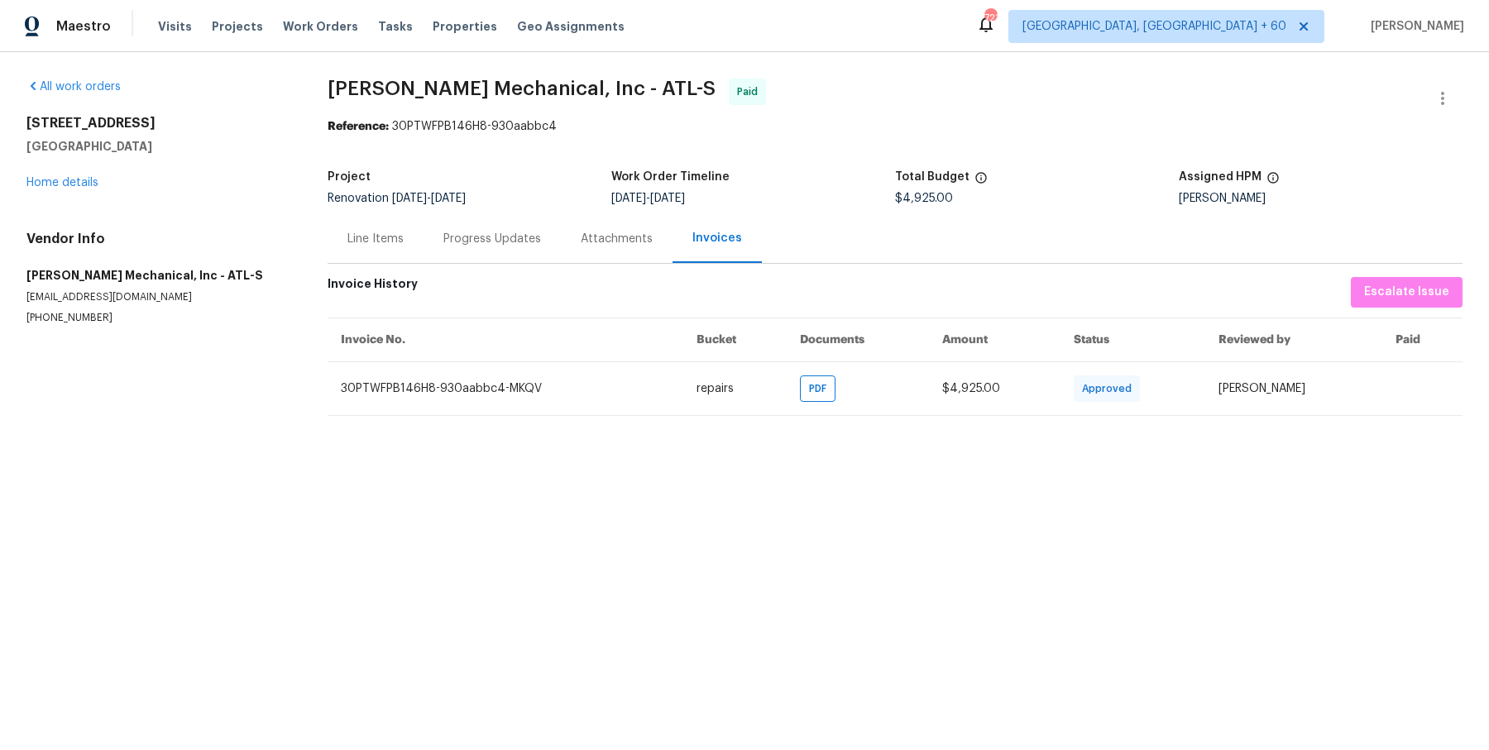
click at [398, 234] on div "Line Items" at bounding box center [375, 239] width 56 height 17
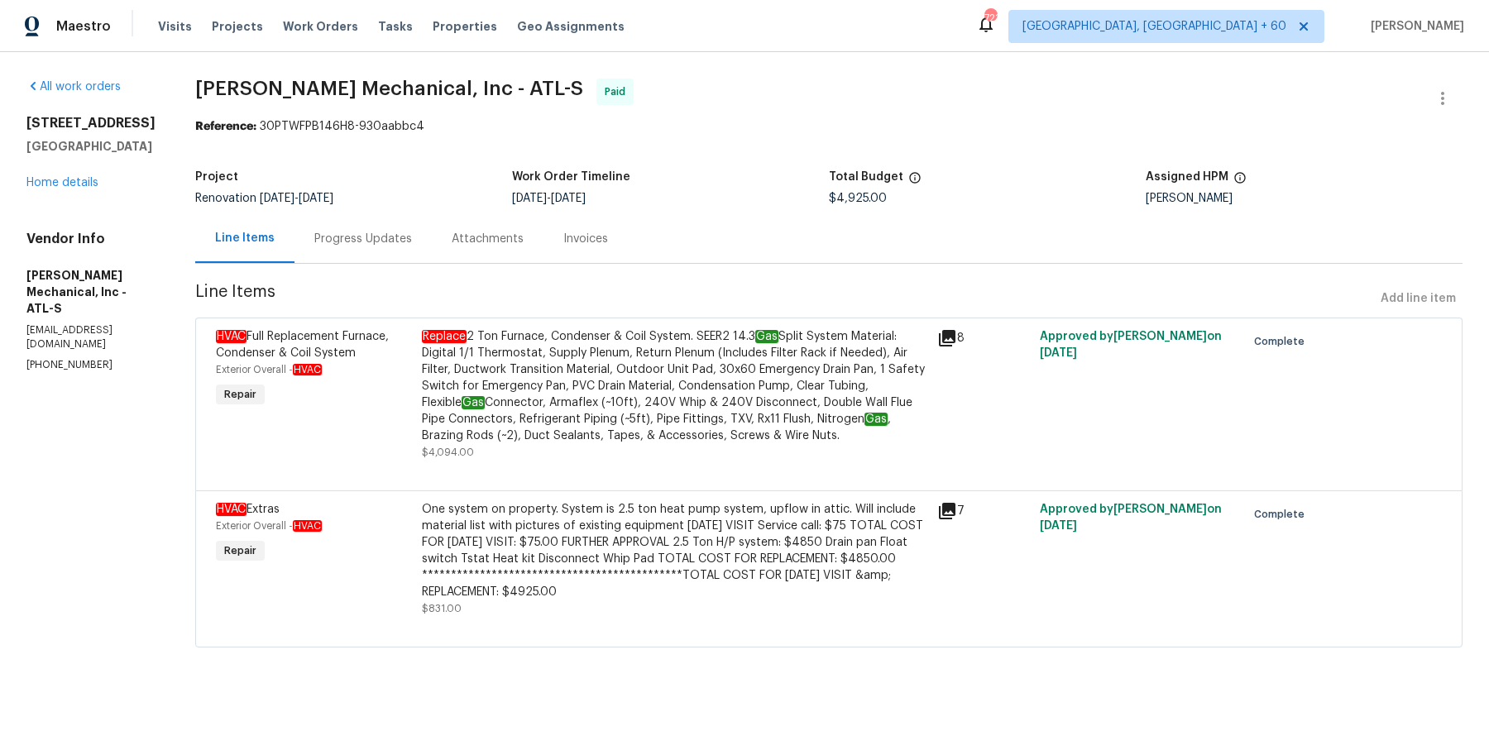
click at [412, 244] on div "Progress Updates" at bounding box center [363, 239] width 98 height 17
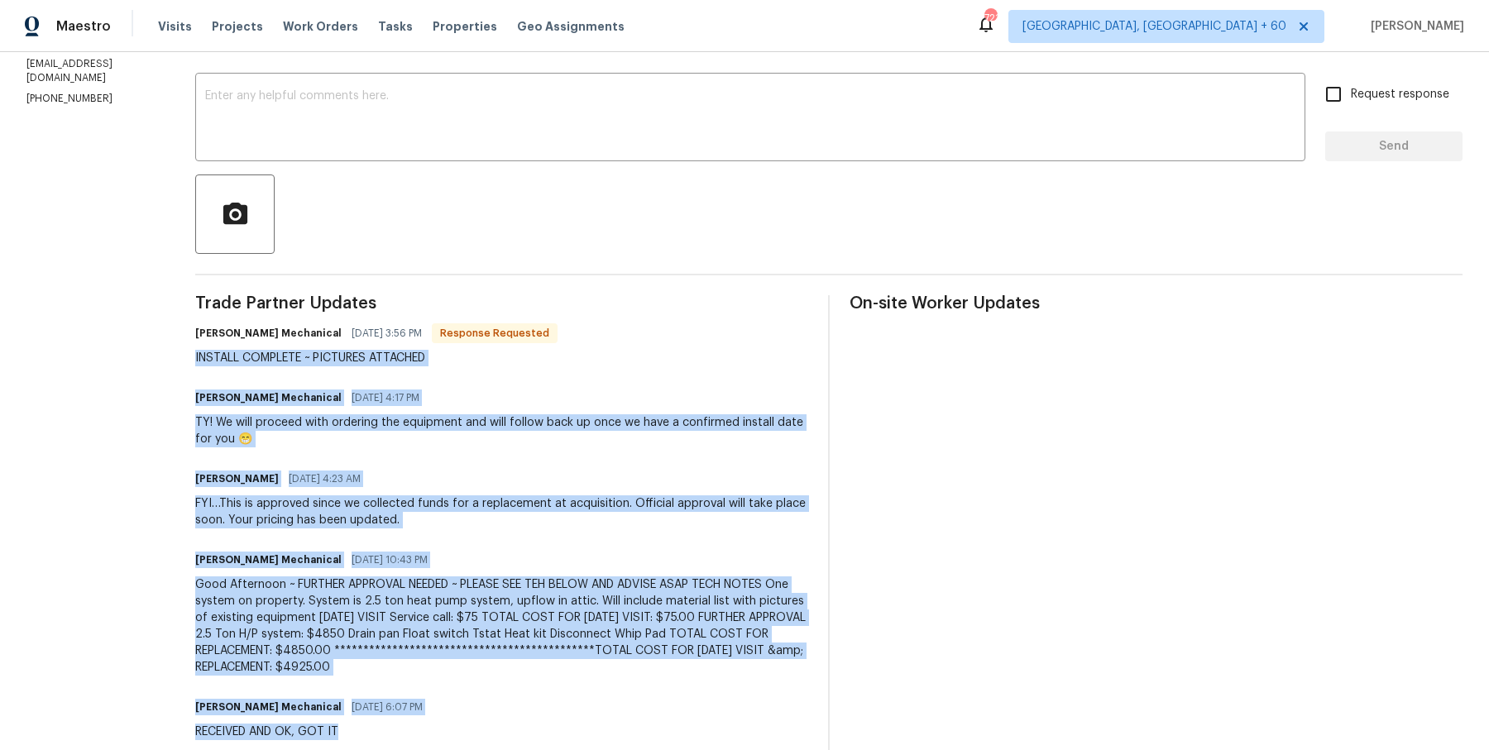
scroll to position [302, 0]
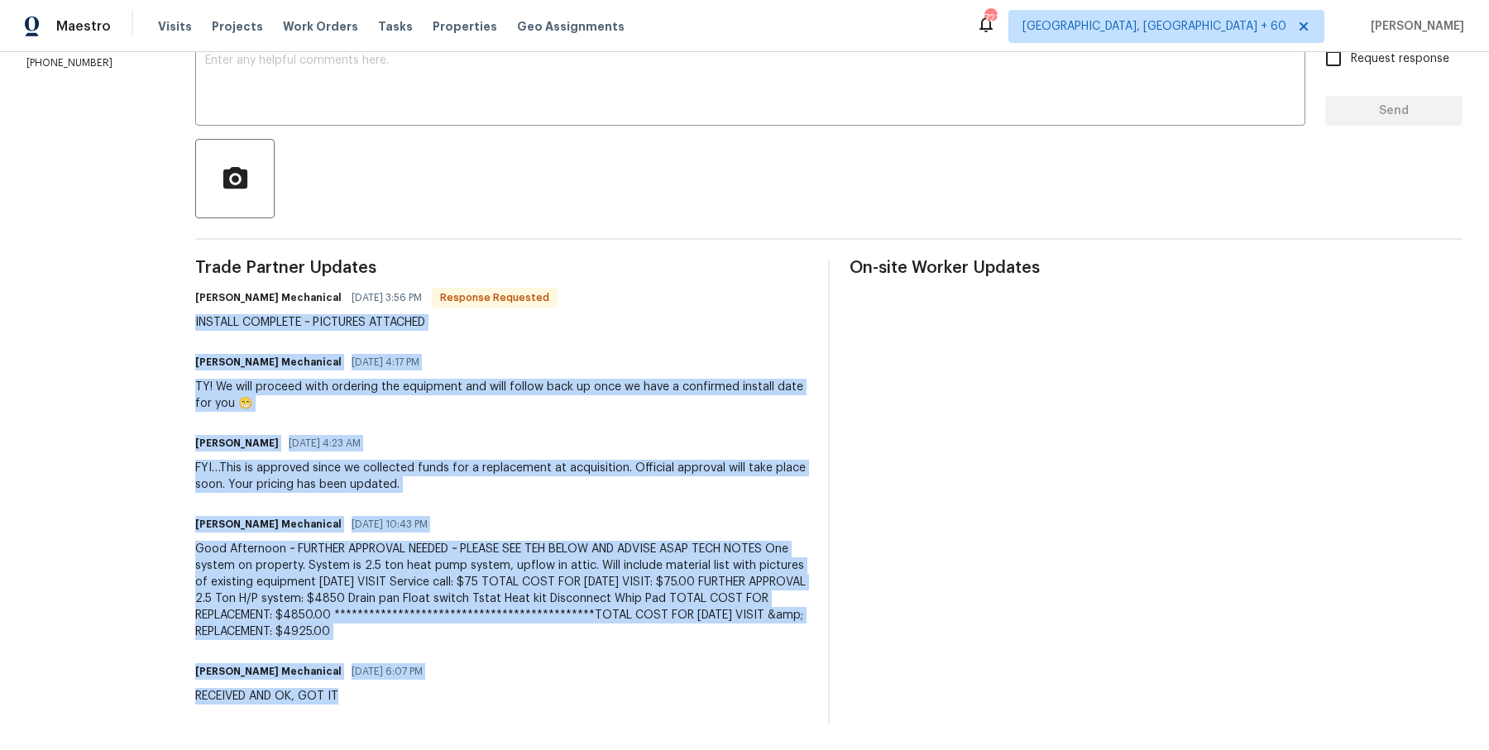
drag, startPoint x: 223, startPoint y: 360, endPoint x: 719, endPoint y: 814, distance: 672.8
click at [719, 750] on html "Maestro Visits Projects Work Orders Tasks Properties Geo Assignments 721 [GEOGR…" at bounding box center [744, 375] width 1489 height 750
copy div "**********"
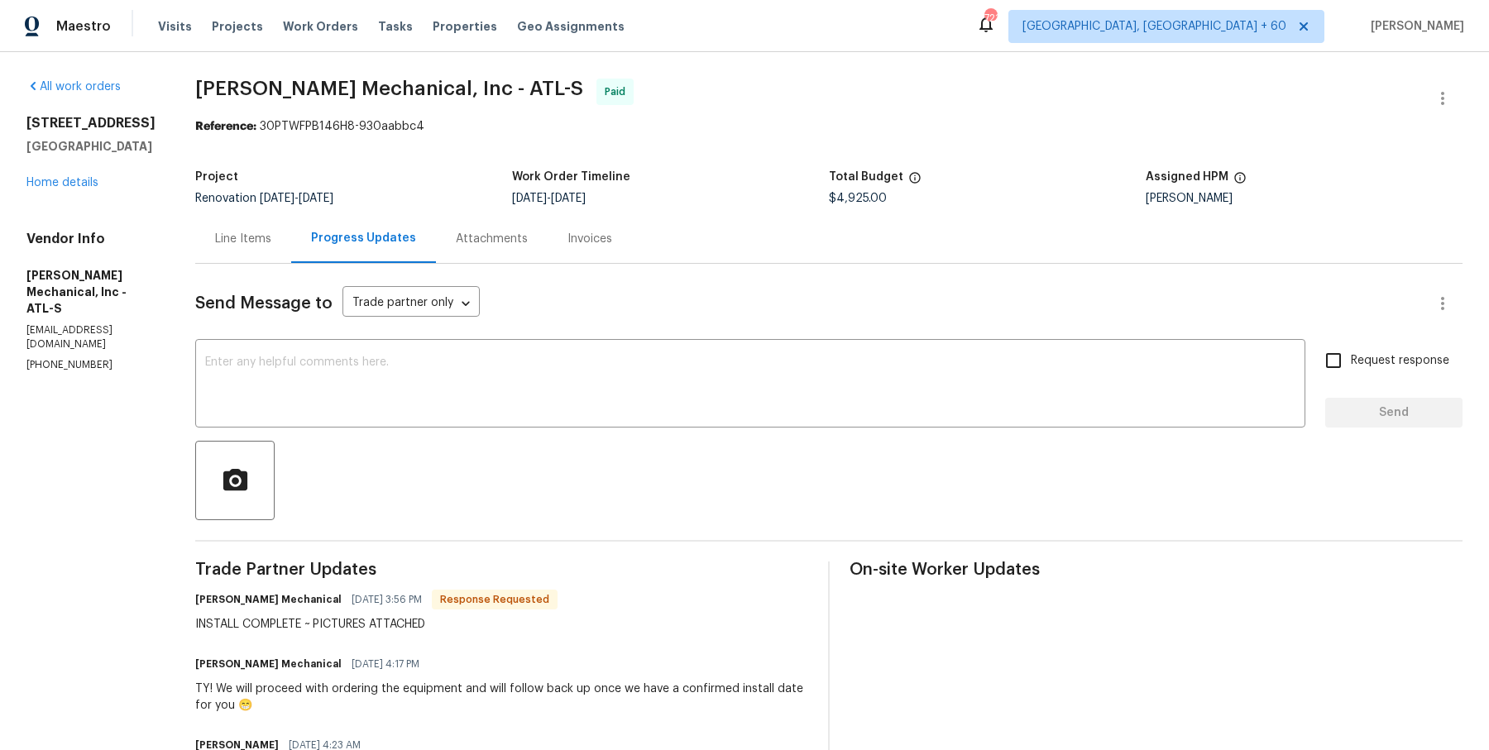
click at [253, 259] on div "Line Items" at bounding box center [243, 238] width 96 height 49
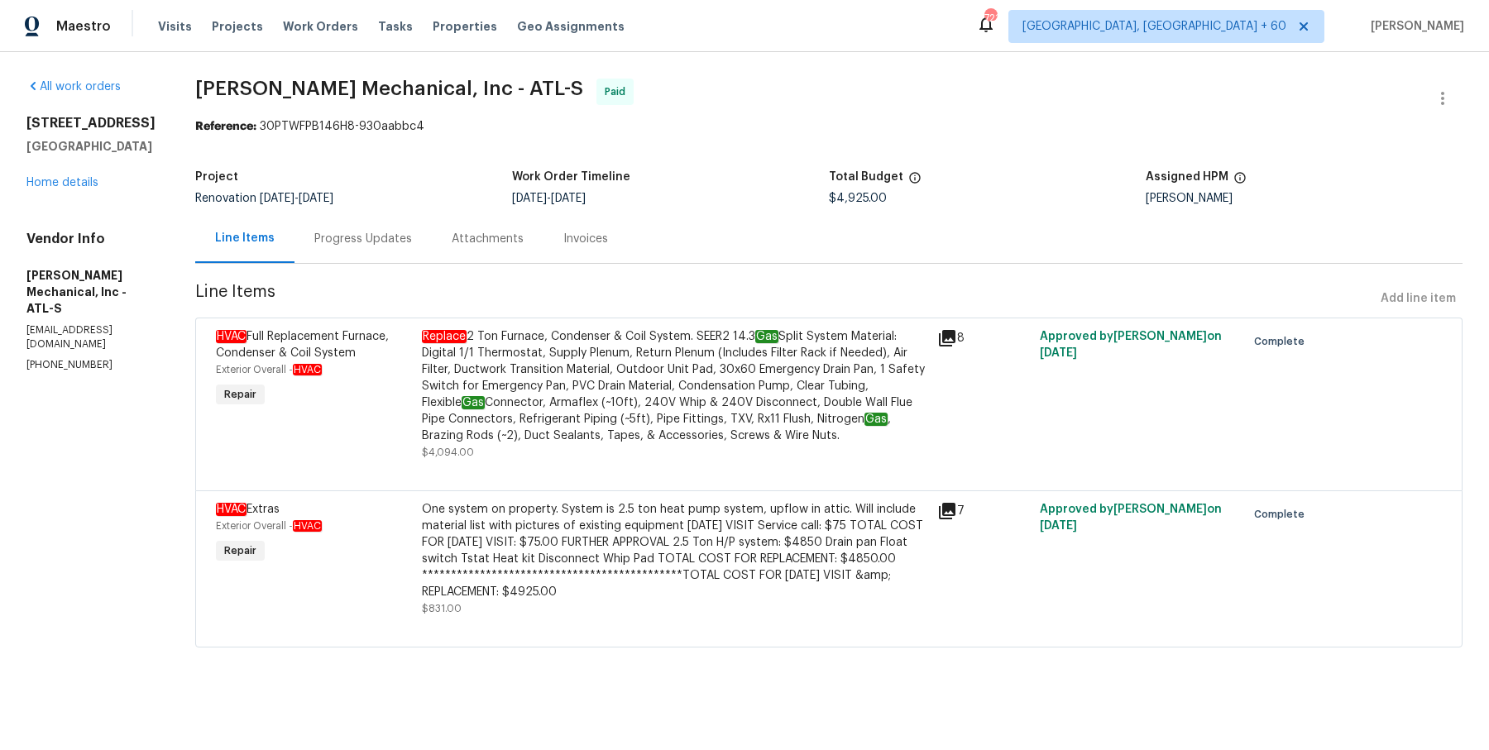
click at [587, 376] on div "Replace 2 Ton Furnace, Condenser & Coil System. SEER2 14.3 Gas Split System Mat…" at bounding box center [674, 386] width 505 height 116
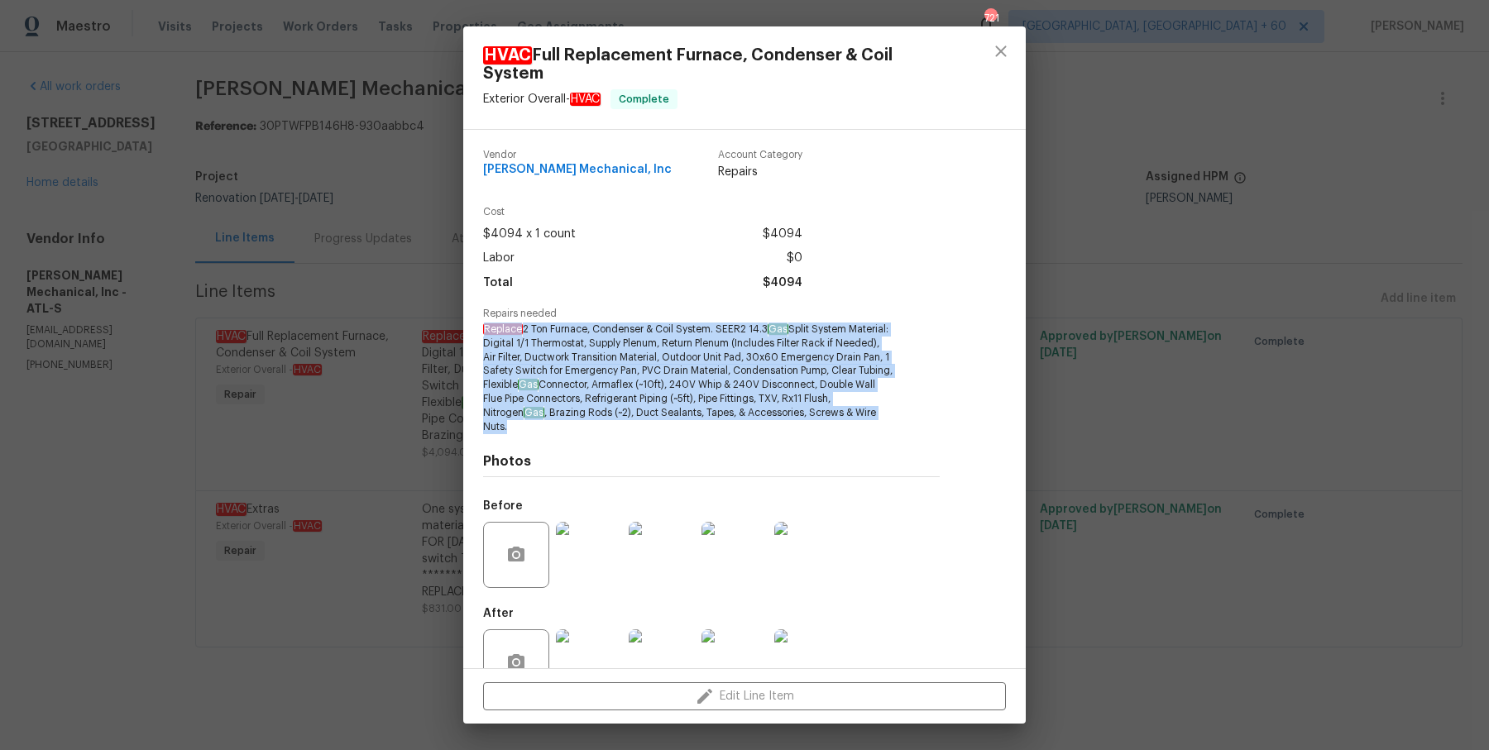
drag, startPoint x: 486, startPoint y: 328, endPoint x: 648, endPoint y: 433, distance: 192.1
click at [648, 433] on span "Replace 2 Ton Furnace, Condenser & Coil System. SEER2 14.3 Gas Split System Mat…" at bounding box center [688, 378] width 411 height 111
copy span "Replace 2 Ton Furnace, Condenser & Coil System. SEER2 14.3 Gas Split System Mat…"
click at [280, 317] on div "HVAC Full Replacement Furnace, Condenser & Coil System Exterior Overall - HVAC …" at bounding box center [744, 375] width 1489 height 750
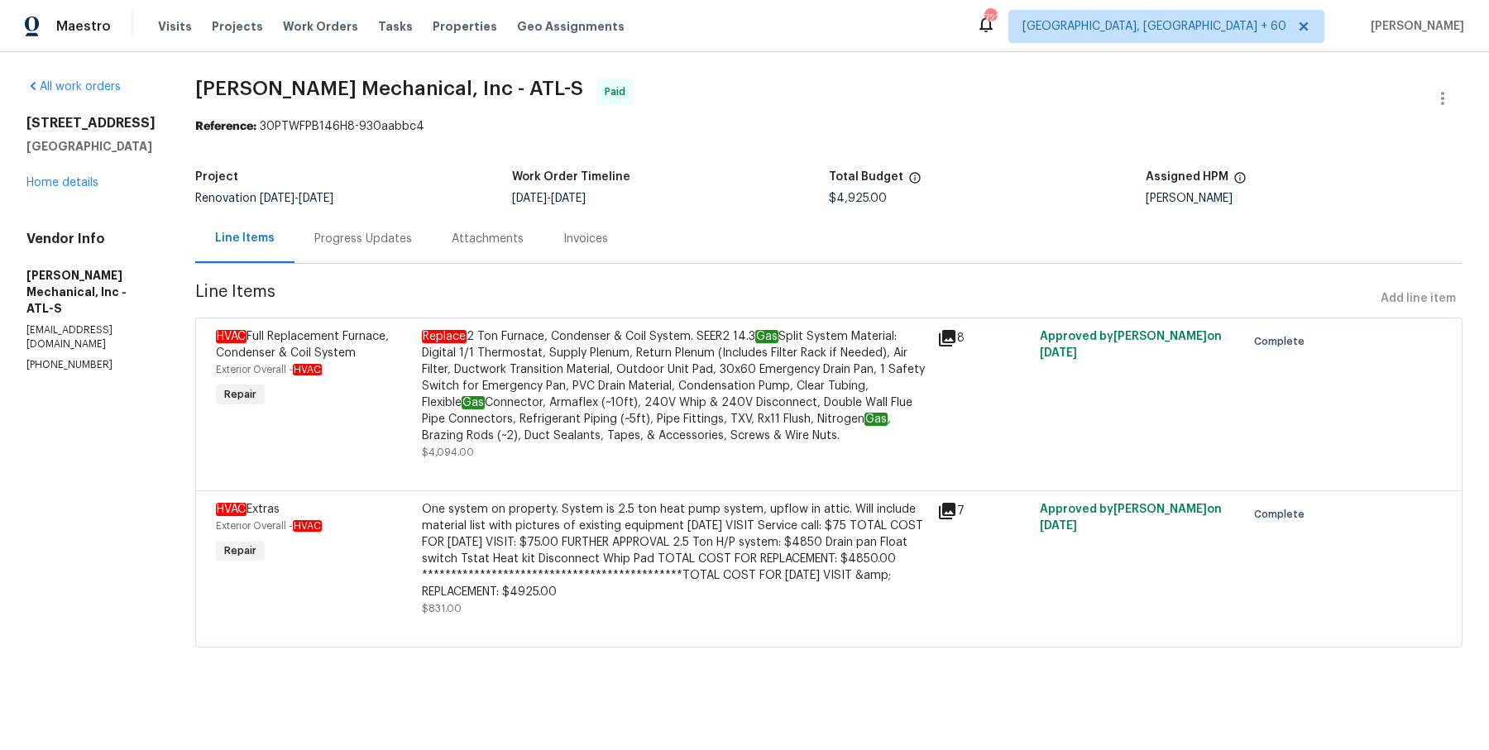
click at [351, 225] on div "Progress Updates" at bounding box center [363, 238] width 137 height 49
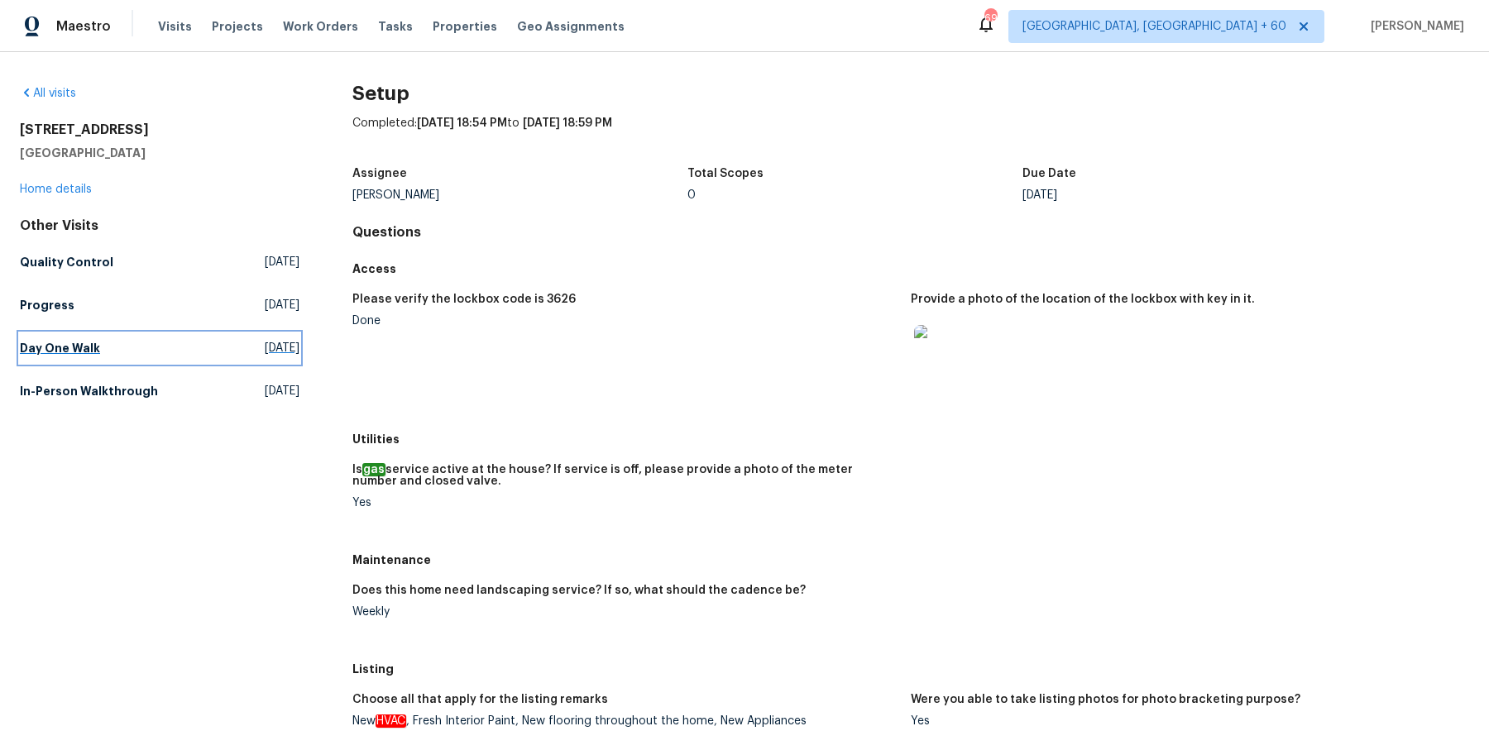
click at [101, 349] on link "Day One Walk Sun, Sep 07 2025" at bounding box center [160, 348] width 280 height 30
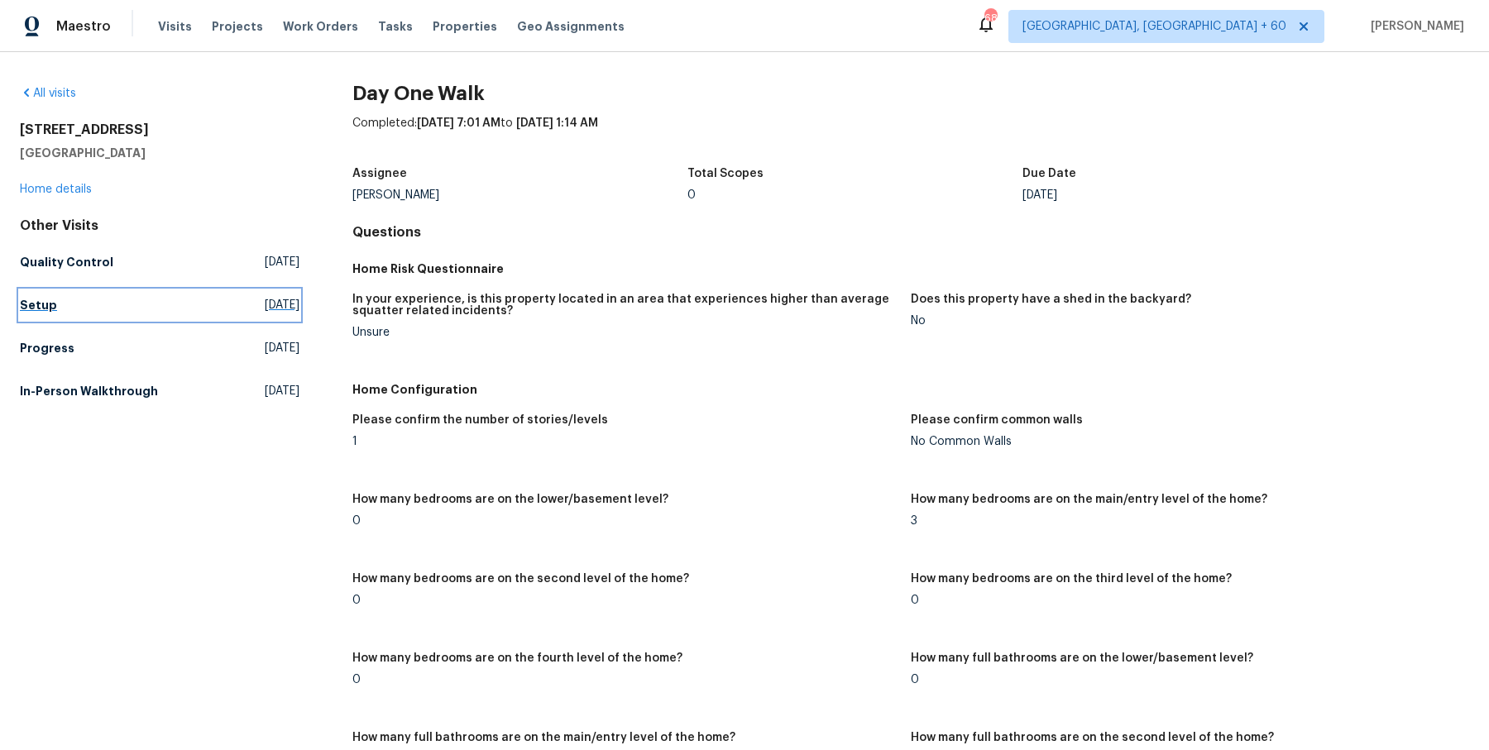
click at [30, 304] on h5 "Setup" at bounding box center [38, 305] width 37 height 17
